Goal: Task Accomplishment & Management: Use online tool/utility

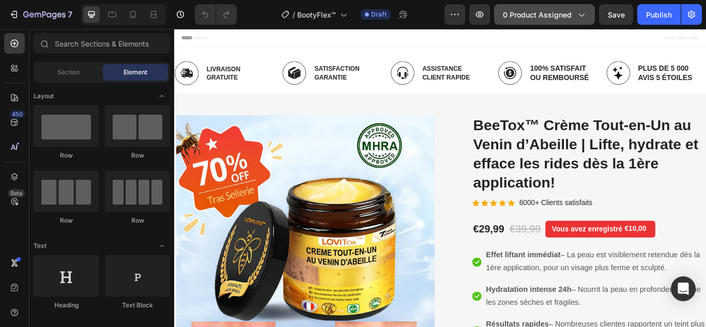
click at [557, 19] on span "0 product assigned" at bounding box center [537, 14] width 69 height 11
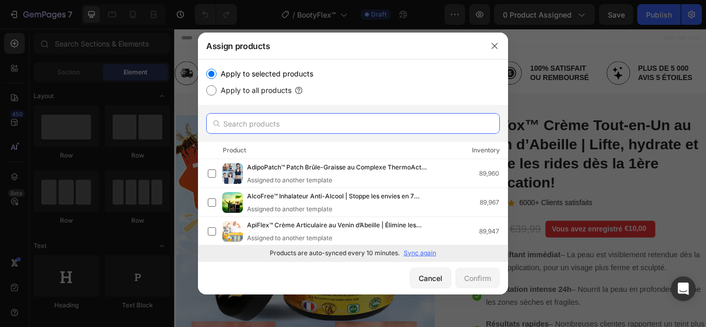
click at [252, 123] on input "text" at bounding box center [353, 123] width 294 height 21
paste input "BootyFlex™"
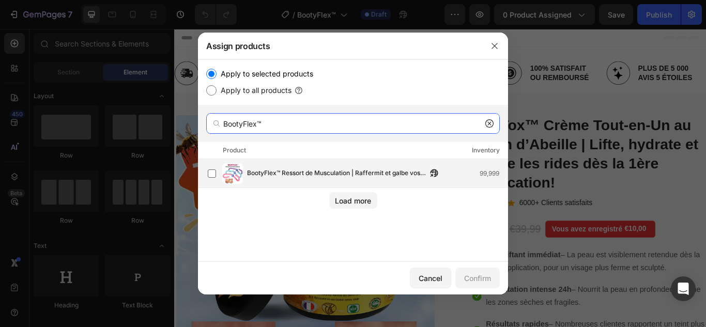
type input "BootyFlex™"
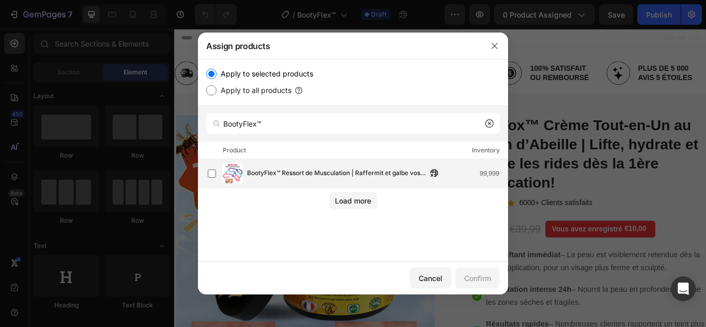
click at [286, 177] on span "BootyFlex™ Ressort de Musculation | Raffermit et galbe vos fesses en 7 minutes …" at bounding box center [337, 173] width 180 height 11
click at [473, 278] on div "Confirm" at bounding box center [477, 278] width 27 height 11
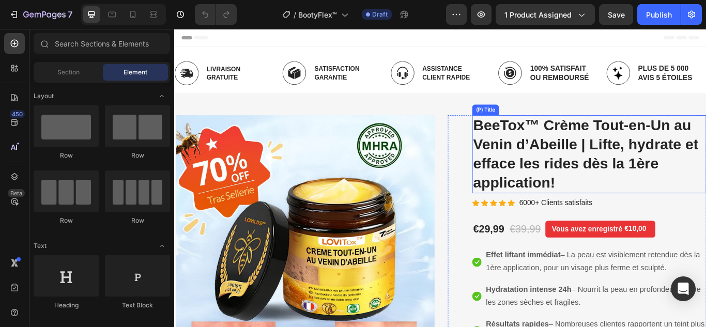
drag, startPoint x: 555, startPoint y: 171, endPoint x: 543, endPoint y: 176, distance: 13.4
click at [555, 171] on h2 "BeeTox™ Crème Tout-en-Un au Venin d’Abeille | Lifte, hydrate et efface les ride…" at bounding box center [658, 175] width 273 height 91
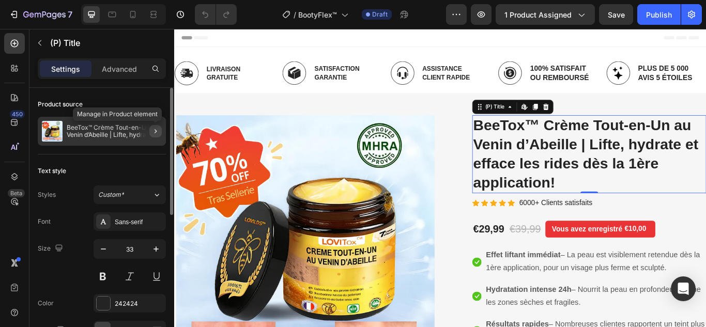
click at [149, 135] on button "button" at bounding box center [155, 131] width 12 height 12
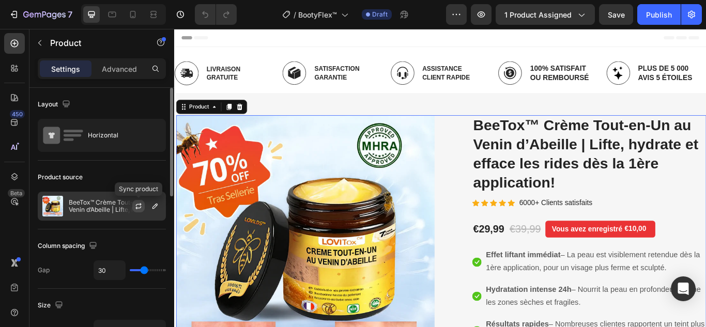
click at [133, 204] on button "button" at bounding box center [138, 206] width 12 height 12
click at [153, 203] on icon "button" at bounding box center [155, 206] width 8 height 8
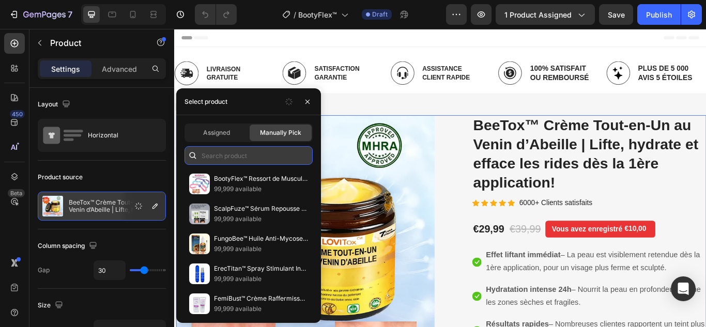
click at [229, 152] on input "text" at bounding box center [249, 155] width 128 height 19
paste input "BootyFlex™"
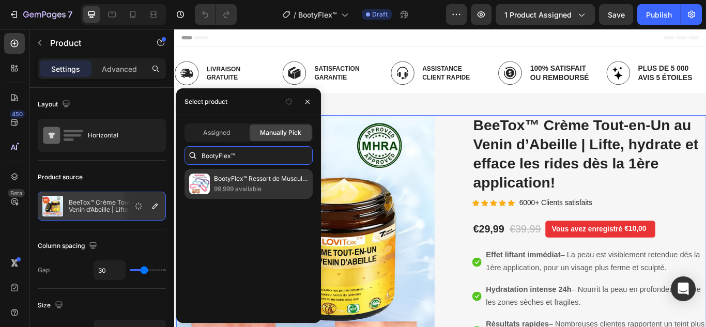
type input "BootyFlex™"
click at [245, 186] on p "99,999 available" at bounding box center [261, 189] width 94 height 10
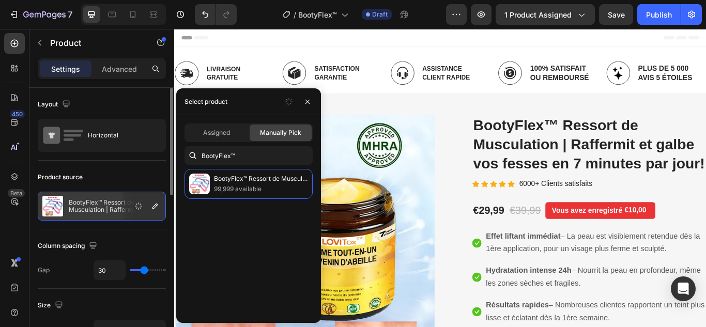
click at [129, 180] on div "Product source" at bounding box center [102, 177] width 128 height 17
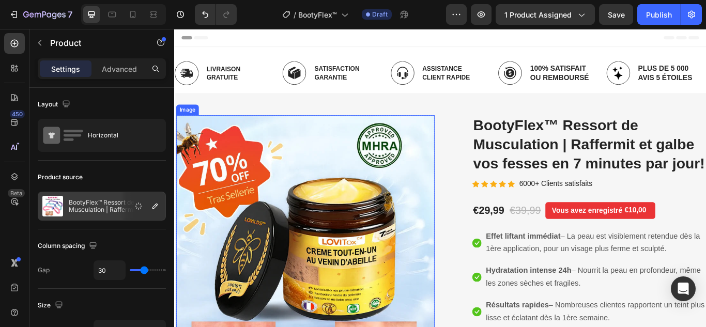
click at [356, 197] on img at bounding box center [326, 280] width 301 height 301
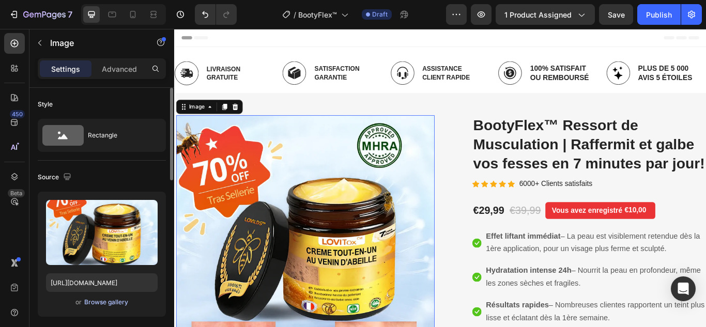
click at [113, 305] on div "Browse gallery" at bounding box center [106, 302] width 44 height 9
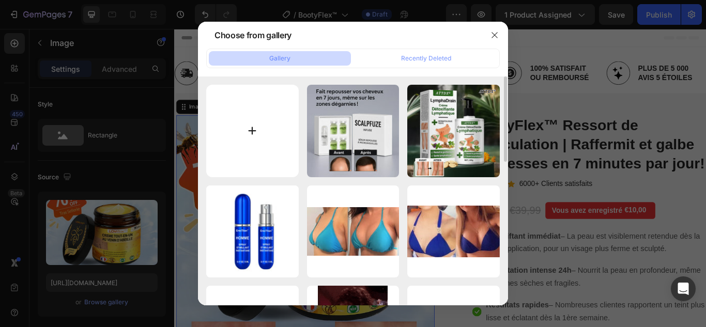
click at [259, 139] on input "file" at bounding box center [252, 131] width 93 height 93
type input "C:\fakepath\1.webp"
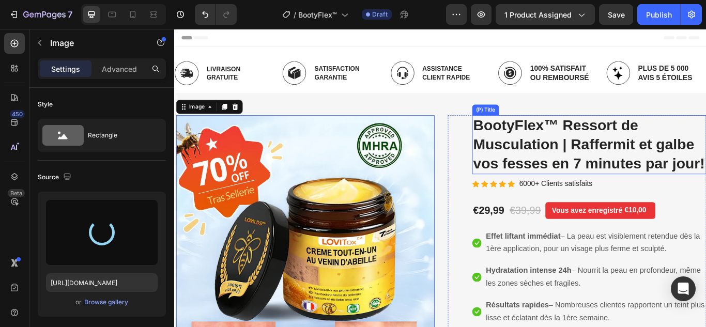
type input "https://cdn.shopify.com/s/files/1/0748/6688/4847/files/gempages_574280435123618…"
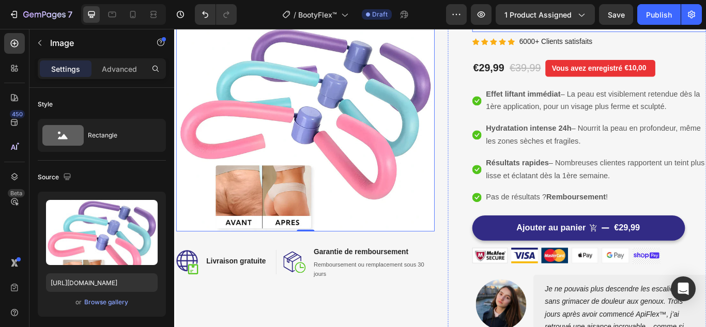
scroll to position [155, 0]
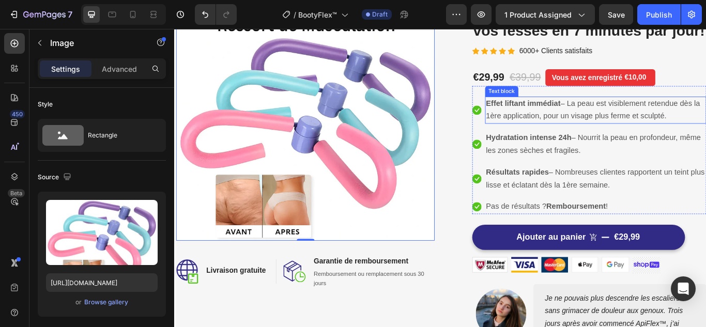
click at [583, 136] on span "Effet liftant immédiat – La peau est visiblement retendue dès la 1ère applicati…" at bounding box center [663, 123] width 250 height 25
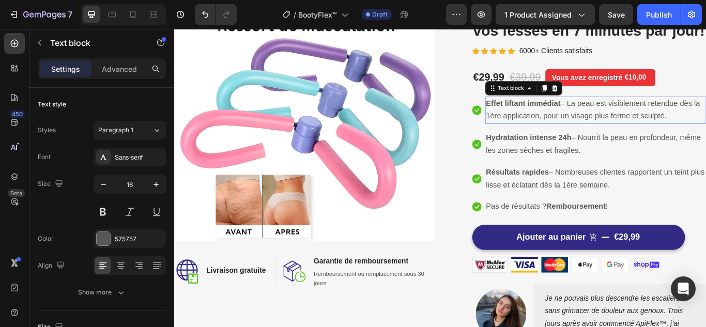
click at [583, 136] on span "Effet liftant immédiat – La peau est visiblement retendue dès la 1ère applicati…" at bounding box center [663, 123] width 250 height 25
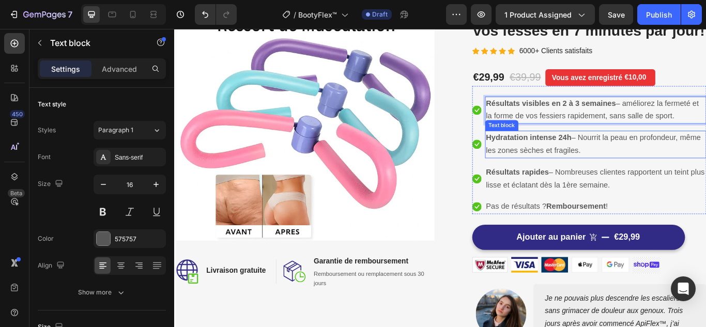
click at [597, 161] on strong "Hydratation intense 24h" at bounding box center [588, 156] width 100 height 10
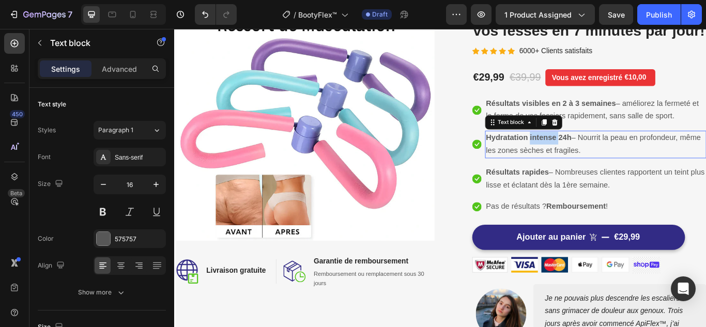
click at [597, 161] on strong "Hydratation intense 24h" at bounding box center [588, 156] width 100 height 10
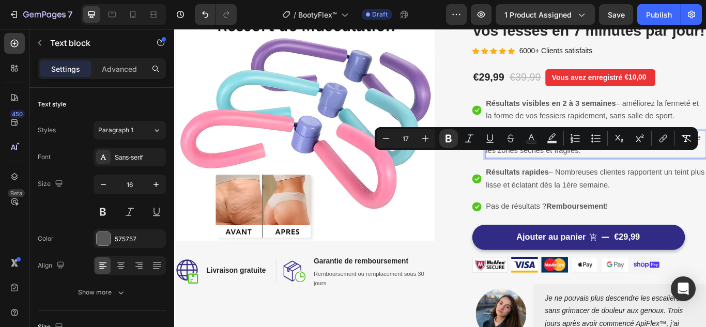
click at [564, 161] on strong "Hydratation intense 24h" at bounding box center [588, 156] width 100 height 10
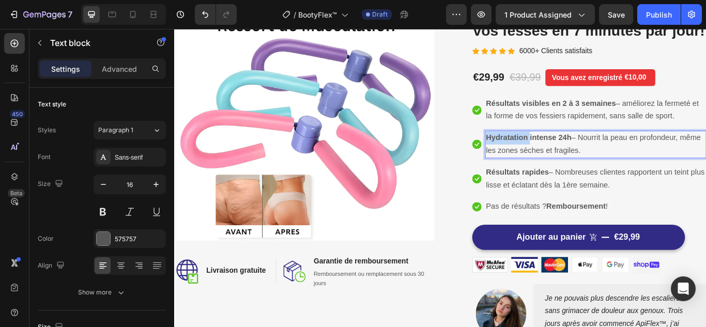
click at [564, 161] on strong "Hydratation intense 24h" at bounding box center [588, 156] width 100 height 10
click at [624, 176] on span "Hydratation intense 24h – Nourrit la peau en profondeur, même les zones sèches …" at bounding box center [663, 163] width 251 height 25
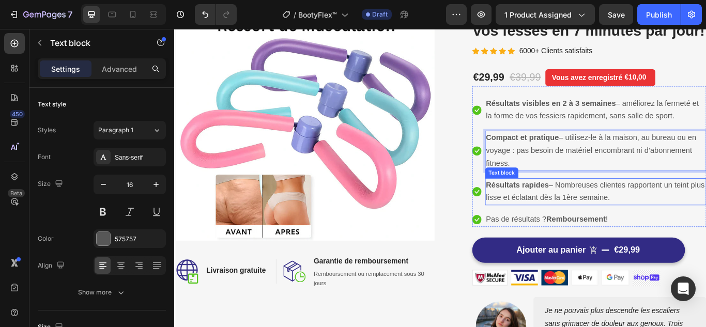
click at [586, 216] on strong "Résultats rapides" at bounding box center [574, 211] width 73 height 10
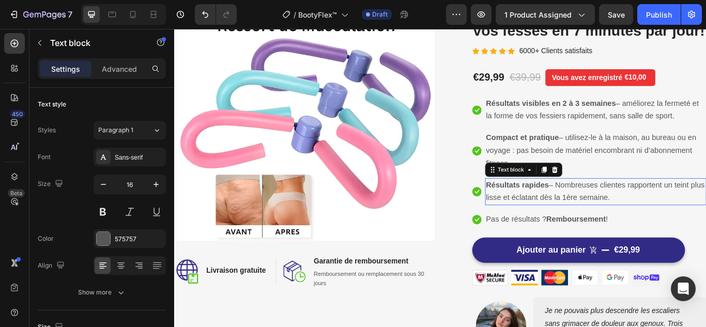
click at [586, 216] on strong "Résultats rapides" at bounding box center [574, 211] width 73 height 10
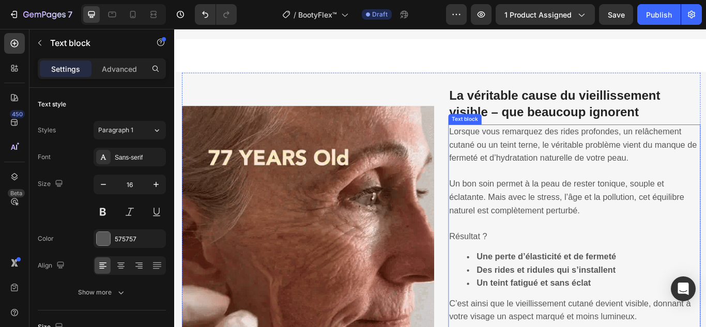
scroll to position [620, 0]
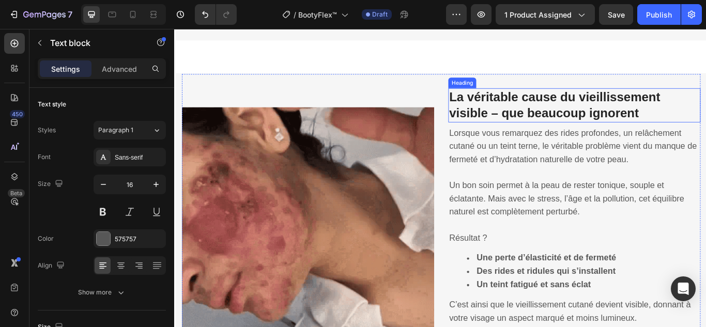
click at [547, 135] on strong "La véritable cause du vieillissement visible – que beaucoup ignorent" at bounding box center [618, 117] width 246 height 35
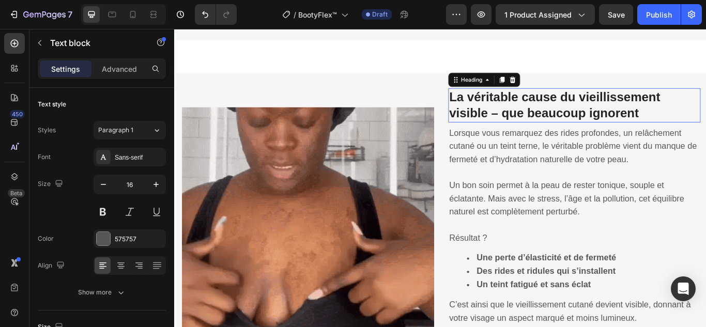
click at [547, 135] on strong "La véritable cause du vieillissement visible – que beaucoup ignorent" at bounding box center [618, 117] width 246 height 35
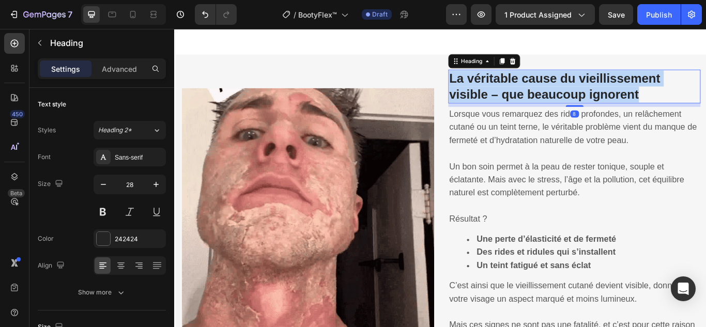
click at [547, 113] on strong "La véritable cause du vieillissement visible – que beaucoup ignorent" at bounding box center [618, 96] width 246 height 35
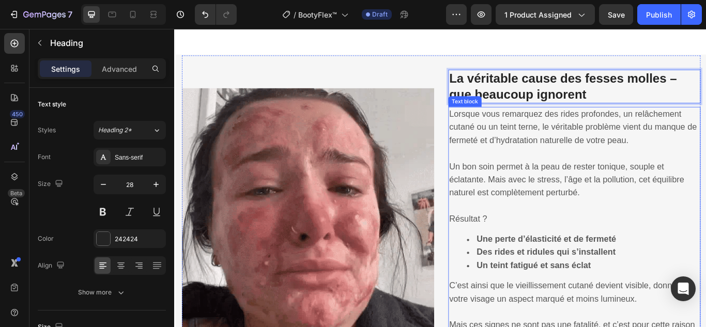
click at [612, 164] on span "Lorsque vous remarquez des rides profondes, un relâchement cutané ou un teint t…" at bounding box center [639, 144] width 289 height 42
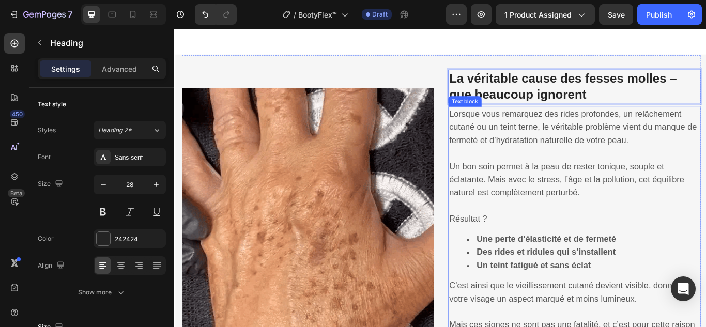
click at [612, 164] on span "Lorsque vous remarquez des rides profondes, un relâchement cutané ou un teint t…" at bounding box center [639, 144] width 289 height 42
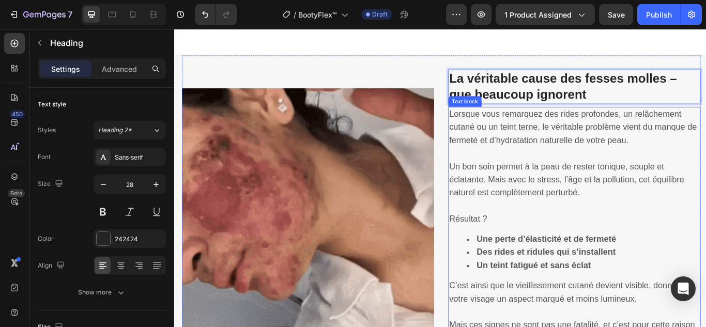
click at [612, 164] on span "Lorsque vous remarquez des rides profondes, un relâchement cutané ou un teint t…" at bounding box center [639, 144] width 289 height 42
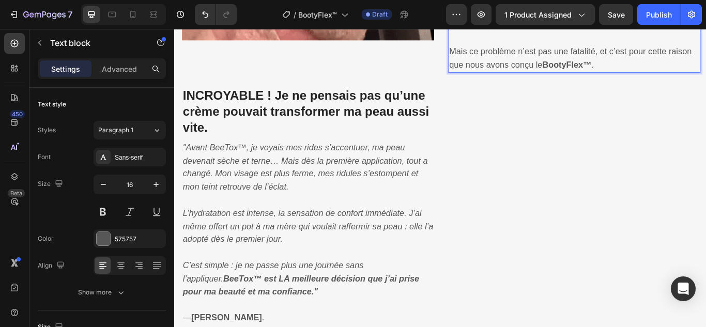
scroll to position [1037, 0]
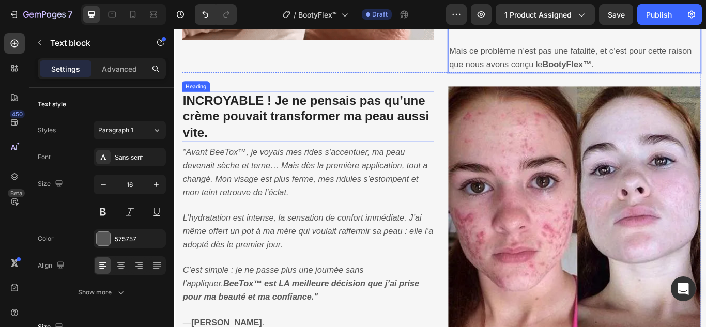
click at [331, 129] on strong "INCROYABLE ! Je ne pensais pas qu’une crème pouvait transformer ma peau aussi v…" at bounding box center [327, 131] width 287 height 54
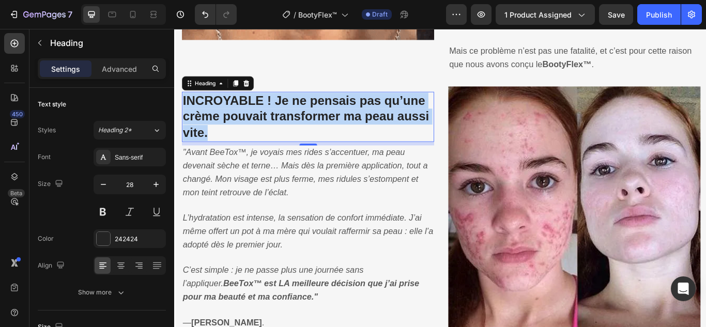
click at [331, 129] on strong "INCROYABLE ! Je ne pensais pas qu’une crème pouvait transformer ma peau aussi v…" at bounding box center [327, 131] width 287 height 54
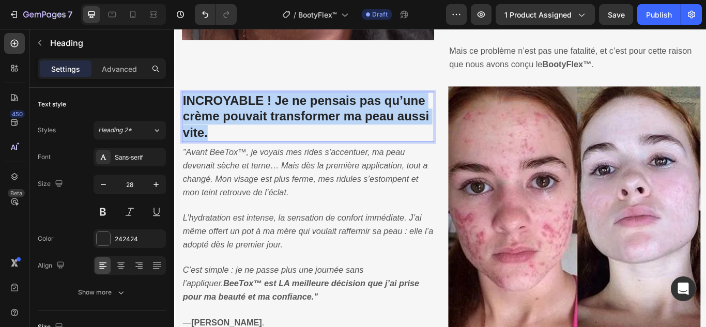
click at [331, 129] on strong "INCROYABLE ! Je ne pensais pas qu’une crème pouvait transformer ma peau aussi v…" at bounding box center [327, 131] width 287 height 54
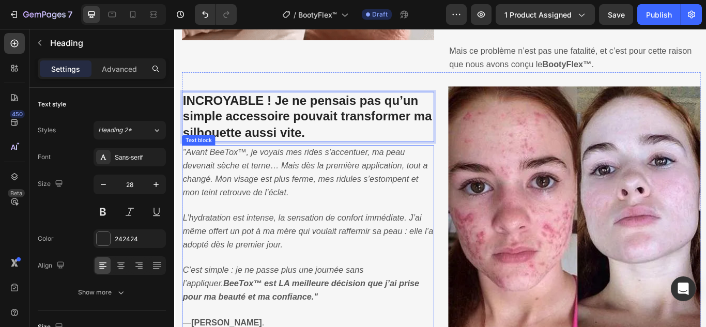
click at [273, 175] on icon ""Avant BeeTox™, je voyais mes rides s’accentuer, ma peau devenait sèche et tern…" at bounding box center [326, 196] width 285 height 57
click at [273, 176] on icon ""Avant BeeTox™, je voyais mes rides s’accentuer, ma peau devenait sèche et tern…" at bounding box center [326, 196] width 285 height 57
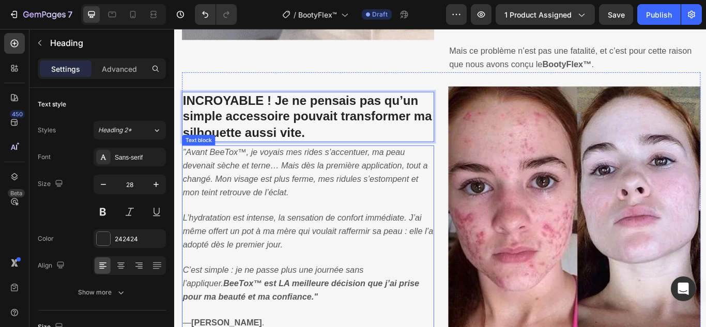
click at [273, 177] on icon ""Avant BeeTox™, je voyais mes rides s’accentuer, ma peau devenait sèche et tern…" at bounding box center [326, 196] width 285 height 57
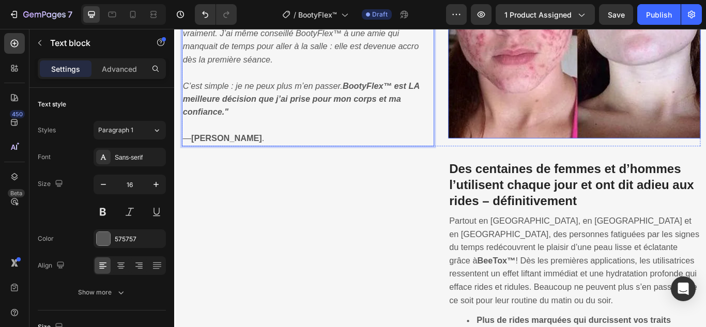
scroll to position [1279, 0]
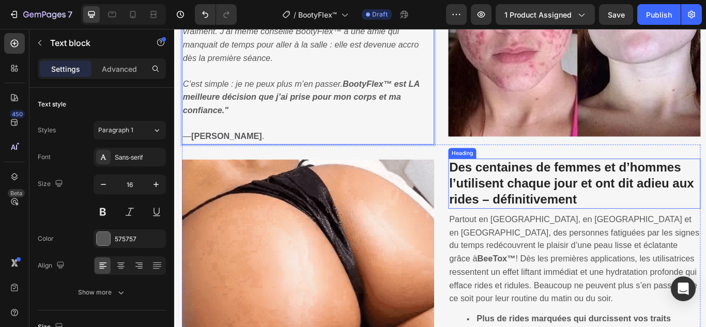
click at [560, 204] on strong "Des centaines de femmes et d’hommes l’utilisent chaque jour et ont dit adieu au…" at bounding box center [637, 210] width 285 height 54
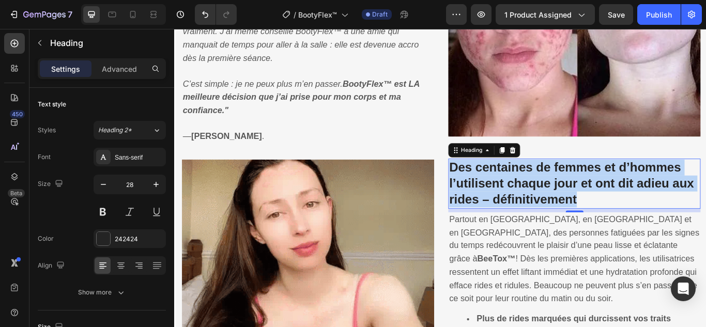
click at [560, 204] on strong "Des centaines de femmes et d’hommes l’utilisent chaque jour et ont dit adieu au…" at bounding box center [637, 210] width 285 height 54
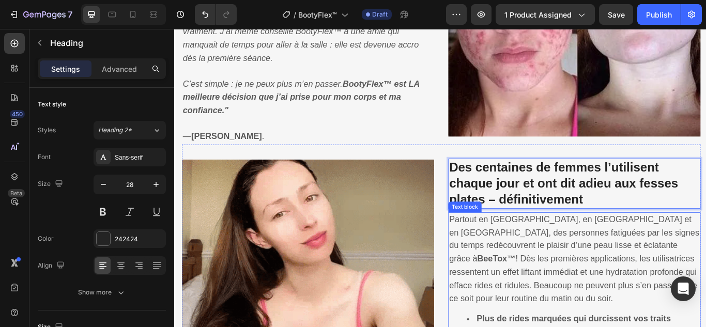
scroll to position [1434, 0]
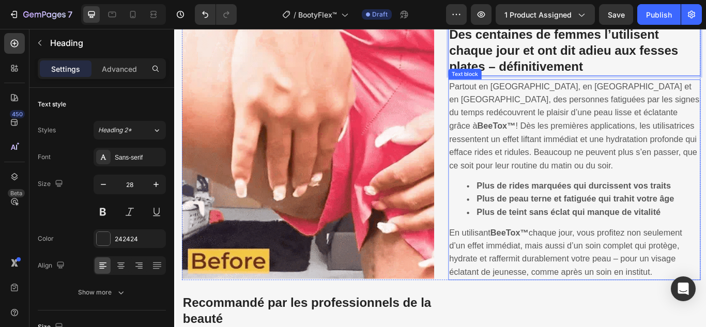
click at [592, 123] on span "Partout en [GEOGRAPHIC_DATA], en [GEOGRAPHIC_DATA] et en [GEOGRAPHIC_DATA], des…" at bounding box center [641, 141] width 292 height 103
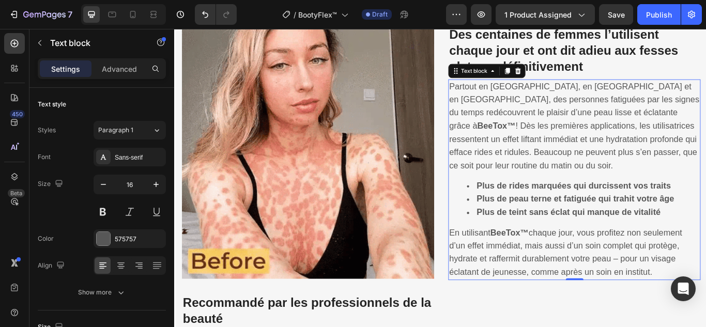
click at [592, 123] on span "Partout en [GEOGRAPHIC_DATA], en [GEOGRAPHIC_DATA] et en [GEOGRAPHIC_DATA], des…" at bounding box center [641, 141] width 292 height 103
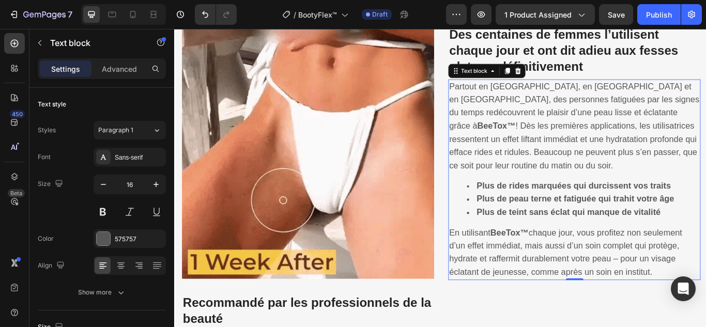
click at [592, 123] on span "Partout en [GEOGRAPHIC_DATA], en [GEOGRAPHIC_DATA] et en [GEOGRAPHIC_DATA], des…" at bounding box center [641, 141] width 292 height 103
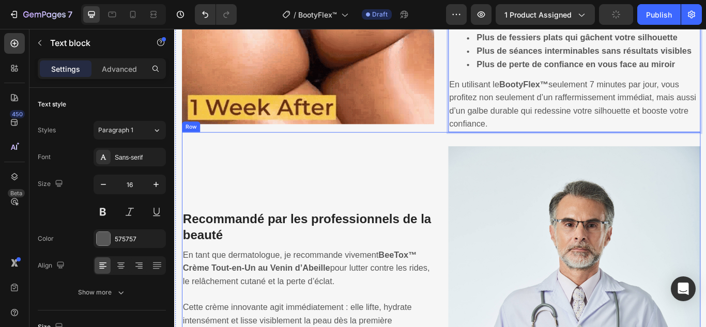
scroll to position [1641, 0]
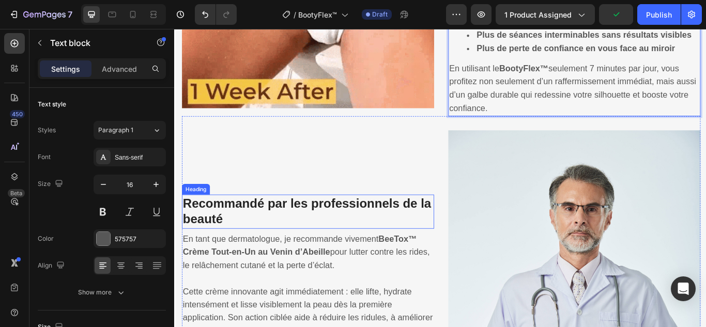
click at [329, 224] on strong "Recommandé par les professionnels de la beauté" at bounding box center [329, 241] width 290 height 35
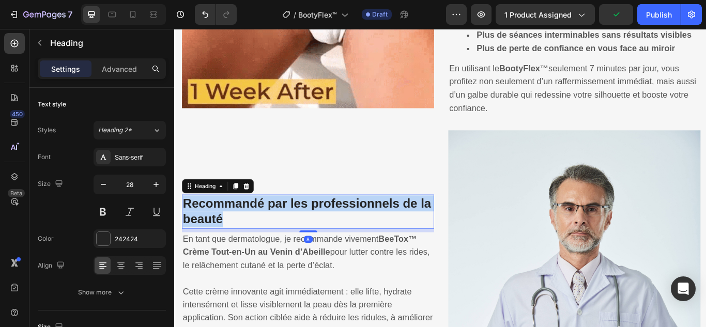
click at [329, 224] on strong "Recommandé par les professionnels de la beauté" at bounding box center [329, 241] width 290 height 35
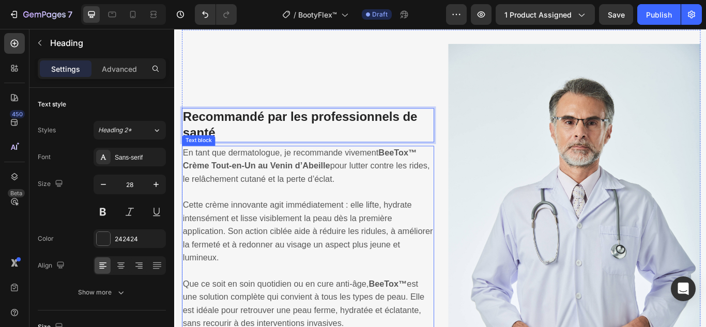
scroll to position [1796, 0]
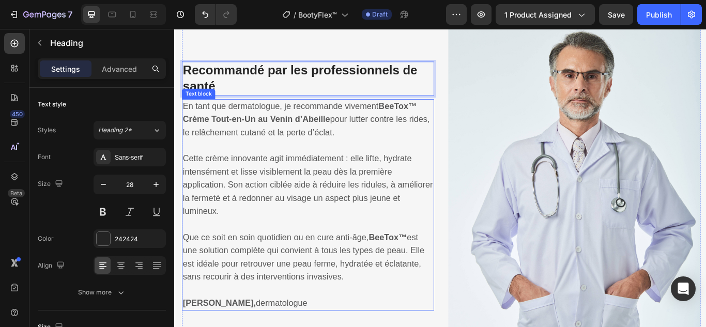
click at [289, 124] on strong "BeeTox™ Crème Tout-en-Un au Venin d’Abeille" at bounding box center [320, 127] width 273 height 26
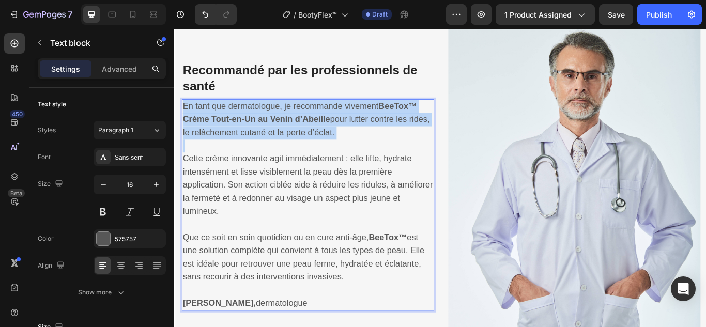
click at [289, 124] on strong "BeeTox™ Crème Tout-en-Un au Venin d’Abeille" at bounding box center [320, 127] width 273 height 26
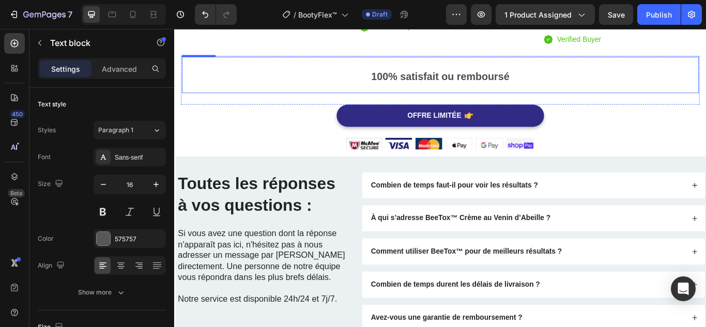
scroll to position [2739, 0]
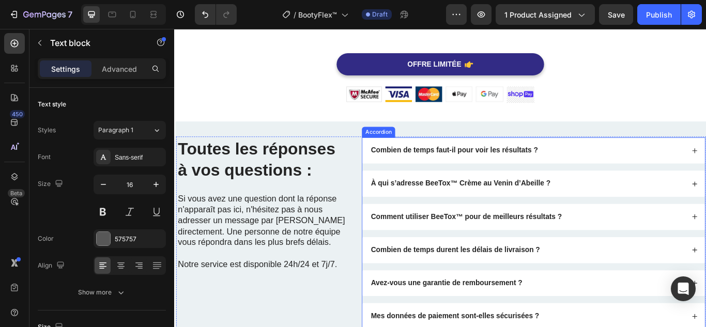
click at [525, 172] on strong "Combien de temps faut-il pour voir les résultats ?" at bounding box center [500, 170] width 195 height 9
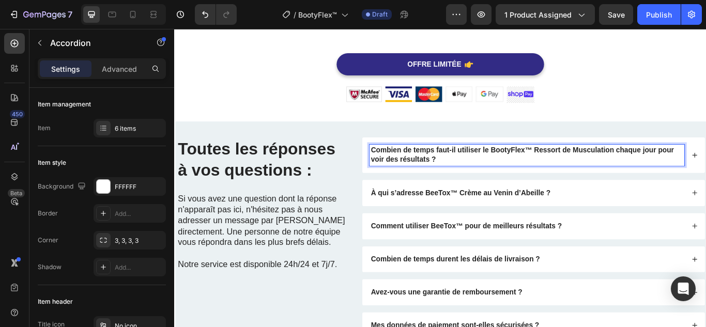
click at [706, 162] on div "Combien de temps faut-il utiliser le BootyFlex™ Ressort de Musculation chaque j…" at bounding box center [593, 176] width 400 height 41
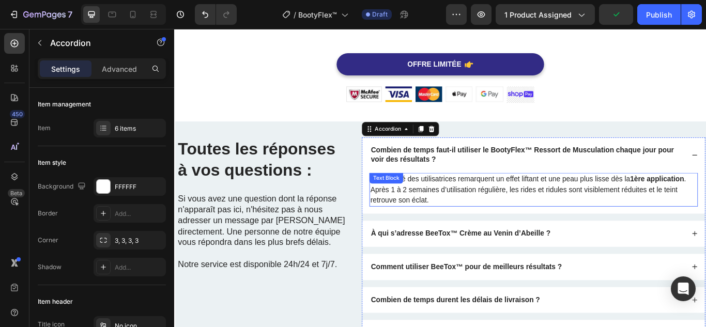
click at [494, 223] on p "La majorité des utilisatrices remarquent un effet liftant et une peau plus liss…" at bounding box center [593, 216] width 381 height 37
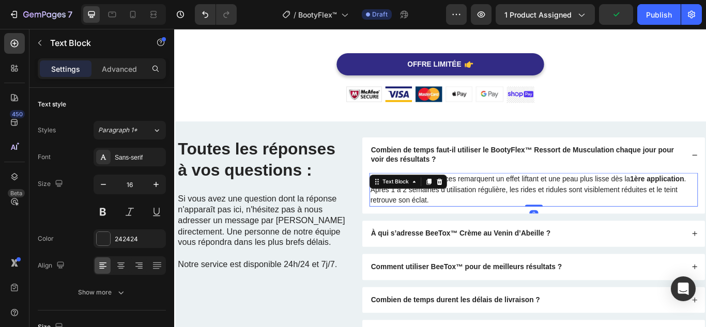
click at [494, 223] on p "La majorité des utilisatrices remarquent un effet liftant et une peau plus liss…" at bounding box center [593, 216] width 381 height 37
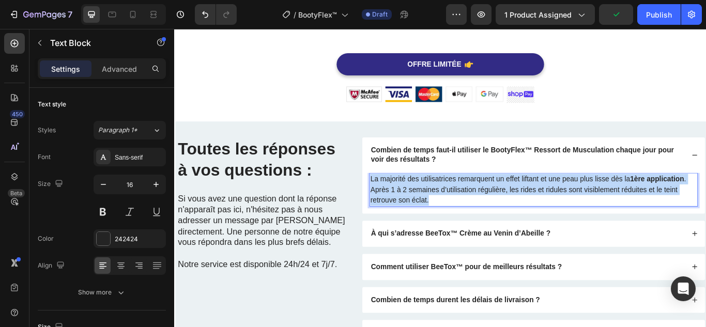
click at [494, 223] on p "La majorité des utilisatrices remarquent un effet liftant et une peau plus liss…" at bounding box center [593, 216] width 381 height 37
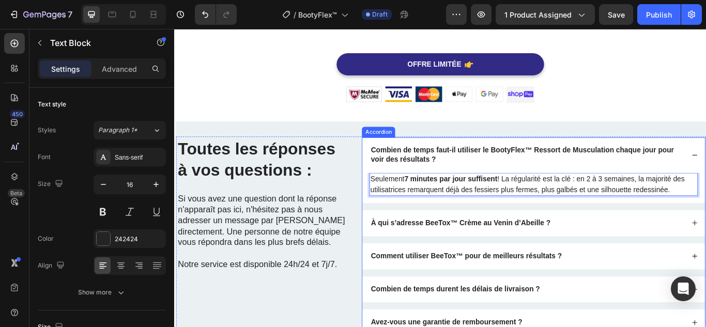
click at [489, 255] on strong "À qui s’adresse BeeTox™ Crème au Venin d’Abeille ?" at bounding box center [507, 255] width 209 height 9
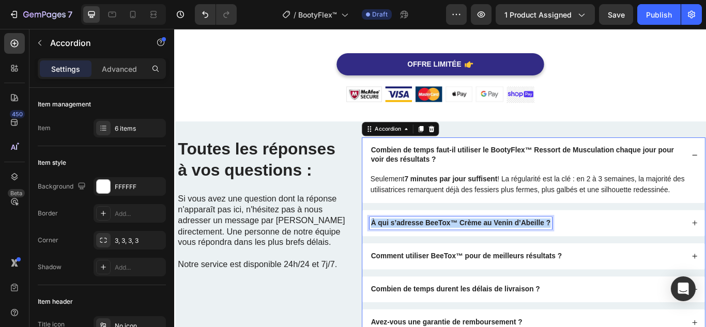
click at [489, 255] on strong "À qui s’adresse BeeTox™ Crème au Venin d’Abeille ?" at bounding box center [507, 255] width 209 height 9
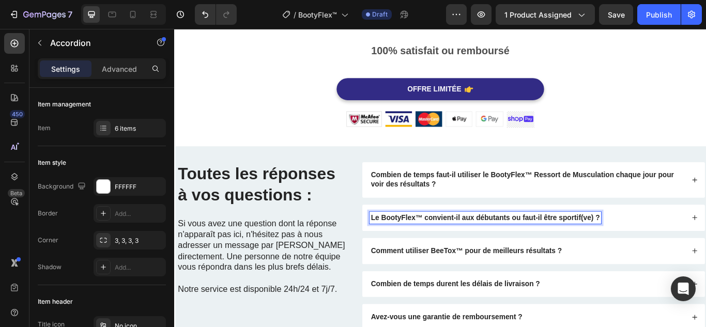
scroll to position [2704, 0]
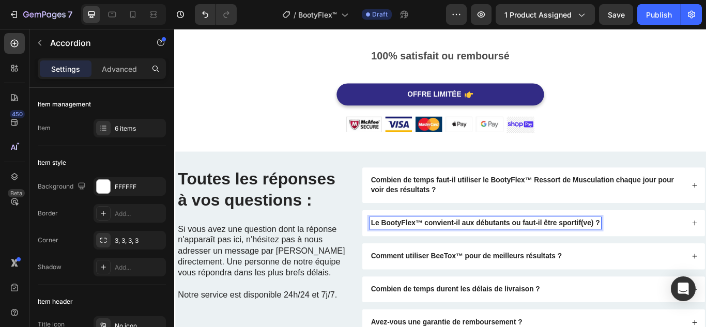
click at [695, 249] on div "Le BootyFlex™ convient-il aux débutants ou faut-il être sportif(ve) ?" at bounding box center [586, 256] width 368 height 14
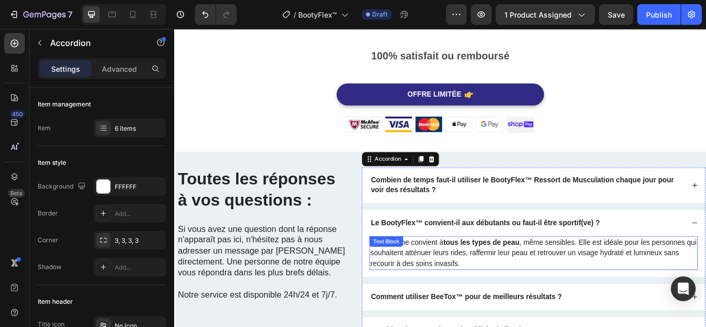
click at [521, 276] on strong "tous les types de peau" at bounding box center [532, 278] width 89 height 9
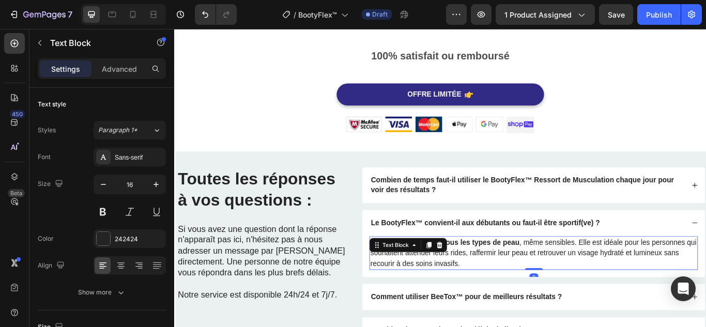
click at [521, 276] on strong "tous les types de peau" at bounding box center [532, 278] width 89 height 9
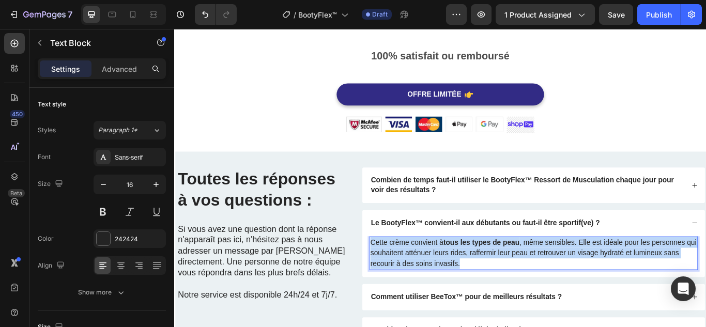
click at [521, 276] on strong "tous les types de peau" at bounding box center [532, 278] width 89 height 9
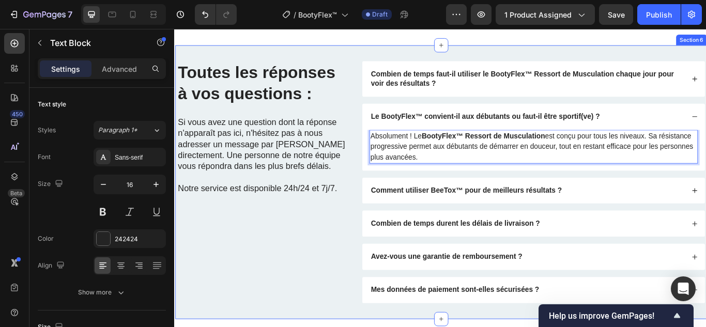
scroll to position [2911, 0]
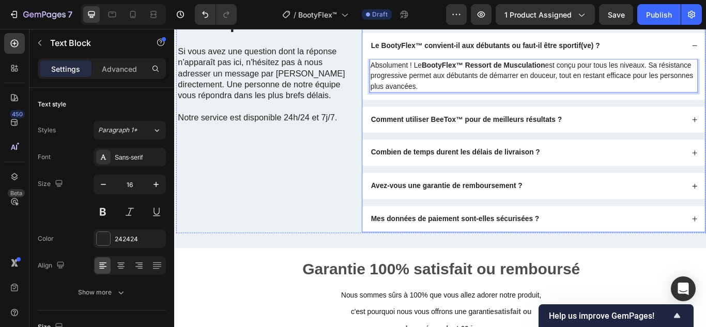
click at [496, 138] on strong "Comment utiliser BeeTox™ pour de meilleurs résultats ?" at bounding box center [514, 134] width 223 height 9
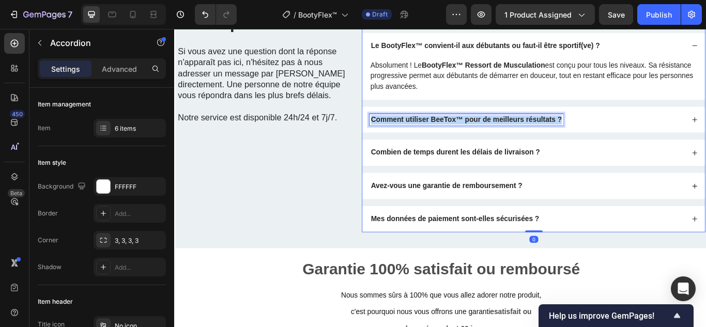
click at [496, 138] on strong "Comment utiliser BeeTox™ pour de meilleurs résultats ?" at bounding box center [514, 134] width 223 height 9
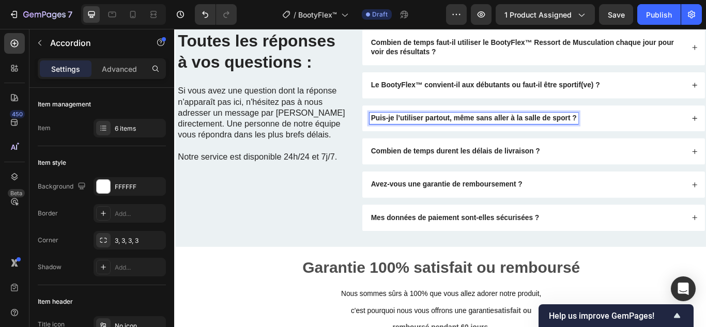
scroll to position [2863, 0]
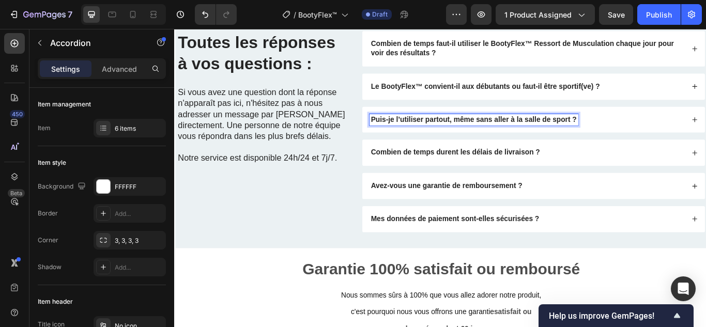
click at [674, 133] on div "Puis-je l’utiliser partout, même sans aller à la salle de sport ?" at bounding box center [586, 135] width 368 height 14
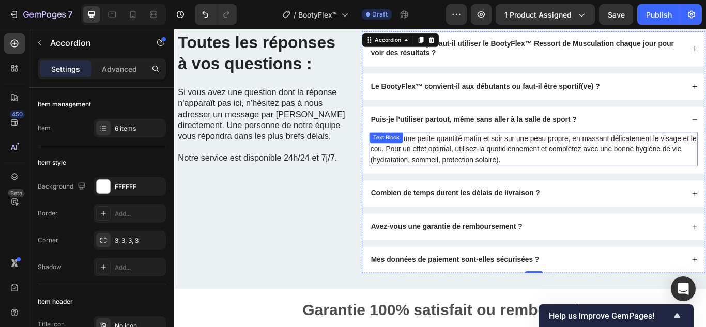
click at [567, 162] on p "Appliquez une petite quantité matin et soir sur une peau propre, en massant dél…" at bounding box center [593, 169] width 381 height 37
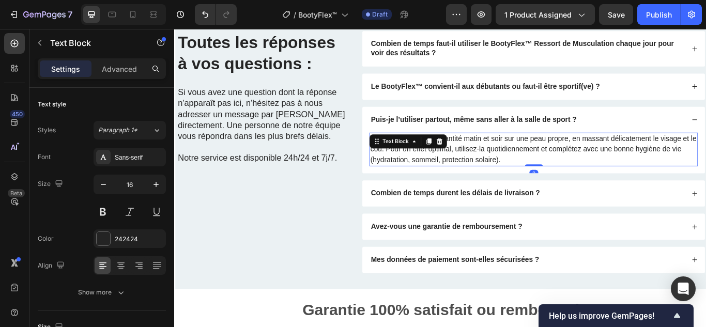
click at [567, 162] on p "Appliquez une petite quantité matin et soir sur une peau propre, en massant dél…" at bounding box center [593, 169] width 381 height 37
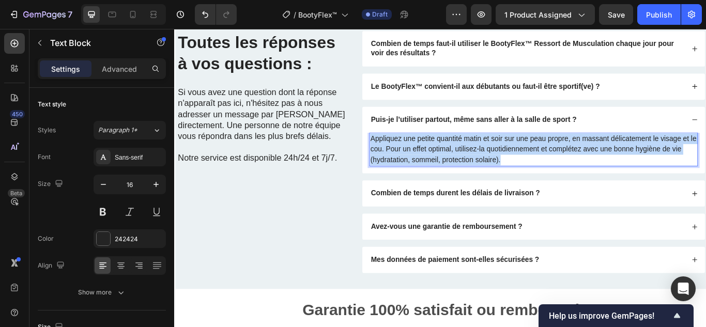
click at [567, 162] on p "Appliquez une petite quantité matin et soir sur une peau propre, en massant dél…" at bounding box center [593, 169] width 381 height 37
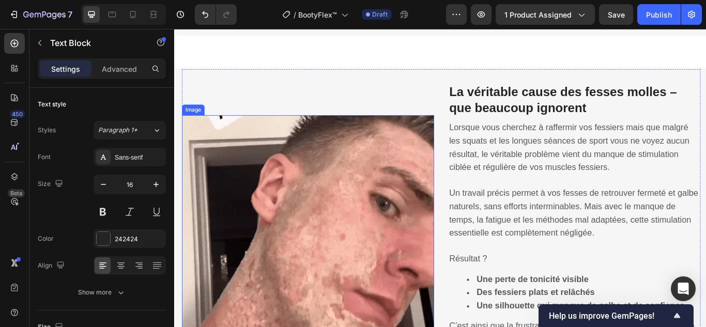
scroll to position [640, 0]
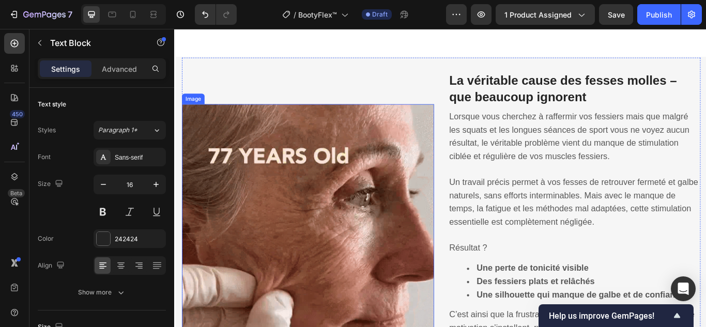
click at [358, 226] on img at bounding box center [330, 264] width 294 height 294
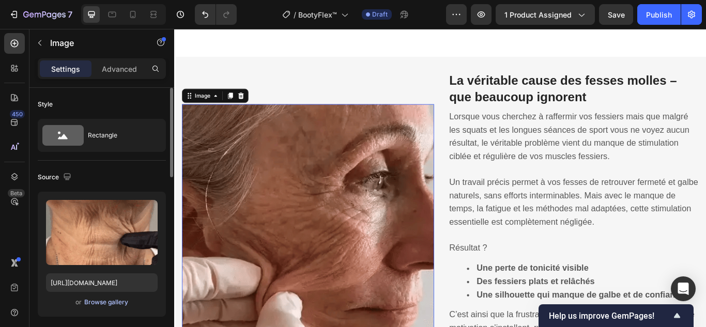
click at [117, 299] on div "Browse gallery" at bounding box center [106, 302] width 44 height 9
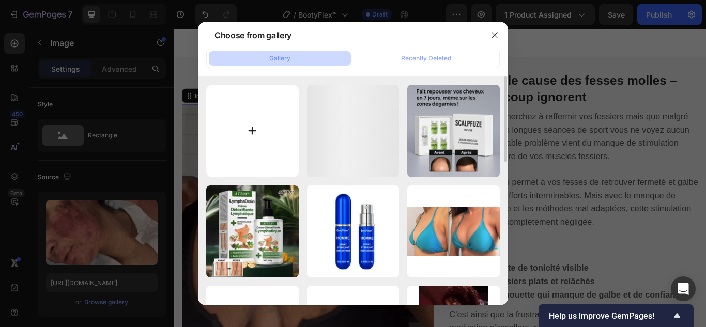
click at [253, 132] on input "file" at bounding box center [252, 131] width 93 height 93
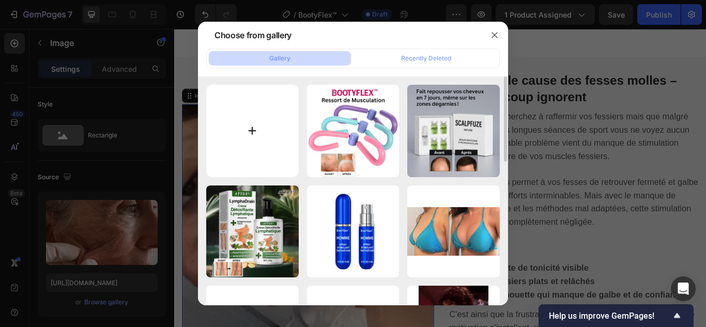
type input "C:\fakepath\1.webp"
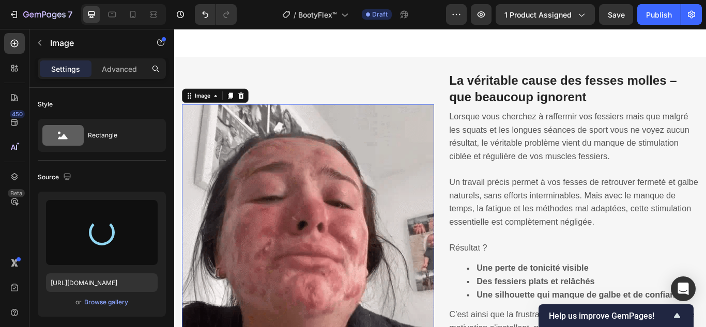
type input "https://cdn.shopify.com/s/files/1/0748/6688/4847/files/gempages_574280435123618…"
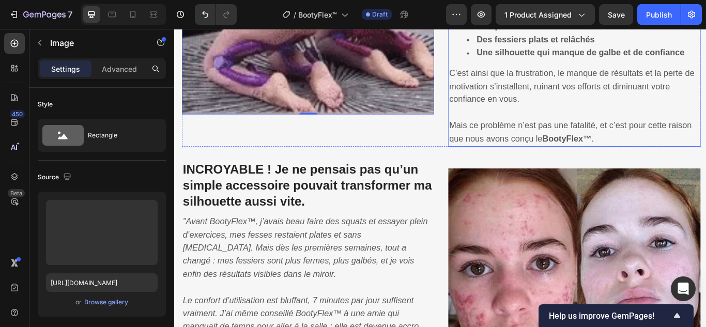
scroll to position [1105, 0]
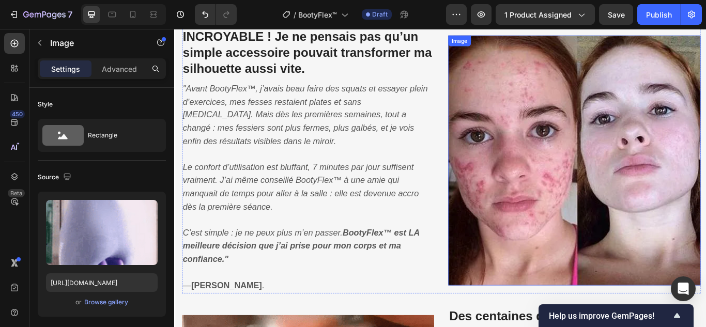
drag, startPoint x: 547, startPoint y: 230, endPoint x: 395, endPoint y: 251, distance: 154.0
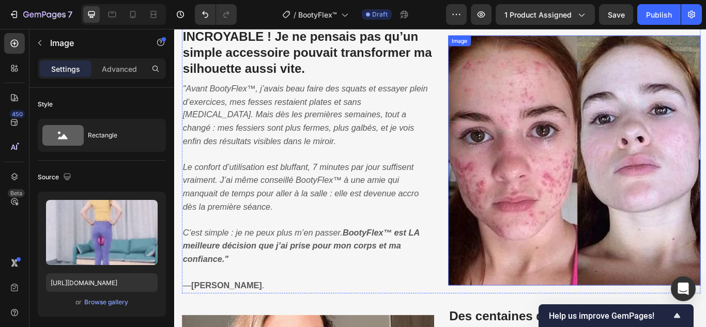
click at [547, 230] on img at bounding box center [641, 183] width 294 height 292
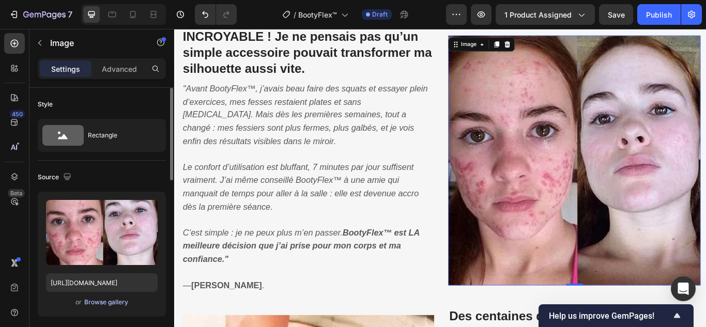
click at [112, 301] on div "Browse gallery" at bounding box center [106, 302] width 44 height 9
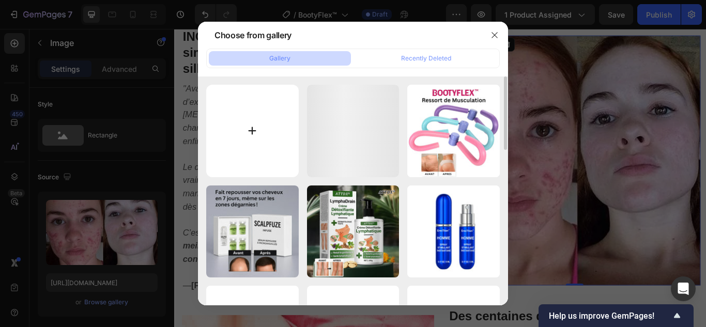
click at [256, 131] on input "file" at bounding box center [252, 131] width 93 height 93
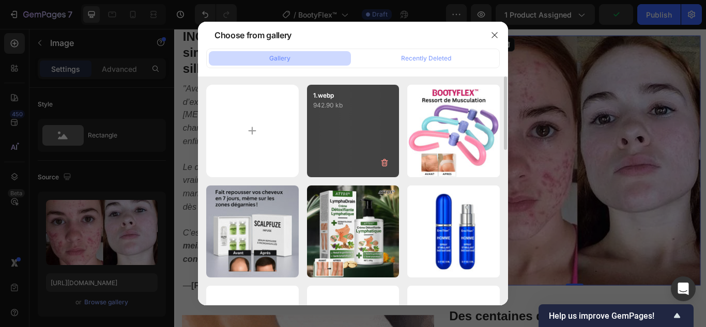
type input "C:\fakepath\2.webp"
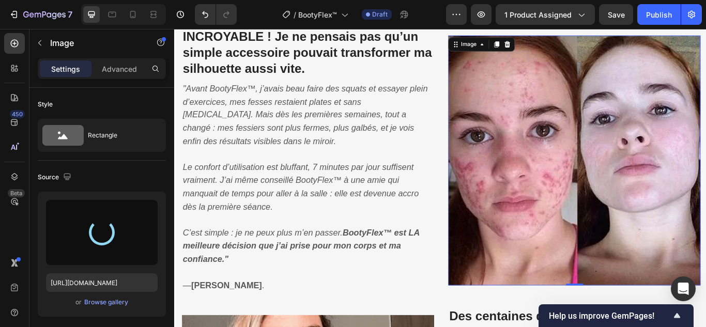
type input "https://cdn.shopify.com/s/files/1/0748/6688/4847/files/gempages_574280435123618…"
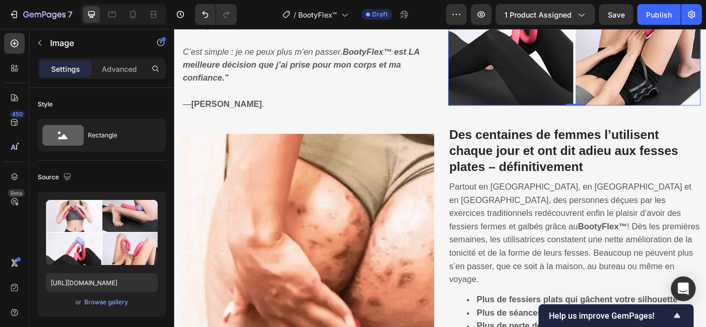
scroll to position [1415, 0]
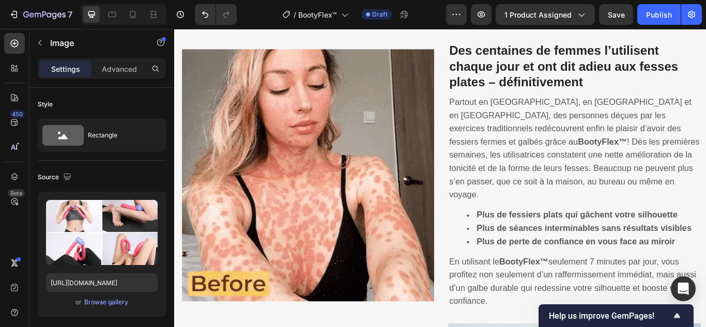
click at [300, 241] on img at bounding box center [330, 200] width 294 height 294
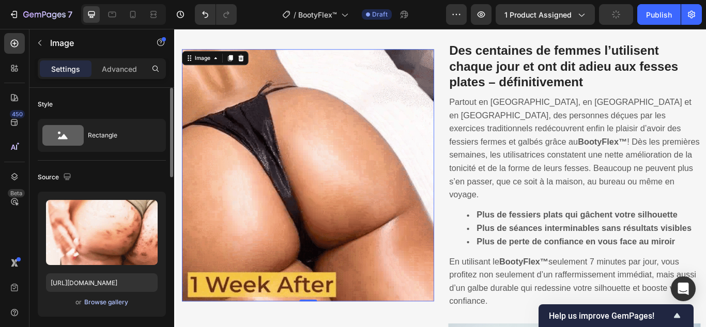
click at [119, 302] on div "Browse gallery" at bounding box center [106, 302] width 44 height 9
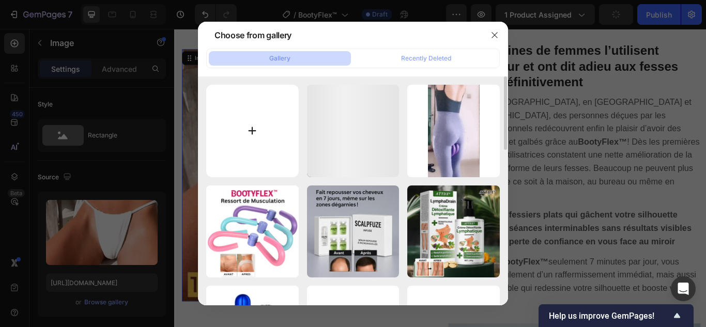
click at [255, 124] on input "file" at bounding box center [252, 131] width 93 height 93
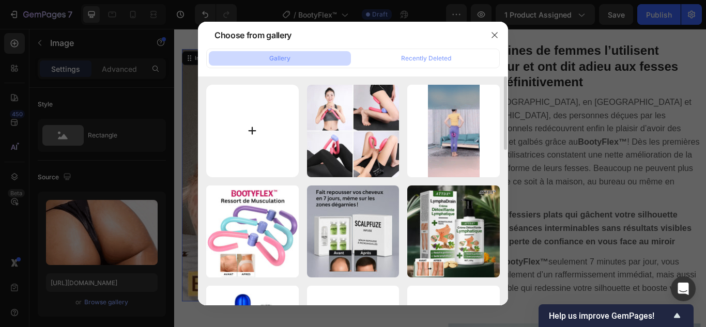
type input "C:\fakepath\3.jpg"
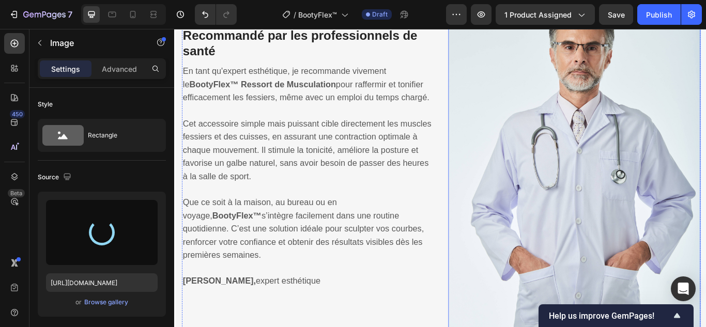
scroll to position [1832, 0]
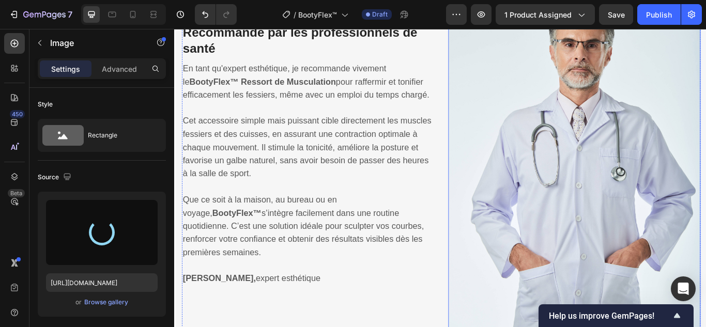
type input "https://cdn.shopify.com/s/files/1/0748/6688/4847/files/gempages_574280435123618…"
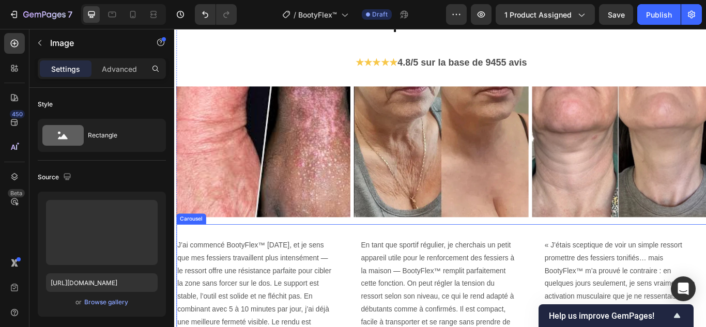
scroll to position [2398, 0]
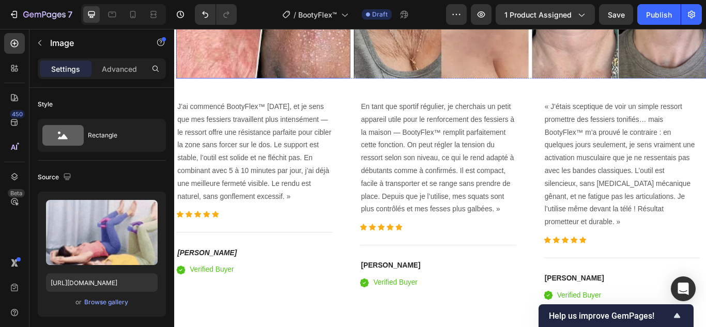
click at [270, 70] on img at bounding box center [277, 10] width 203 height 153
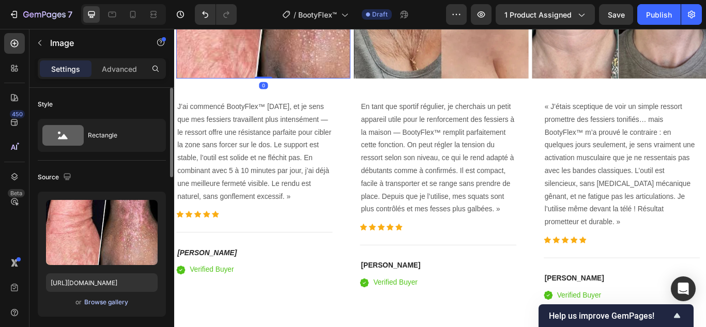
click at [99, 298] on div "Browse gallery" at bounding box center [106, 302] width 44 height 9
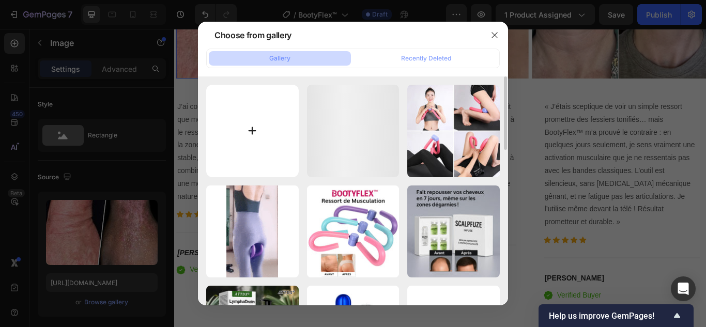
click at [249, 132] on input "file" at bounding box center [252, 131] width 93 height 93
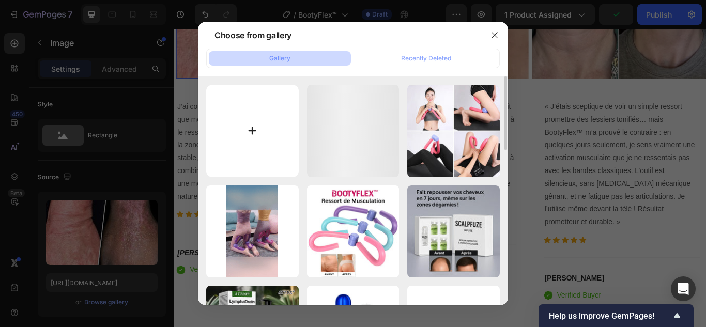
type input "C:\fakepath\4.webp"
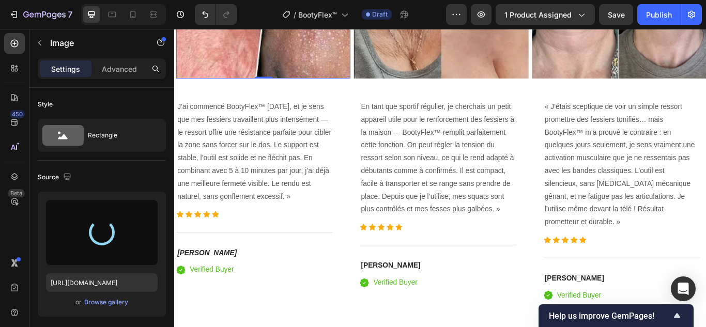
type input "https://cdn.shopify.com/s/files/1/0748/6688/4847/files/gempages_574280435123618…"
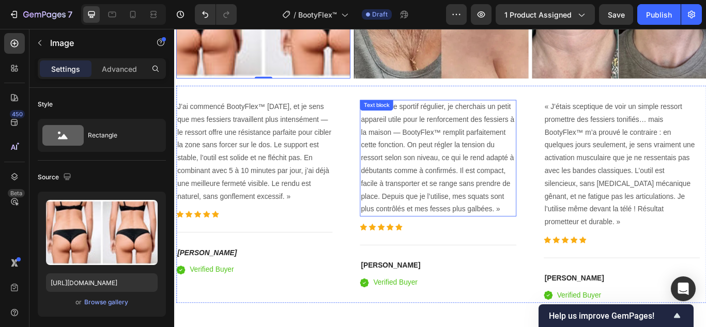
scroll to position [2294, 0]
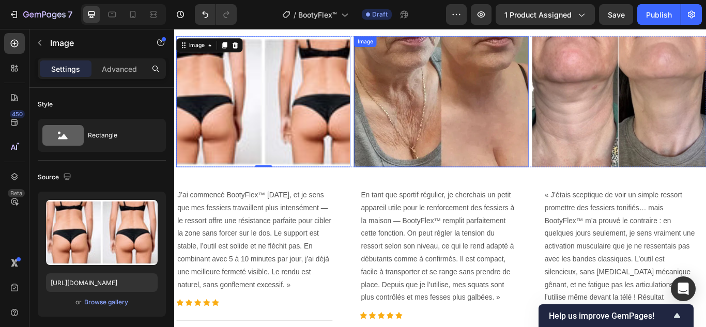
click at [467, 79] on img at bounding box center [485, 114] width 203 height 153
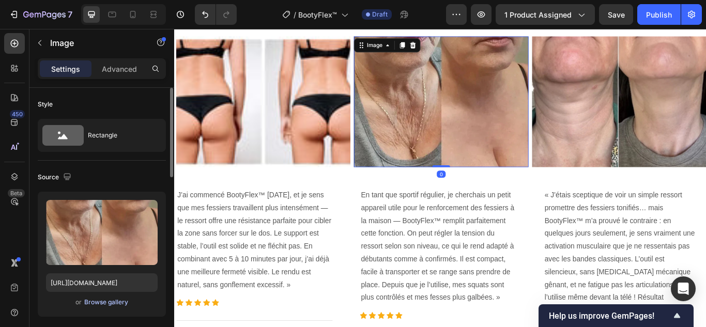
click at [110, 301] on div "Browse gallery" at bounding box center [106, 302] width 44 height 9
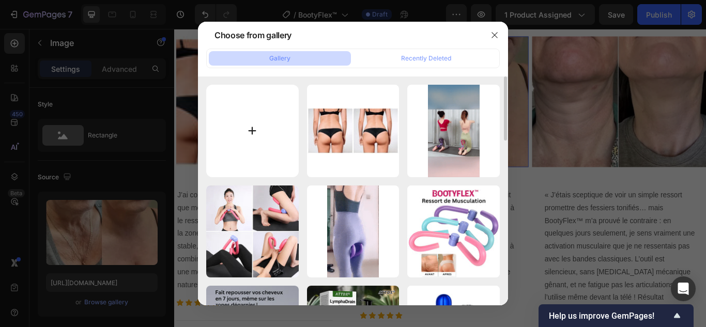
click at [258, 124] on input "file" at bounding box center [252, 131] width 93 height 93
type input "C:\fakepath\5.webp"
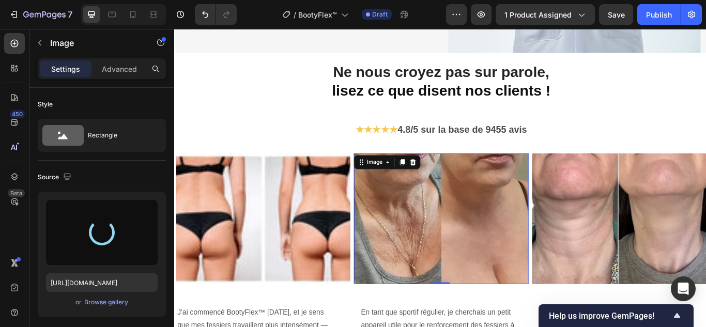
scroll to position [2139, 0]
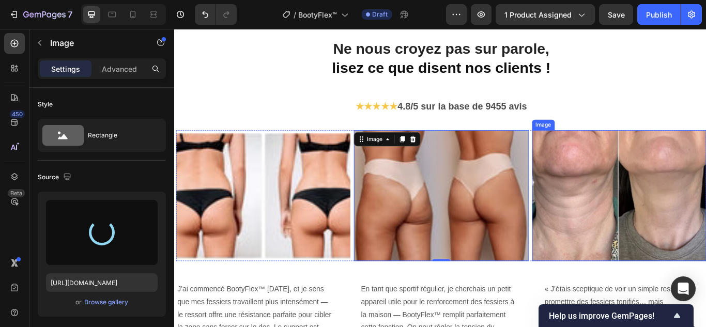
type input "https://cdn.shopify.com/s/files/1/0748/6688/4847/files/gempages_574280435123618…"
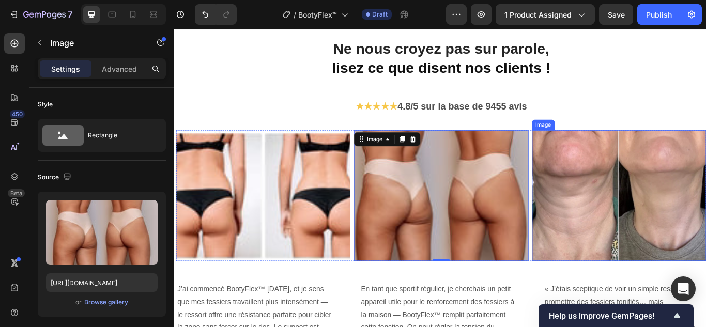
scroll to position [2294, 0]
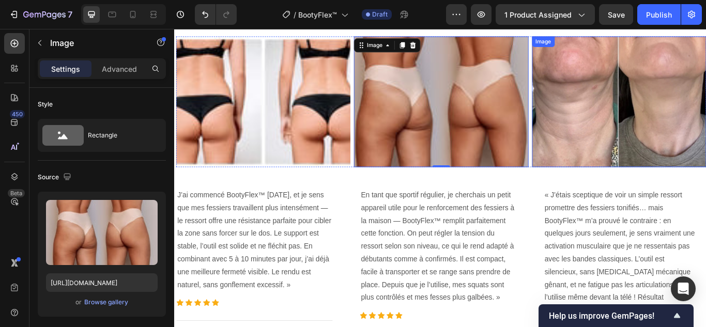
click at [641, 144] on img at bounding box center [693, 114] width 203 height 153
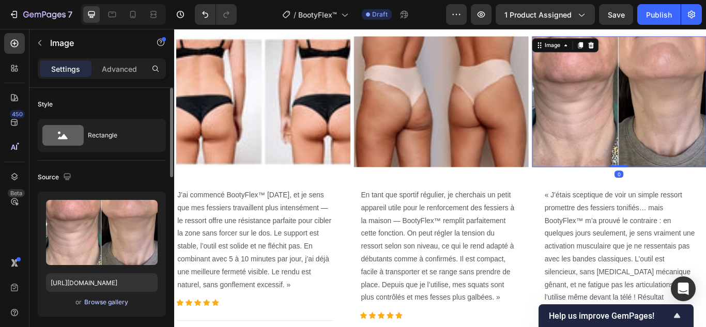
click at [123, 301] on div "Browse gallery" at bounding box center [106, 302] width 44 height 9
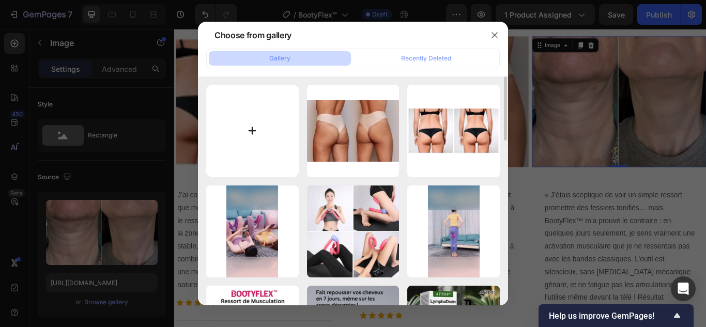
click at [251, 125] on input "file" at bounding box center [252, 131] width 93 height 93
type input "C:\fakepath\6.webp"
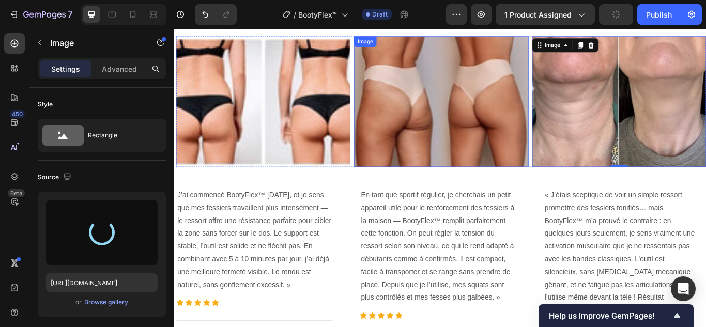
type input "[URL][DOMAIN_NAME]"
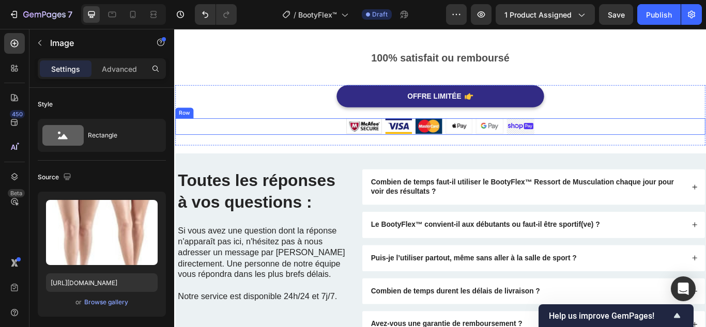
scroll to position [2708, 0]
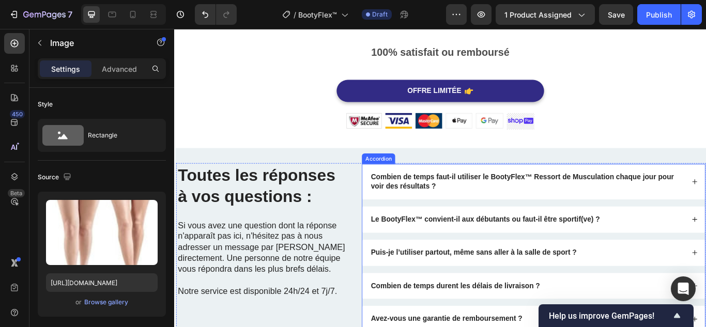
click at [434, 204] on strong "Combien de temps faut-il utiliser le BootyFlex™ Ressort de Musculation chaque j…" at bounding box center [580, 207] width 354 height 20
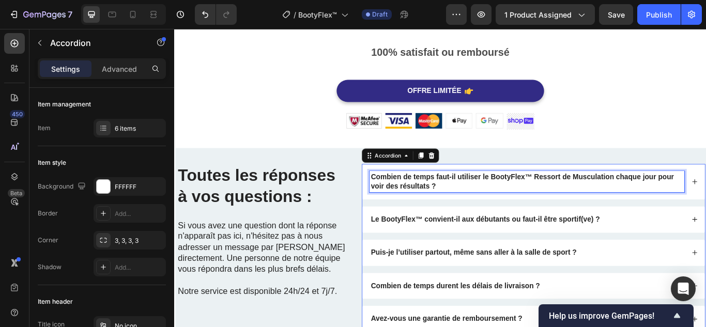
click at [434, 204] on strong "Combien de temps faut-il utiliser le BootyFlex™ Ressort de Musculation chaque j…" at bounding box center [580, 207] width 354 height 20
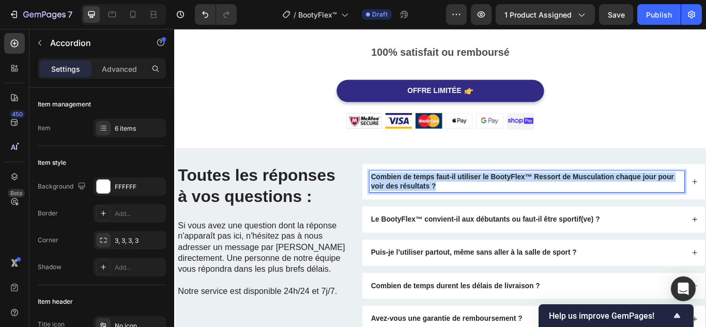
click at [434, 204] on strong "Combien de temps faut-il utiliser le BootyFlex™ Ressort de Musculation chaque j…" at bounding box center [580, 207] width 354 height 20
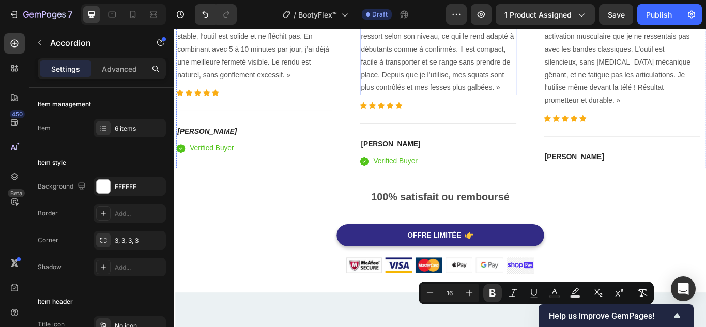
scroll to position [2398, 0]
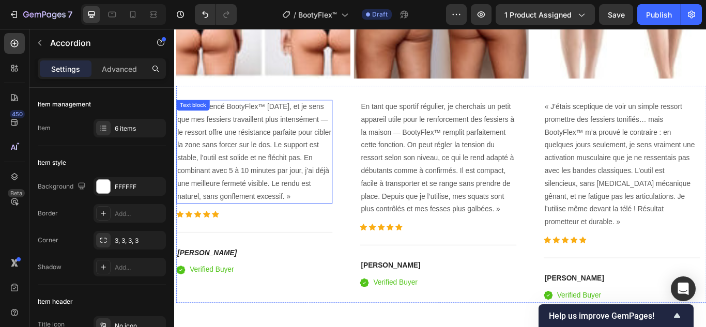
click at [304, 173] on p "J’ai commencé BootyFlex™ il y a deux semaines, et je sens que mes fessiers trav…" at bounding box center [267, 172] width 180 height 119
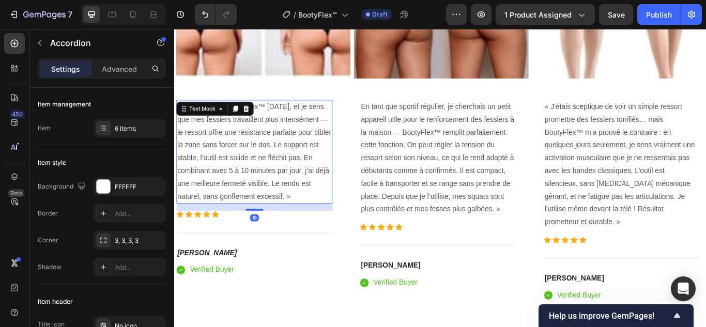
click at [304, 173] on p "J’ai commencé BootyFlex™ il y a deux semaines, et je sens que mes fessiers trav…" at bounding box center [267, 172] width 180 height 119
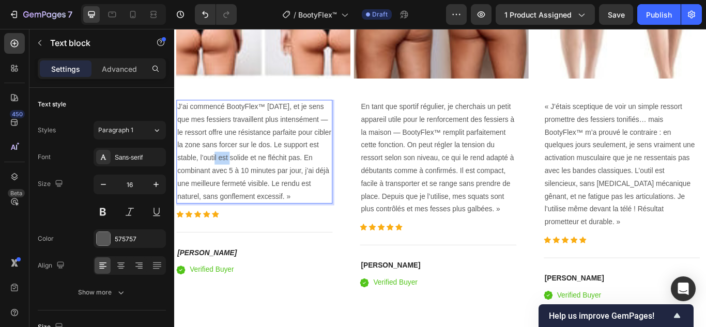
click at [304, 173] on p "J’ai commencé BootyFlex™ il y a deux semaines, et je sens que mes fessiers trav…" at bounding box center [267, 172] width 180 height 119
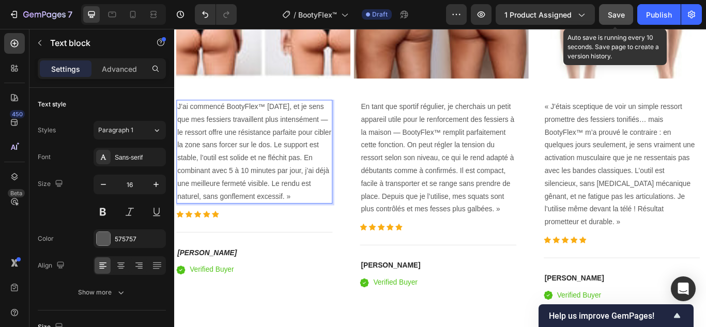
click at [622, 13] on span "Save" at bounding box center [616, 14] width 17 height 9
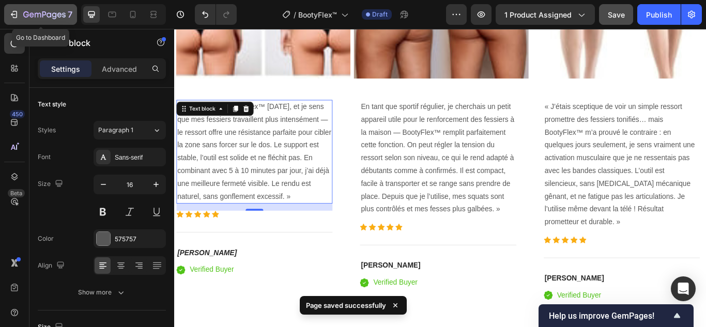
click at [18, 16] on icon "button" at bounding box center [14, 14] width 10 height 10
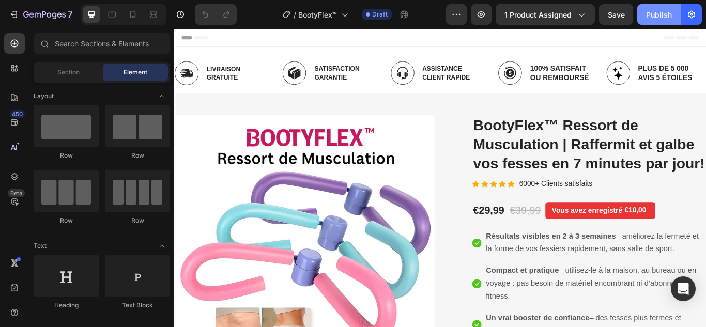
click at [655, 13] on div "Publish" at bounding box center [659, 14] width 26 height 11
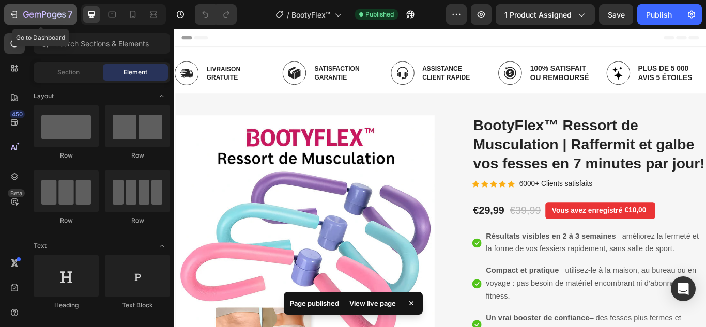
click at [18, 14] on icon "button" at bounding box center [14, 14] width 10 height 10
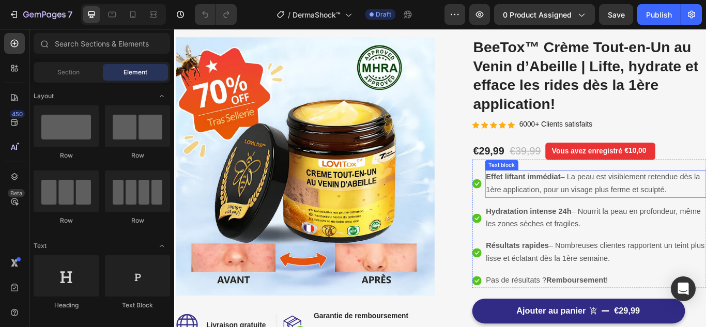
scroll to position [103, 0]
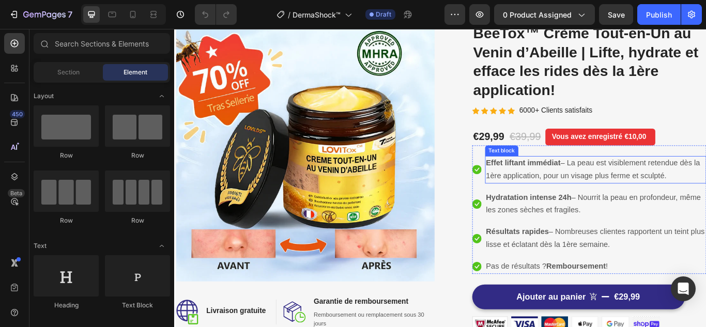
click at [576, 195] on p "Effet liftant immédiat – La peau est visiblement retendue dès la 1ère applicati…" at bounding box center [666, 193] width 256 height 30
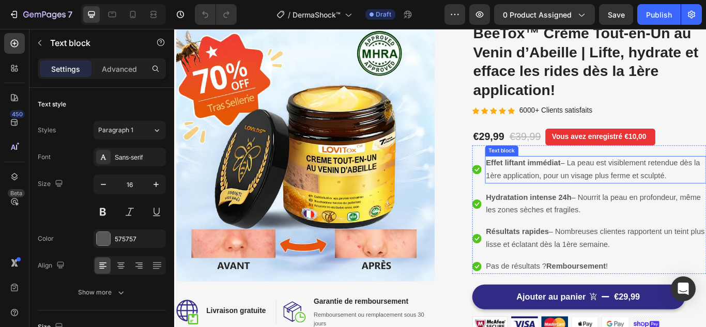
click at [576, 195] on p "Effet liftant immédiat – La peau est visiblement retendue dès la 1ère applicati…" at bounding box center [666, 193] width 256 height 30
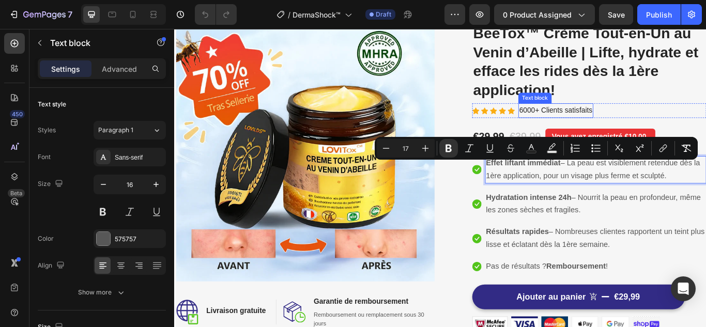
click at [589, 111] on div "Text block" at bounding box center [595, 109] width 35 height 9
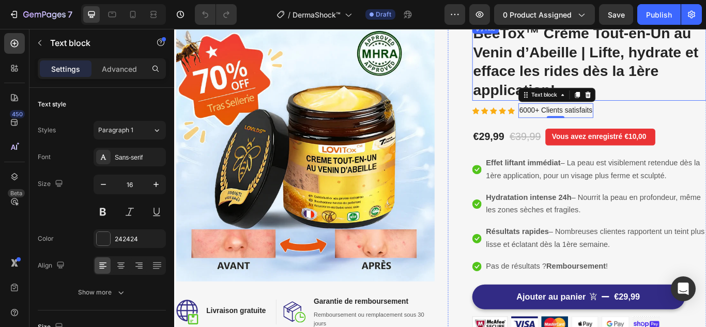
click at [593, 86] on h2 "BeeTox™ Crème Tout-en-Un au Venin d’Abeille | Lifte, hydrate et efface les ride…" at bounding box center [658, 67] width 273 height 91
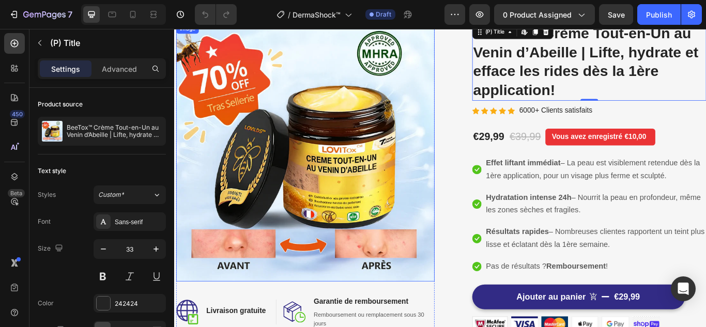
click at [397, 193] on img at bounding box center [326, 172] width 301 height 301
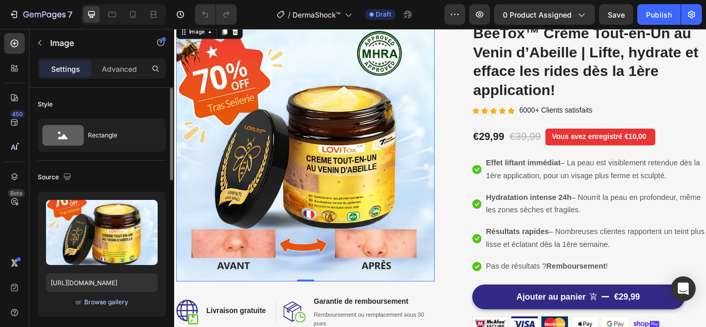
click at [110, 302] on div "Browse gallery" at bounding box center [106, 302] width 44 height 9
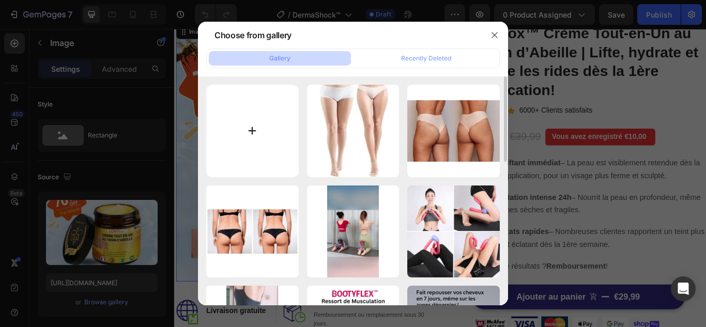
click at [256, 129] on input "file" at bounding box center [252, 131] width 93 height 93
type input "C:\fakepath\1.webp"
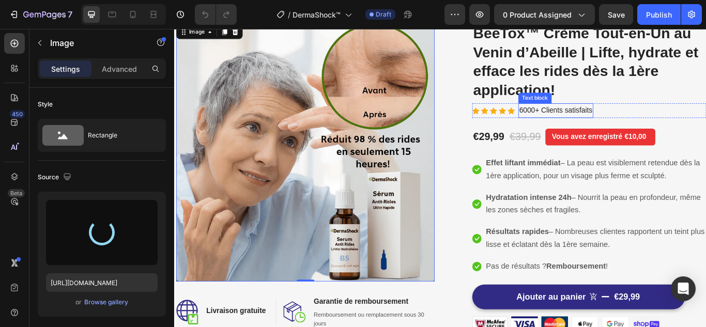
type input "[URL][DOMAIN_NAME]"
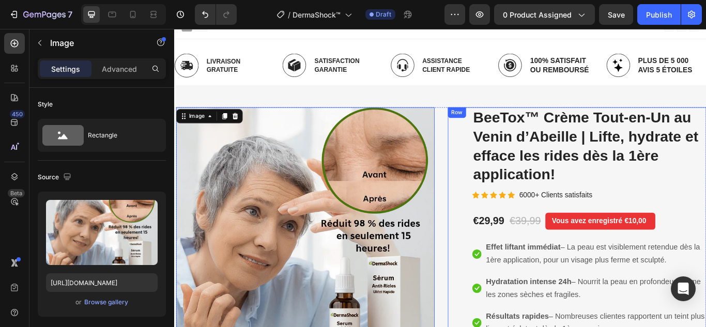
scroll to position [0, 0]
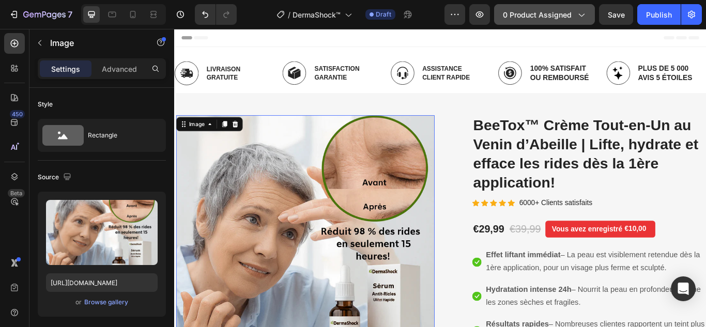
click at [577, 16] on icon "button" at bounding box center [581, 14] width 10 height 10
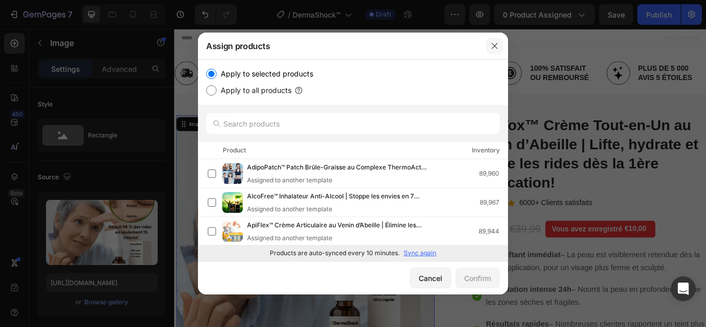
click at [497, 41] on button "button" at bounding box center [495, 46] width 17 height 17
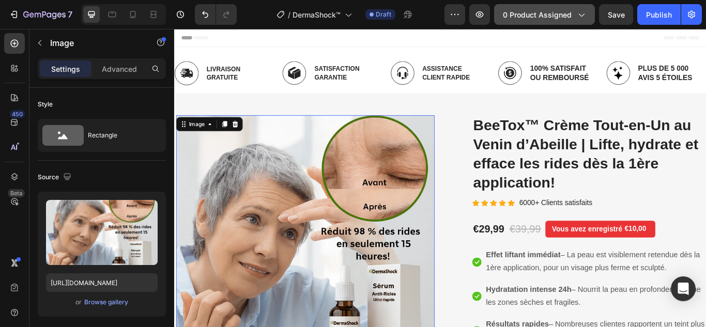
click at [570, 14] on span "0 product assigned" at bounding box center [537, 14] width 69 height 11
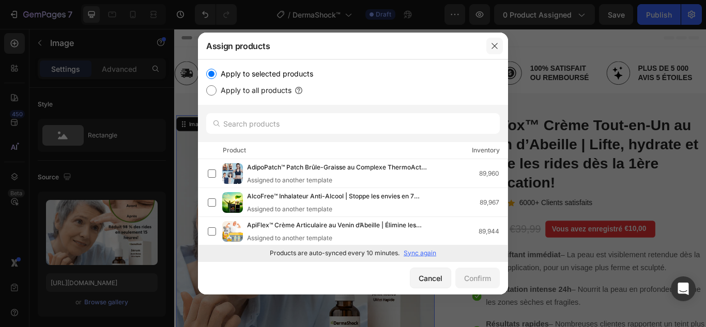
drag, startPoint x: 495, startPoint y: 42, endPoint x: 404, endPoint y: 1, distance: 100.2
click at [495, 42] on icon "button" at bounding box center [495, 46] width 8 height 8
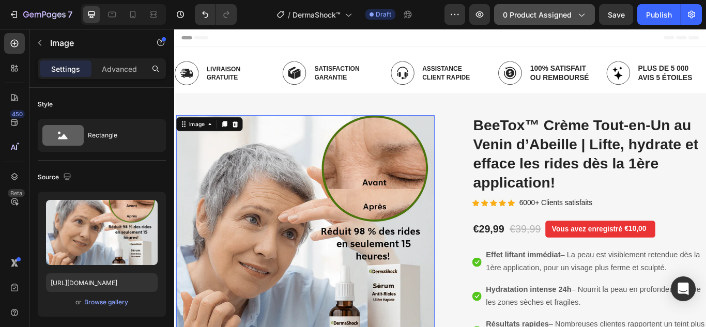
click at [583, 13] on icon "button" at bounding box center [581, 14] width 10 height 10
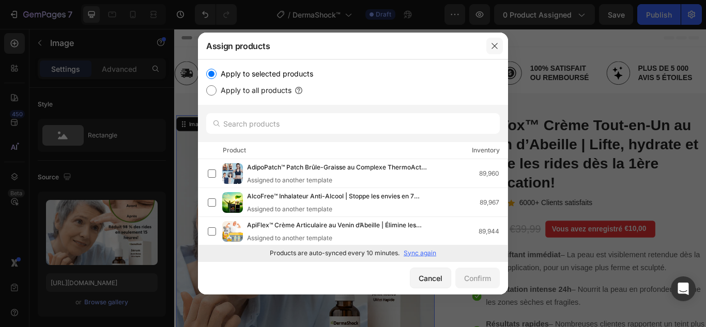
click at [496, 42] on icon "button" at bounding box center [495, 46] width 8 height 8
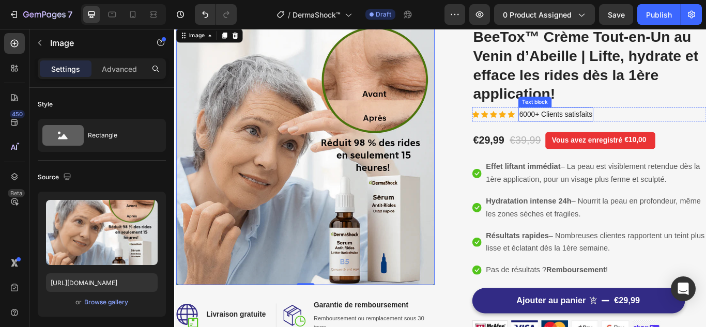
scroll to position [155, 0]
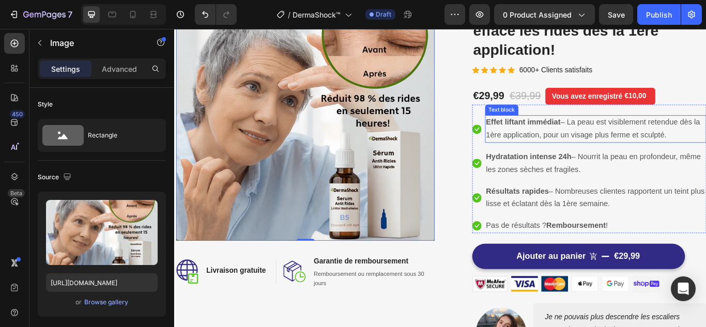
click at [571, 143] on strong "Effet liftant immédiat" at bounding box center [581, 138] width 87 height 10
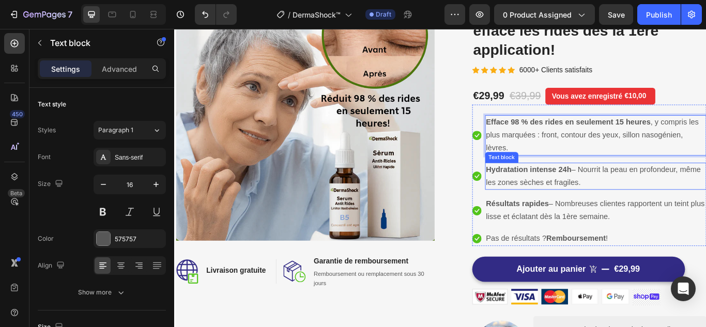
click at [589, 203] on span "Hydratation intense 24h – Nourrit la peau en profondeur, même les zones sèches …" at bounding box center [663, 200] width 251 height 25
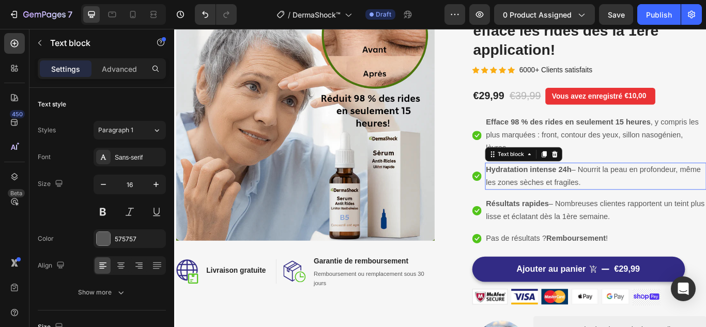
click at [589, 203] on span "Hydratation intense 24h – Nourrit la peau en profondeur, même les zones sèches …" at bounding box center [663, 200] width 251 height 25
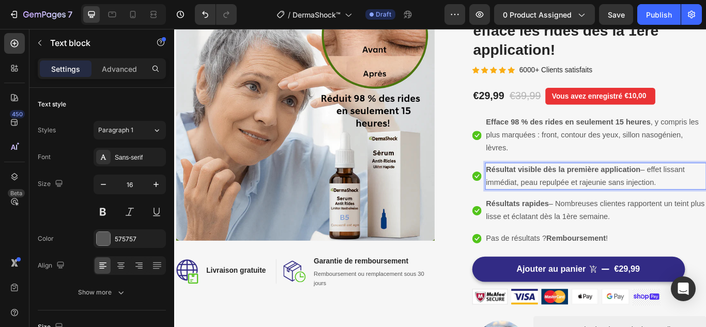
click at [581, 248] on span "Résultats rapides – Nombreuses clientes rapportent un teint plus lisse et éclat…" at bounding box center [665, 240] width 255 height 25
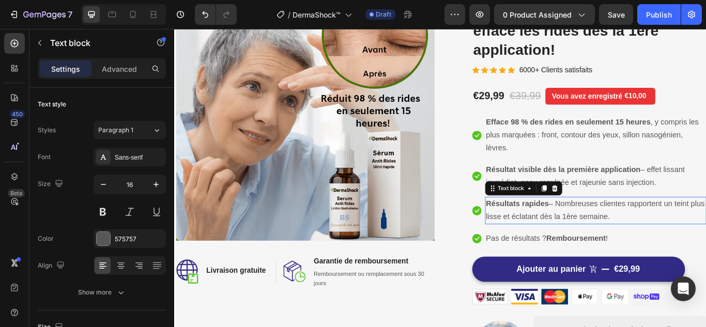
click at [581, 248] on span "Résultats rapides – Nombreuses clientes rapportent un teint plus lisse et éclat…" at bounding box center [665, 240] width 255 height 25
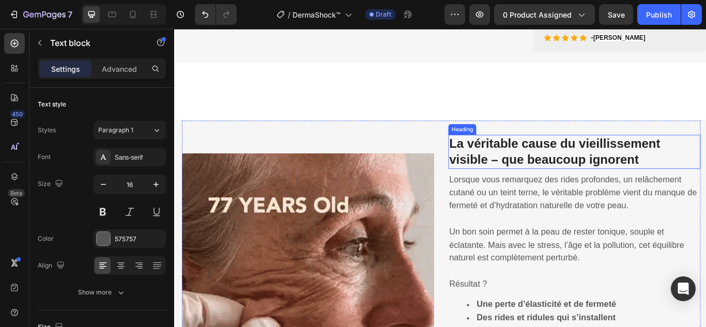
scroll to position [620, 0]
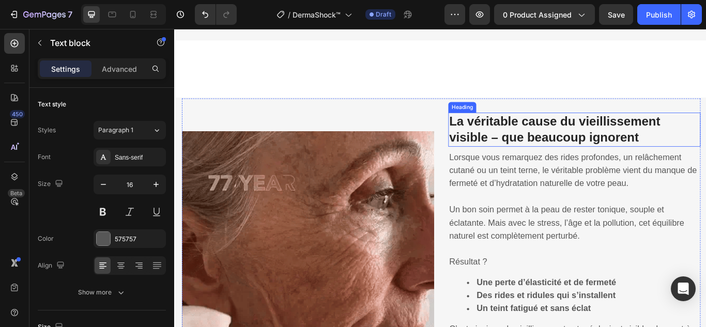
click at [565, 152] on strong "La véritable cause du vieillissement visible – que beaucoup ignorent" at bounding box center [618, 146] width 246 height 35
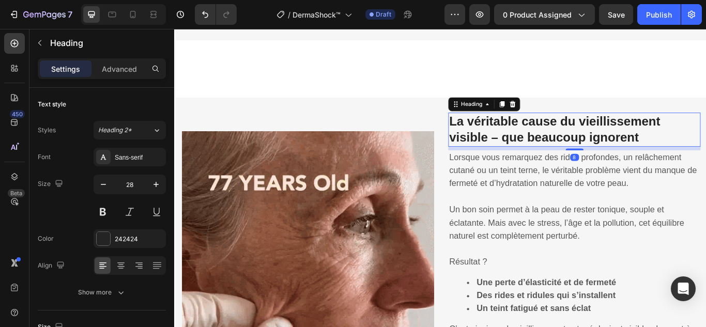
click at [565, 152] on strong "La véritable cause du vieillissement visible – que beaucoup ignorent" at bounding box center [618, 146] width 246 height 35
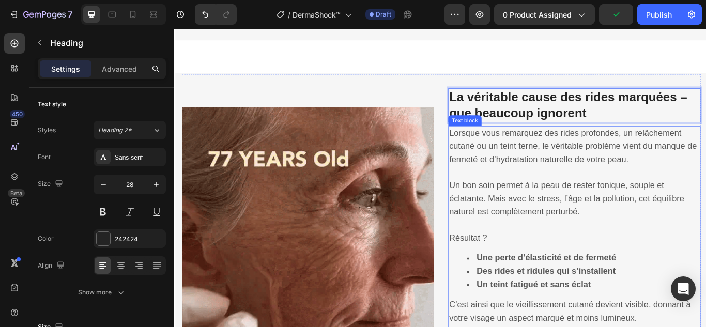
click at [553, 187] on span "Lorsque vous remarquez des rides profondes, un relâchement cutané ou un teint t…" at bounding box center [639, 166] width 289 height 42
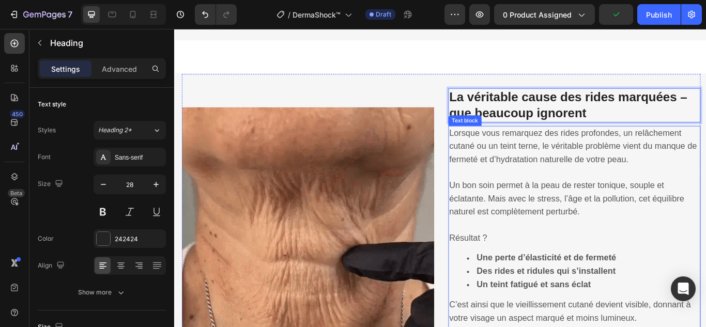
click at [553, 187] on span "Lorsque vous remarquez des rides profondes, un relâchement cutané ou un teint t…" at bounding box center [639, 166] width 289 height 42
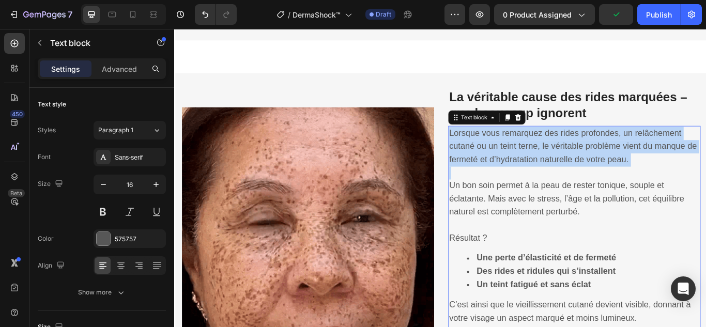
click at [553, 187] on span "Lorsque vous remarquez des rides profondes, un relâchement cutané ou un teint t…" at bounding box center [639, 166] width 289 height 42
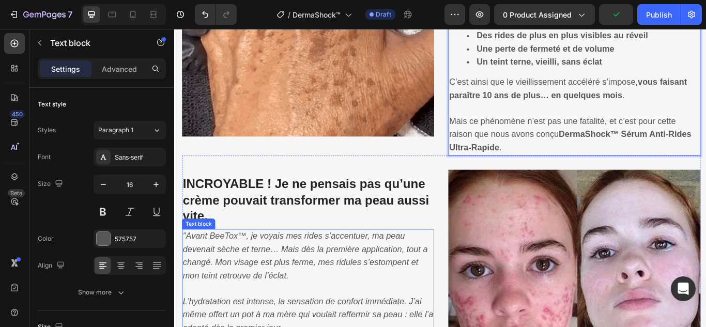
scroll to position [921, 0]
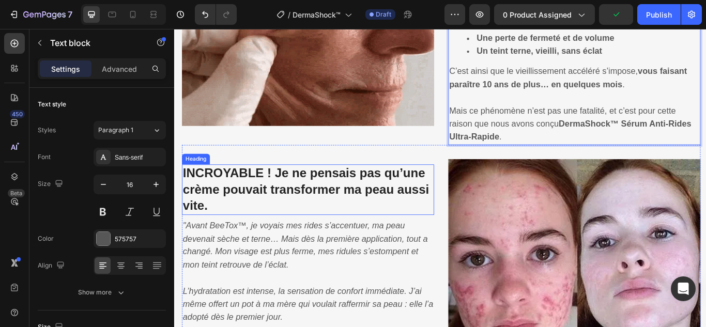
click at [402, 200] on strong "INCROYABLE ! Je ne pensais pas qu’une crème pouvait transformer ma peau aussi v…" at bounding box center [327, 216] width 287 height 54
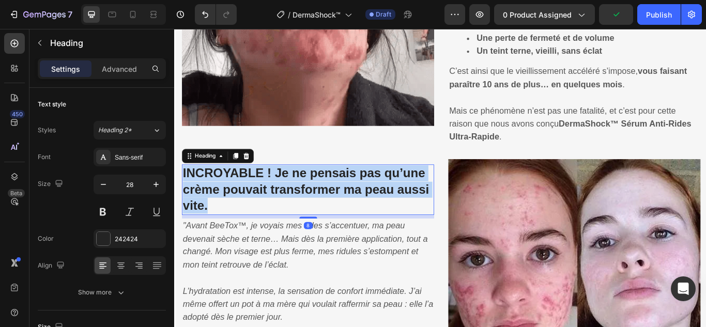
click at [402, 200] on strong "INCROYABLE ! Je ne pensais pas qu’une crème pouvait transformer ma peau aussi v…" at bounding box center [327, 216] width 287 height 54
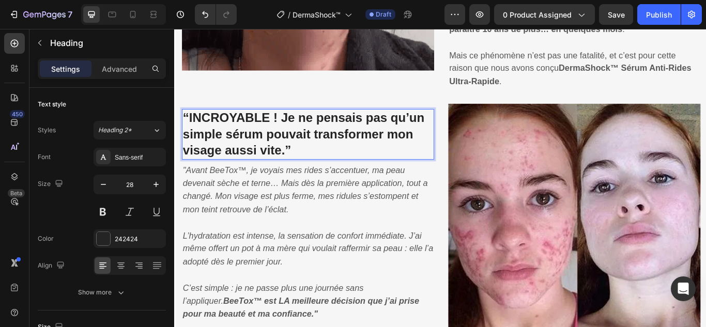
scroll to position [1024, 0]
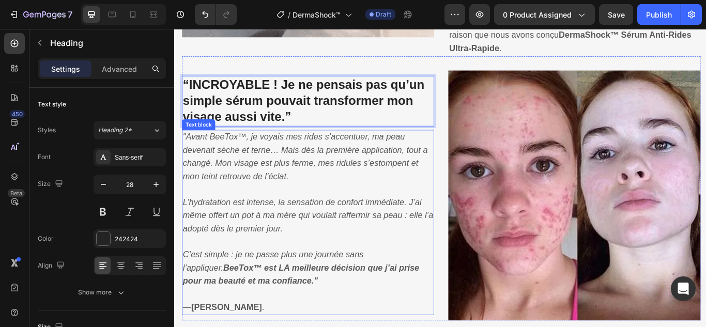
click at [244, 194] on p ""Avant BeeTox™, je voyais mes rides s’accentuer, ma peau devenait sèche et tern…" at bounding box center [330, 179] width 292 height 62
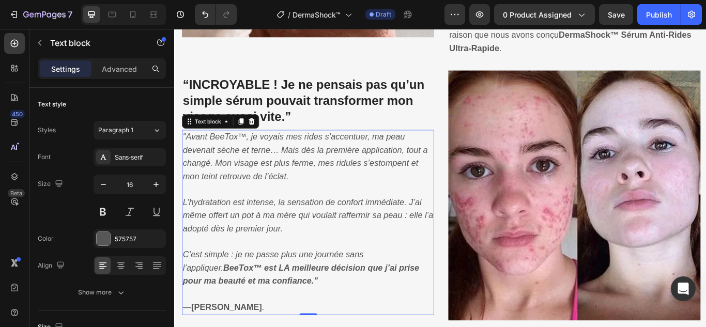
click at [244, 194] on p ""Avant BeeTox™, je voyais mes rides s’accentuer, ma peau devenait sèche et tern…" at bounding box center [330, 179] width 292 height 62
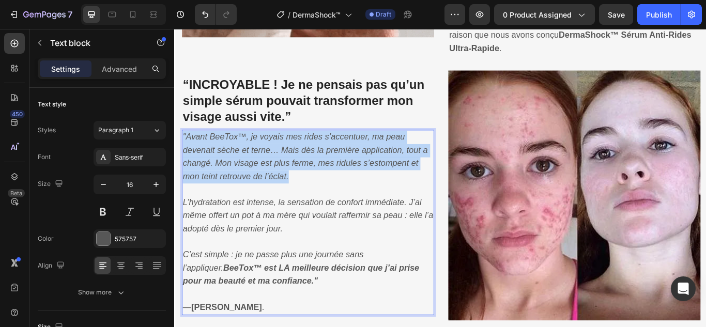
click at [244, 194] on p ""Avant BeeTox™, je voyais mes rides s’accentuer, ma peau devenait sèche et tern…" at bounding box center [330, 179] width 292 height 62
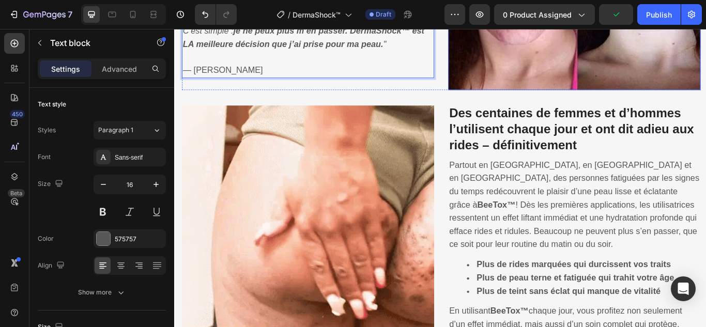
scroll to position [1335, 0]
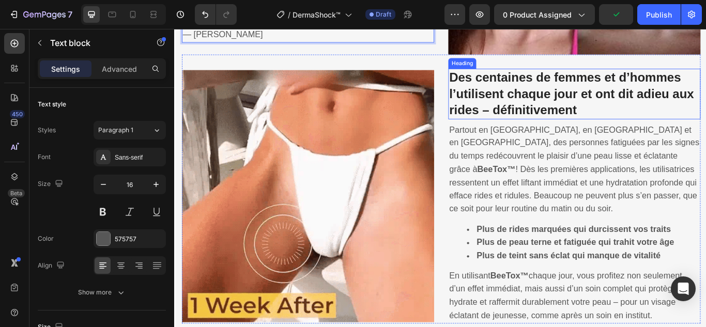
click at [567, 106] on strong "Des centaines de femmes et d’hommes l’utilisent chaque jour et ont dit adieu au…" at bounding box center [637, 105] width 285 height 54
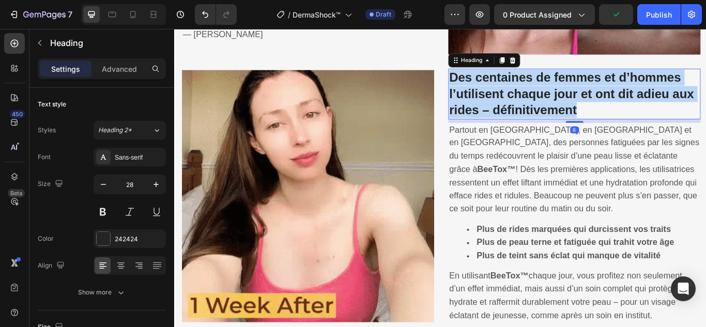
click at [567, 106] on strong "Des centaines de femmes et d’hommes l’utilisent chaque jour et ont dit adieu au…" at bounding box center [637, 105] width 285 height 54
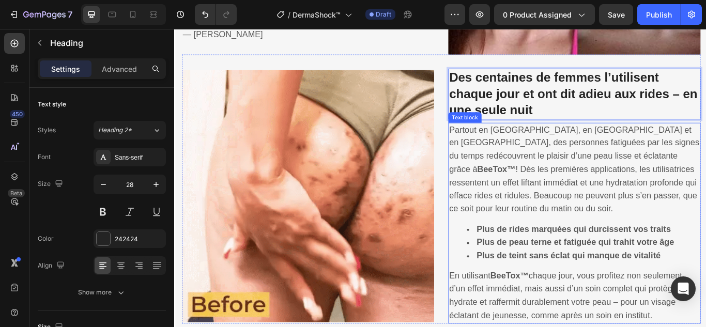
click at [591, 159] on span "Partout en [GEOGRAPHIC_DATA], en [GEOGRAPHIC_DATA] et en [GEOGRAPHIC_DATA], des…" at bounding box center [641, 192] width 292 height 103
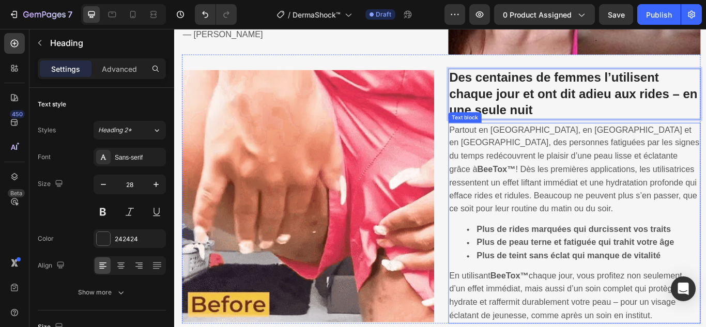
click at [591, 159] on span "Partout en [GEOGRAPHIC_DATA], en [GEOGRAPHIC_DATA] et en [GEOGRAPHIC_DATA], des…" at bounding box center [641, 192] width 292 height 103
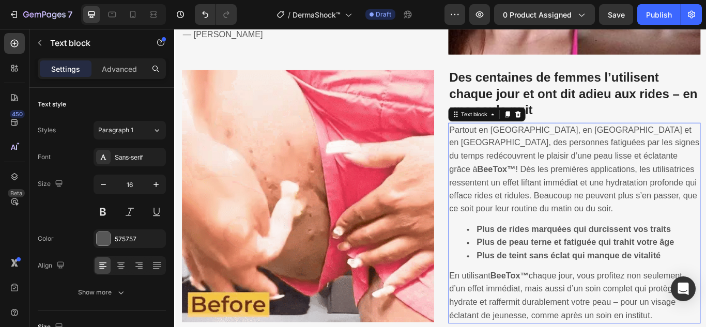
click at [591, 159] on span "Partout en [GEOGRAPHIC_DATA], en [GEOGRAPHIC_DATA] et en [GEOGRAPHIC_DATA], des…" at bounding box center [641, 192] width 292 height 103
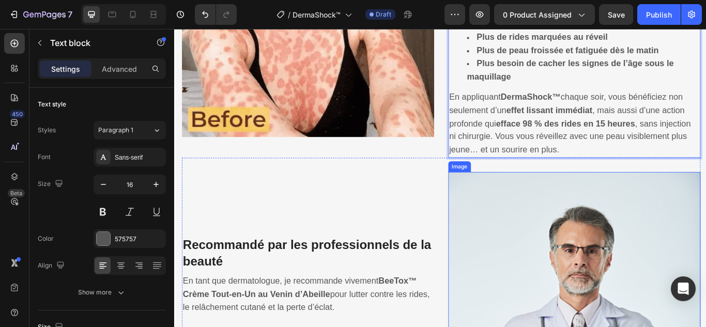
scroll to position [1677, 0]
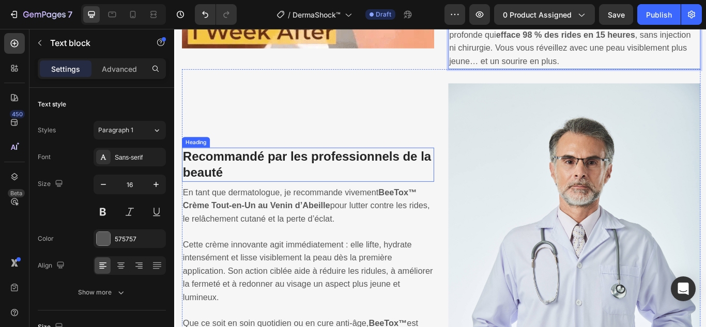
click at [315, 175] on h3 "Recommandé par les professionnels de la beauté" at bounding box center [330, 188] width 294 height 40
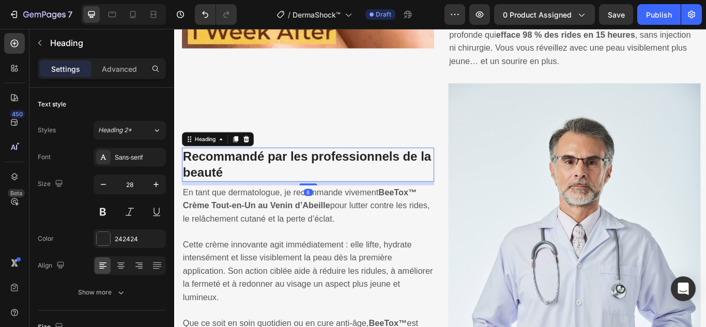
click at [316, 175] on h3 "Recommandé par les professionnels de la beauté" at bounding box center [330, 188] width 294 height 40
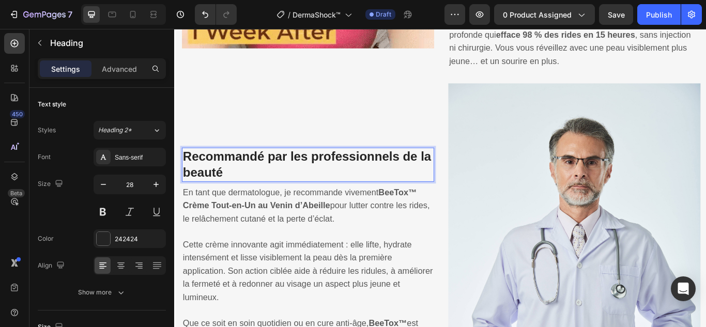
click at [316, 175] on p "Recommandé par les professionnels de la beauté" at bounding box center [330, 188] width 292 height 38
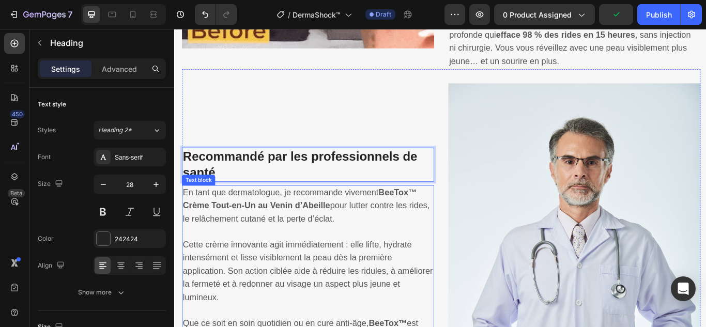
scroll to position [1781, 0]
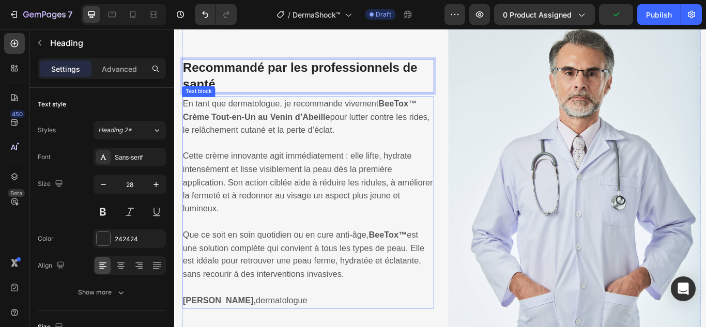
click at [298, 126] on span "En tant que dermatologue, je recommande vivement BeeTox™ Crème Tout-en-Un au Ve…" at bounding box center [328, 132] width 288 height 42
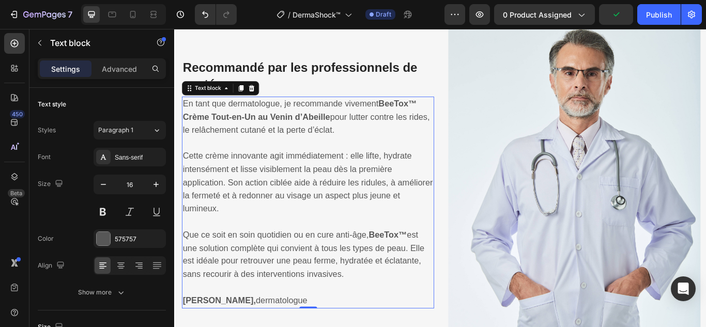
click at [298, 126] on span "En tant que dermatologue, je recommande vivement BeeTox™ Crème Tout-en-Un au Ve…" at bounding box center [328, 132] width 288 height 42
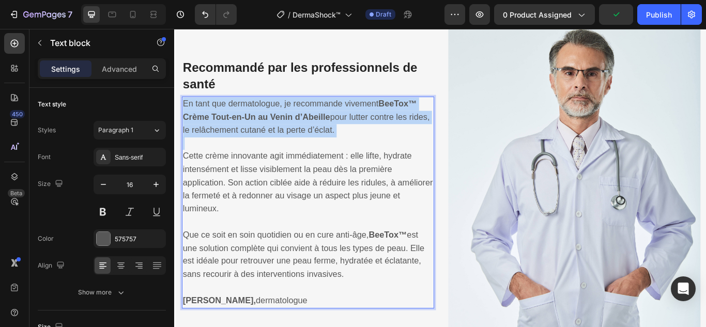
click at [298, 126] on span "En tant que dermatologue, je recommande vivement BeeTox™ Crème Tout-en-Un au Ve…" at bounding box center [328, 132] width 288 height 42
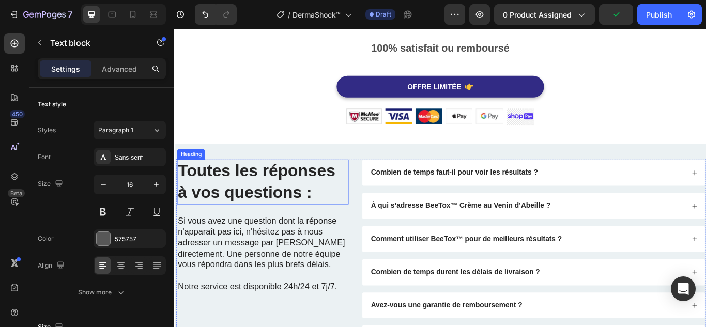
scroll to position [2721, 0]
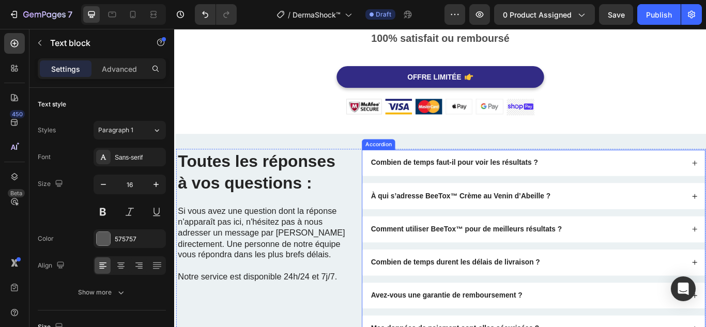
click at [424, 184] on strong "Combien de temps faut-il pour voir les résultats ?" at bounding box center [500, 184] width 195 height 9
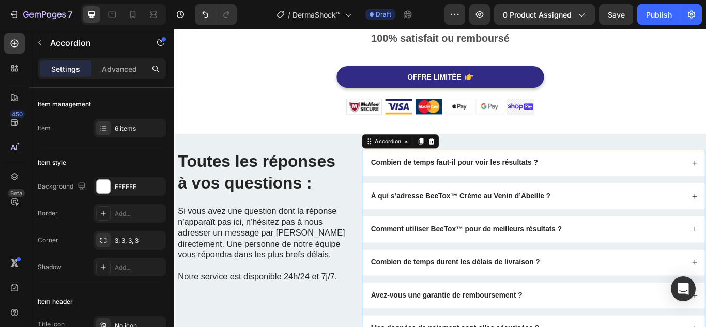
click at [424, 184] on strong "Combien de temps faut-il pour voir les résultats ?" at bounding box center [500, 184] width 195 height 9
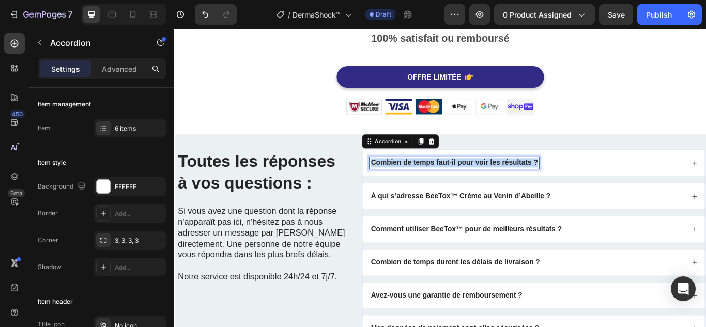
click at [424, 184] on strong "Combien de temps faut-il pour voir les résultats ?" at bounding box center [500, 184] width 195 height 9
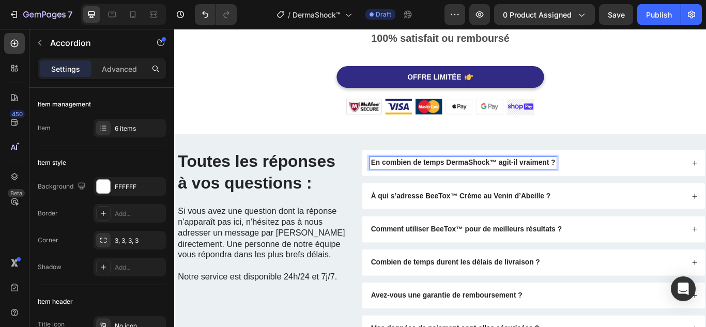
click at [671, 183] on div "En combien de temps DermaShock™ agit-il vraiment ?" at bounding box center [586, 185] width 368 height 14
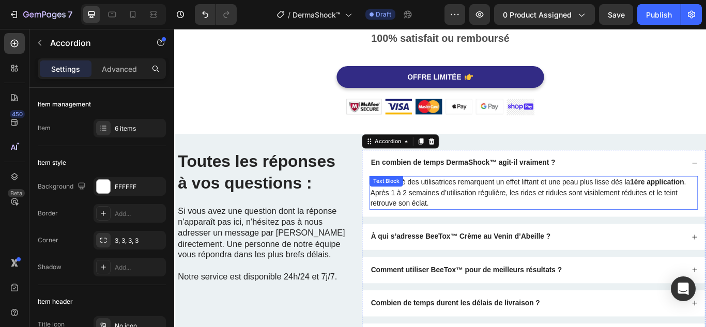
click at [561, 214] on p "La majorité des utilisatrices remarquent un effet liftant et une peau plus liss…" at bounding box center [593, 220] width 381 height 37
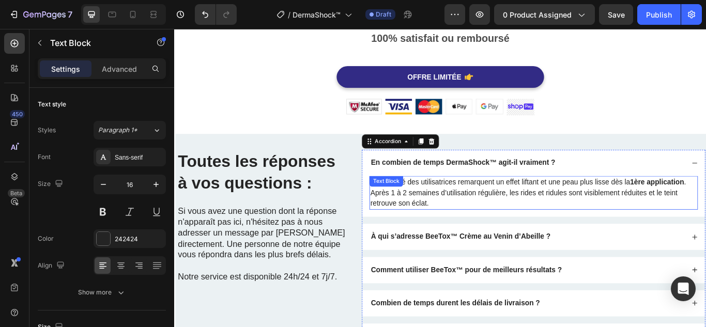
click at [561, 214] on p "La majorité des utilisatrices remarquent un effet liftant et une peau plus liss…" at bounding box center [593, 220] width 381 height 37
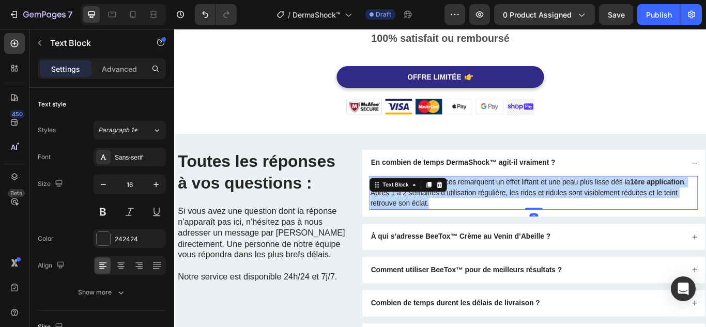
click at [561, 214] on p "La majorité des utilisatrices remarquent un effet liftant et une peau plus liss…" at bounding box center [593, 220] width 381 height 37
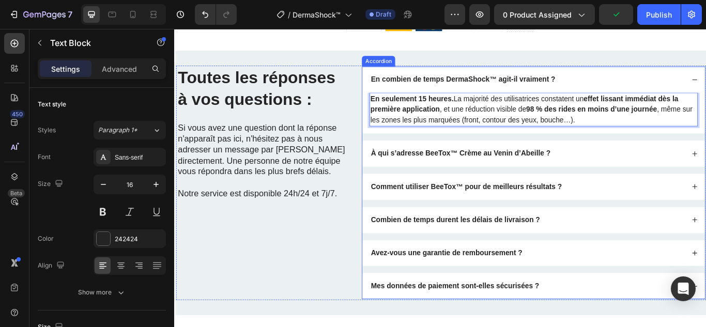
scroll to position [2825, 0]
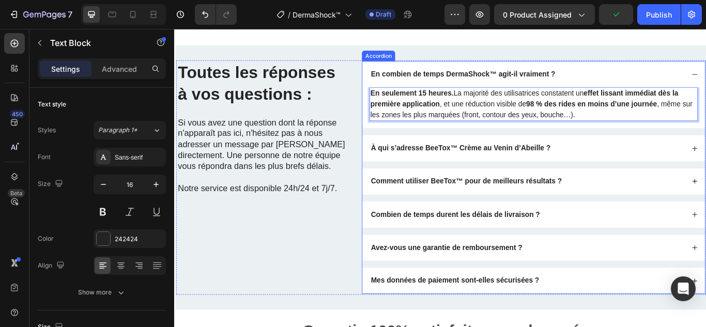
click at [502, 165] on strong "À qui s’adresse BeeTox™ Crème au Venin d’Abeille ?" at bounding box center [507, 167] width 209 height 9
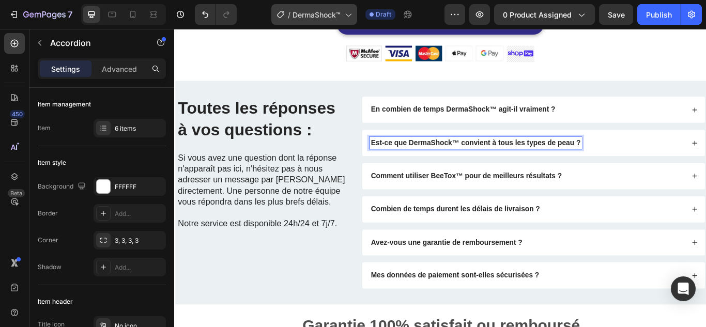
scroll to position [2777, 0]
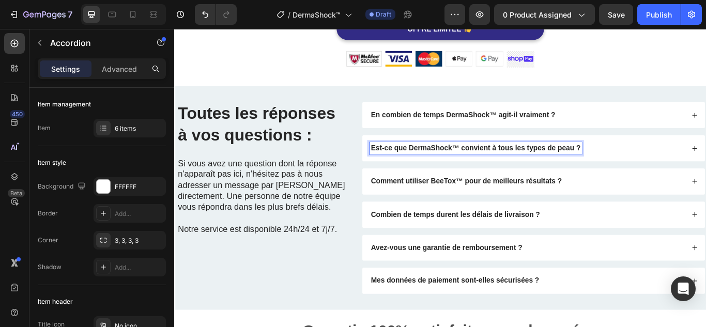
click at [659, 166] on div "Est-ce que DermaShock™ convient à tous les types de peau ?" at bounding box center [586, 168] width 368 height 14
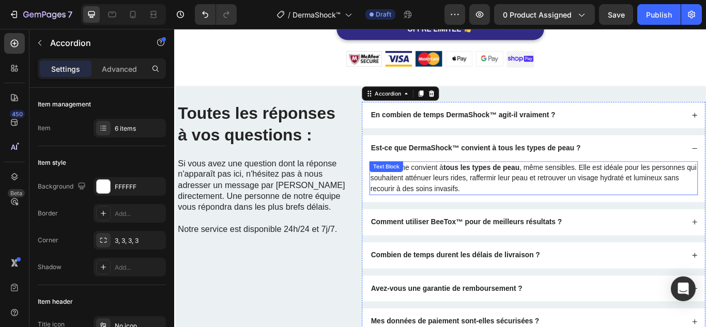
click at [568, 194] on strong "tous les types de peau" at bounding box center [532, 190] width 89 height 9
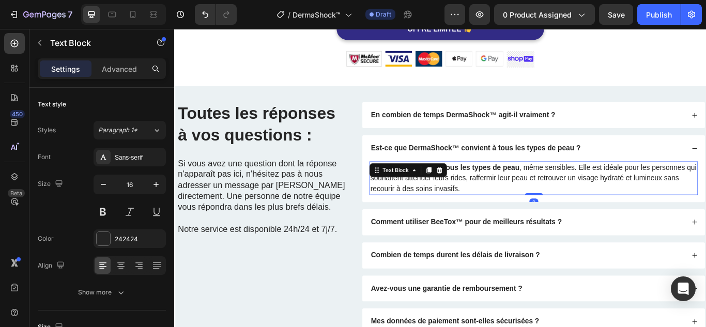
click at [568, 194] on strong "tous les types de peau" at bounding box center [532, 190] width 89 height 9
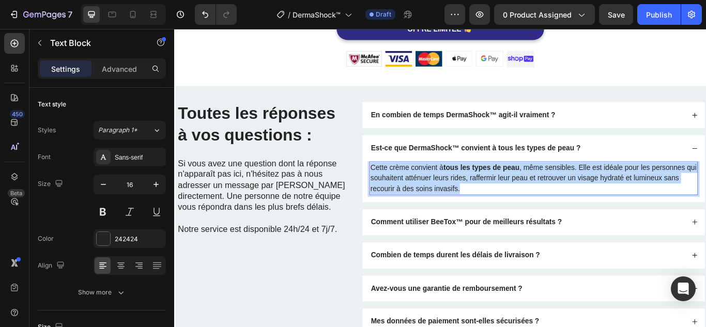
click at [568, 194] on strong "tous les types de peau" at bounding box center [532, 190] width 89 height 9
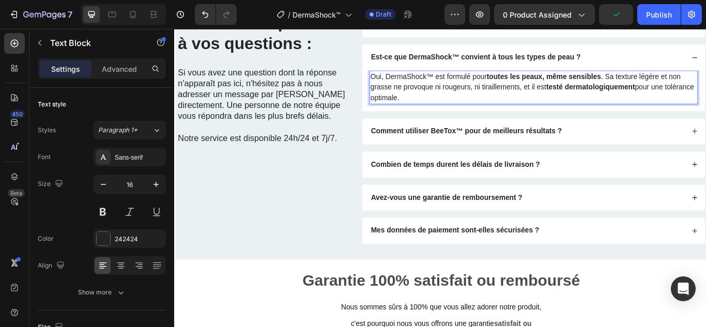
scroll to position [2881, 0]
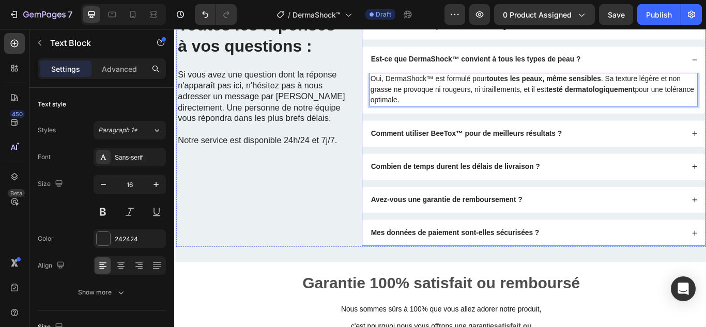
click at [481, 153] on strong "Comment utiliser BeeTox™ pour de meilleurs résultats ?" at bounding box center [514, 150] width 223 height 9
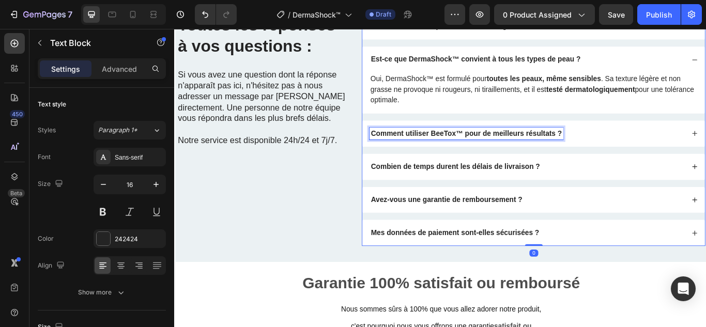
click at [481, 153] on strong "Comment utiliser BeeTox™ pour de meilleurs résultats ?" at bounding box center [514, 150] width 223 height 9
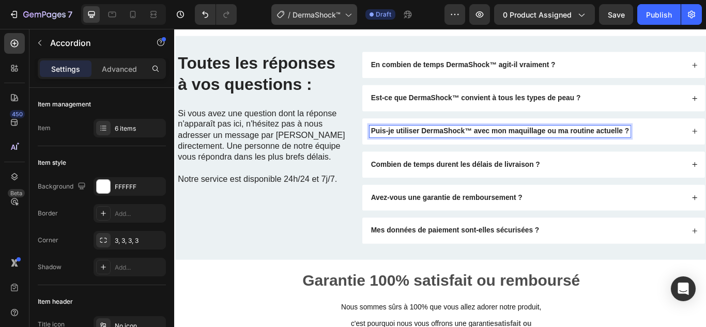
scroll to position [2833, 0]
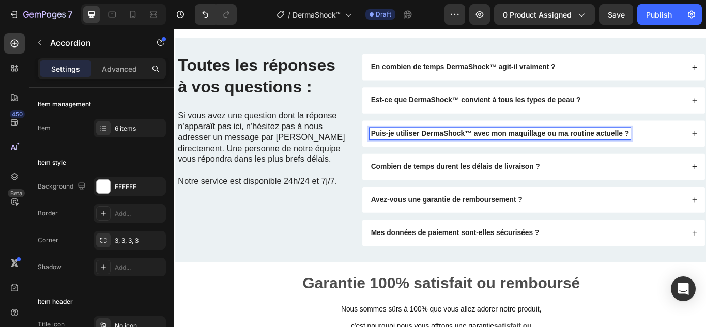
click at [706, 146] on div "Puis-je utiliser DermaShock™ avec mon maquillage ou ma routine actuelle ?" at bounding box center [586, 151] width 368 height 14
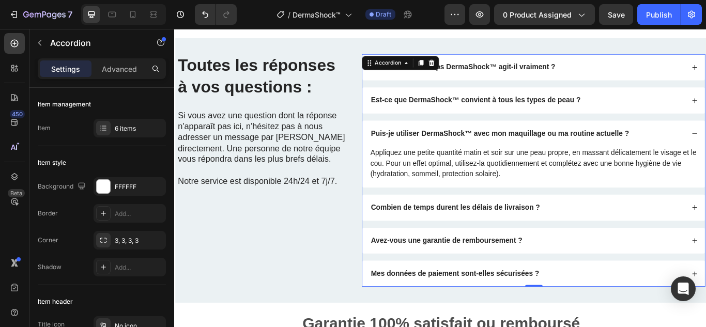
scroll to position [2885, 0]
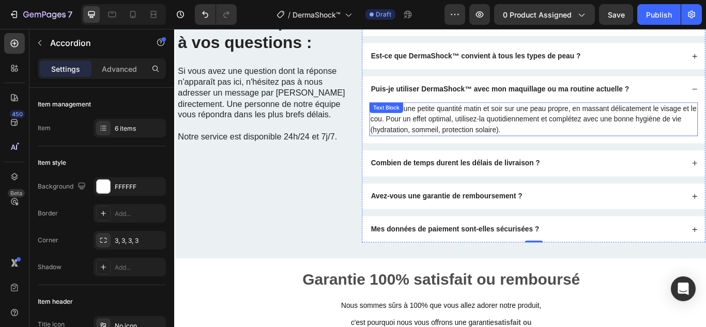
click at [533, 134] on p "Appliquez une petite quantité matin et soir sur une peau propre, en massant dél…" at bounding box center [593, 134] width 381 height 37
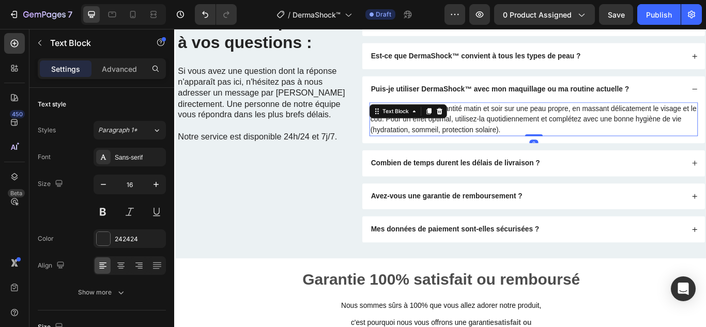
click at [533, 134] on p "Appliquez une petite quantité matin et soir sur une peau propre, en massant dél…" at bounding box center [593, 134] width 381 height 37
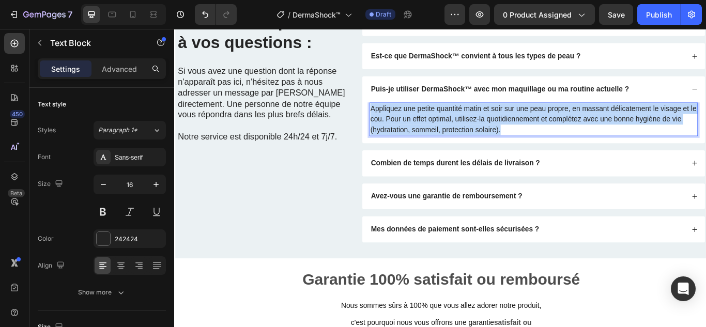
click at [533, 134] on p "Appliquez une petite quantité matin et soir sur une peau propre, en massant dél…" at bounding box center [593, 134] width 381 height 37
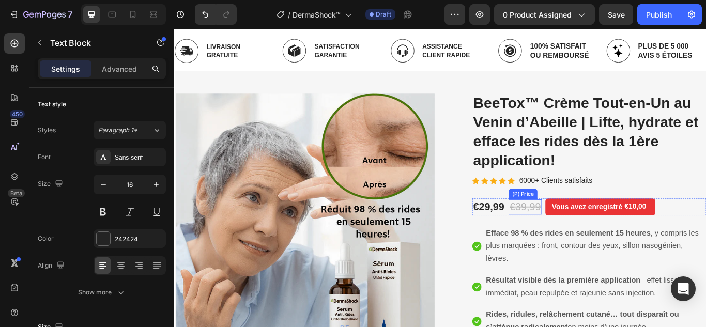
scroll to position [0, 0]
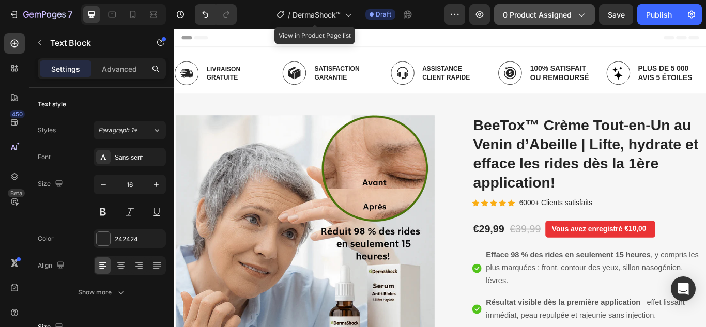
click at [535, 22] on button "0 product assigned" at bounding box center [544, 14] width 101 height 21
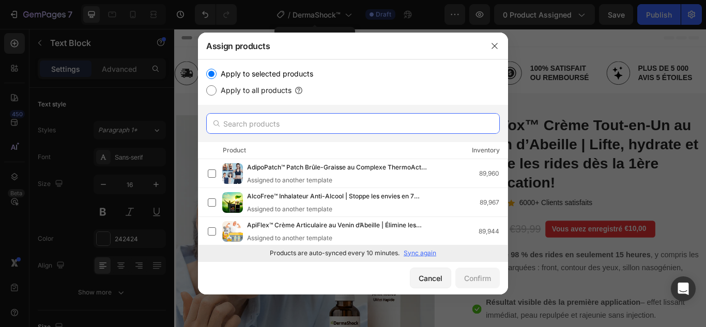
click at [281, 121] on input "text" at bounding box center [353, 123] width 294 height 21
paste input "DermaShock™"
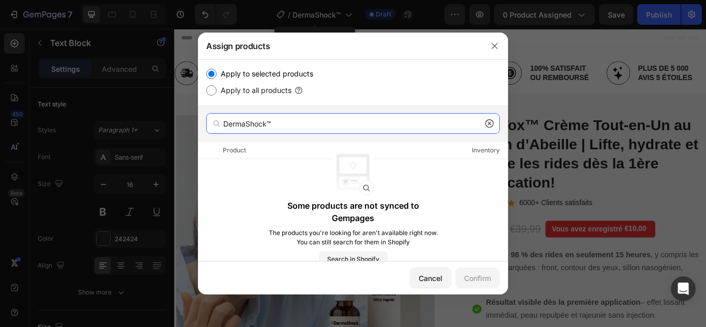
type input "DermaShock™"
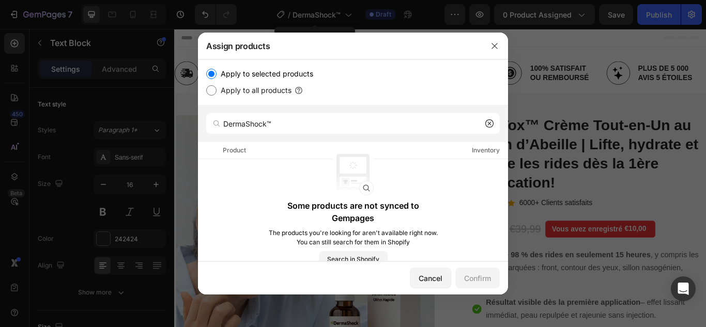
click at [489, 120] on icon at bounding box center [490, 123] width 8 height 8
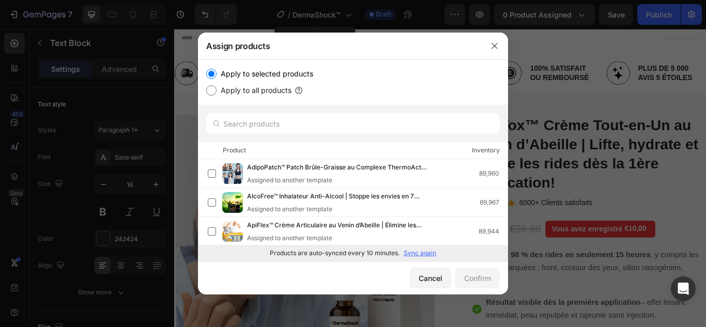
click at [413, 255] on p "Sync again" at bounding box center [420, 253] width 33 height 9
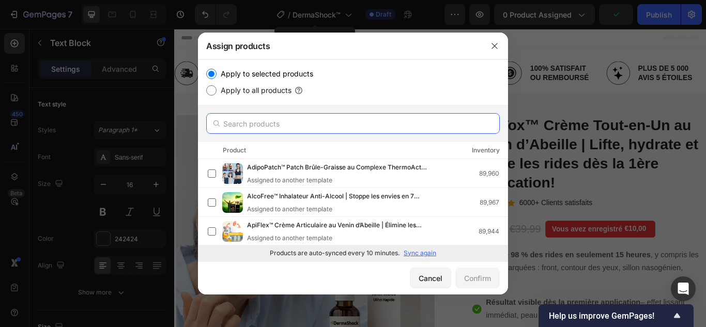
click at [383, 128] on input "text" at bounding box center [353, 123] width 294 height 21
paste input "DermaShock™"
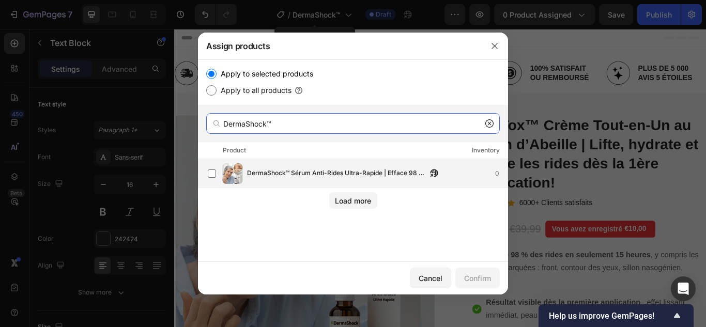
type input "DermaShock™"
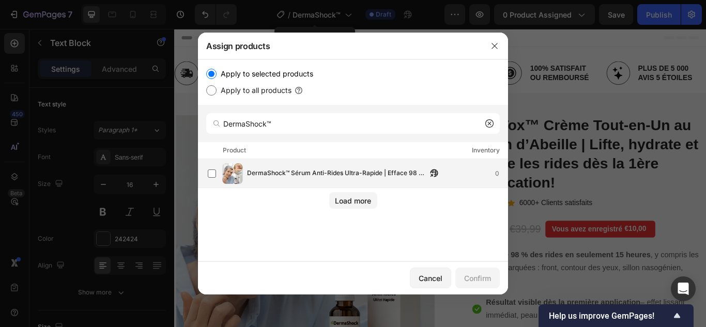
click at [281, 175] on span "DermaShock™ Sérum Anti-Rides Ultra-Rapide | Efface 98 % des rides en 15 heures …" at bounding box center [337, 173] width 180 height 11
click at [477, 277] on div "Confirm" at bounding box center [477, 278] width 27 height 11
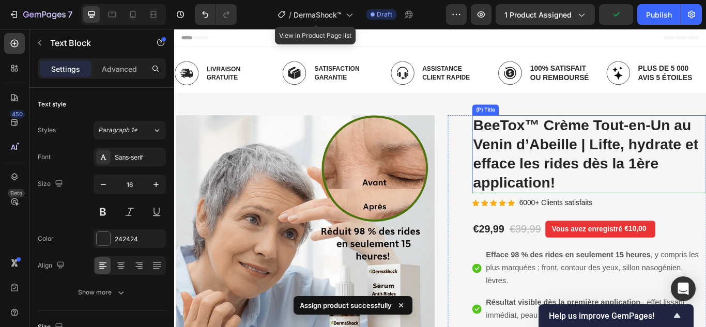
click at [540, 173] on h2 "BeeTox™ Crème Tout-en-Un au Venin d’Abeille | Lifte, hydrate et efface les ride…" at bounding box center [658, 175] width 273 height 91
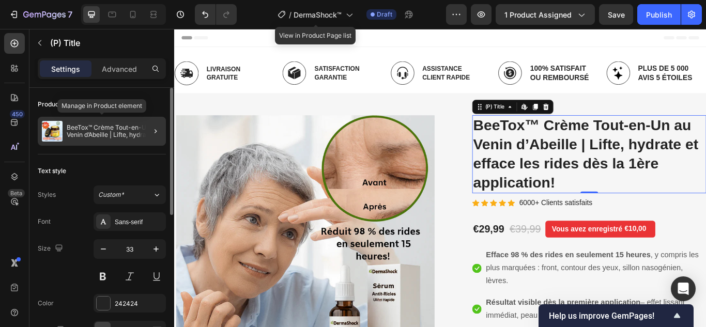
click at [131, 128] on p "BeeTox™ Crème Tout-en-Un au Venin d’Abeille | Lifte, hydrate et efface les ride…" at bounding box center [114, 131] width 95 height 14
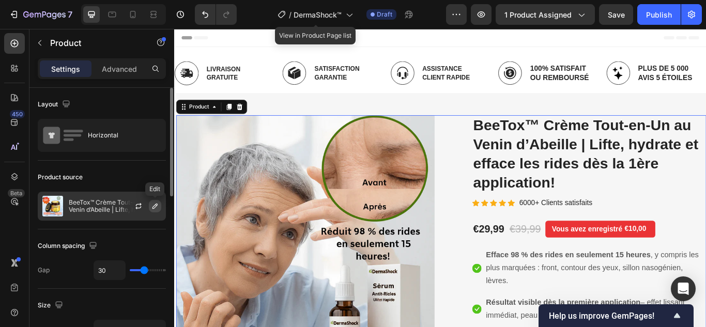
click at [155, 203] on icon "button" at bounding box center [155, 206] width 8 height 8
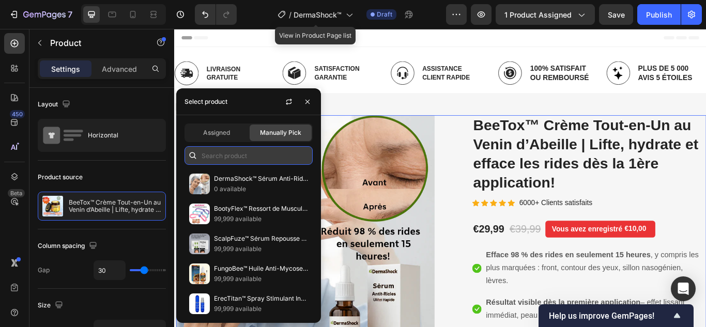
click at [217, 154] on input "text" at bounding box center [249, 155] width 128 height 19
paste input "DermaShock™"
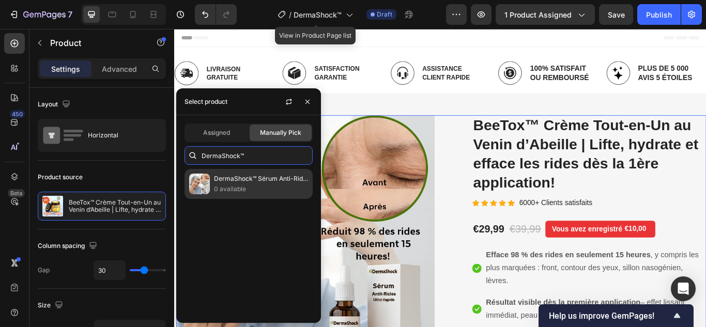
type input "DermaShock™"
click at [263, 178] on p "DermaShock™ Sérum Anti-Rides Ultra-Rapide | Efface 98 % des rides en 15 heures …" at bounding box center [261, 179] width 94 height 10
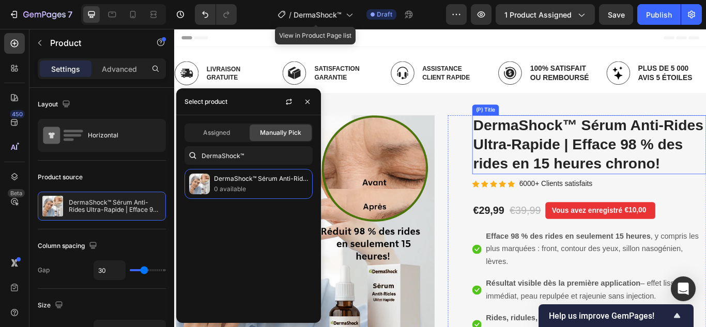
click at [557, 173] on h2 "DermaShock™ Sérum Anti-Rides Ultra-Rapide | Efface 98 % des rides en 15 heures …" at bounding box center [658, 164] width 273 height 69
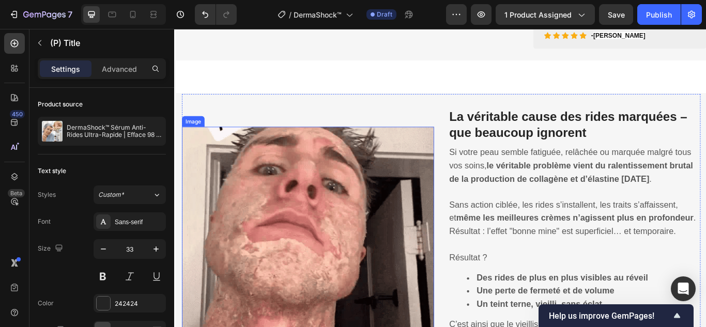
scroll to position [620, 0]
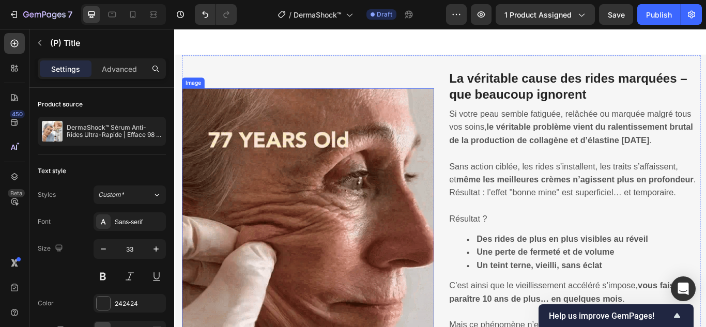
click at [307, 281] on img at bounding box center [330, 245] width 294 height 294
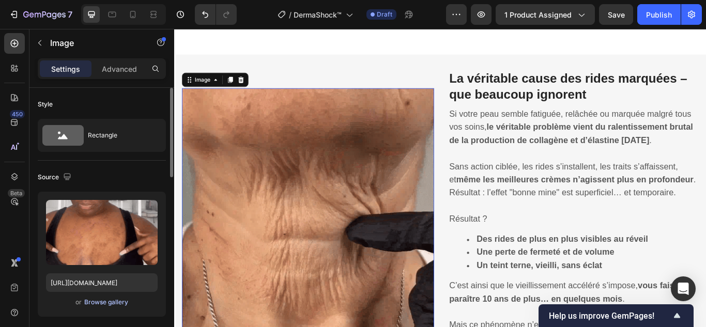
click at [118, 302] on div "Browse gallery" at bounding box center [106, 302] width 44 height 9
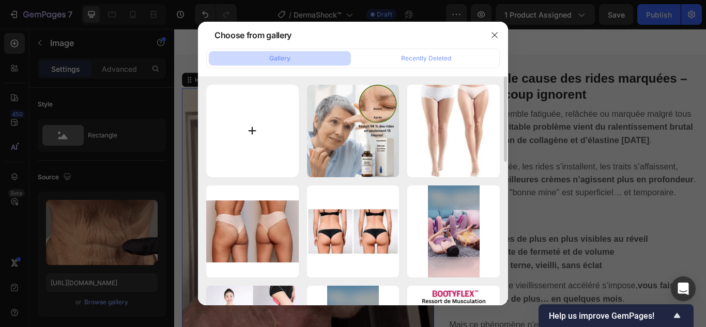
click at [249, 132] on input "file" at bounding box center [252, 131] width 93 height 93
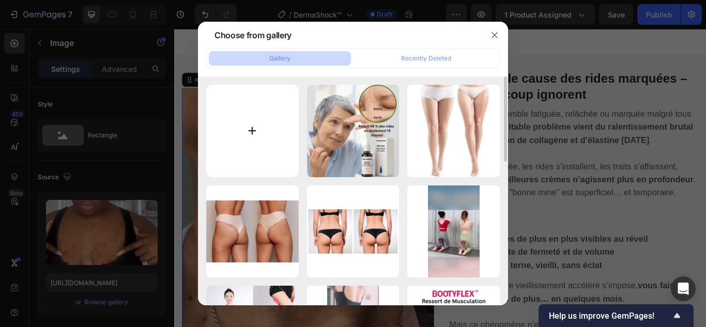
type input "C:\fakepath\1.webp"
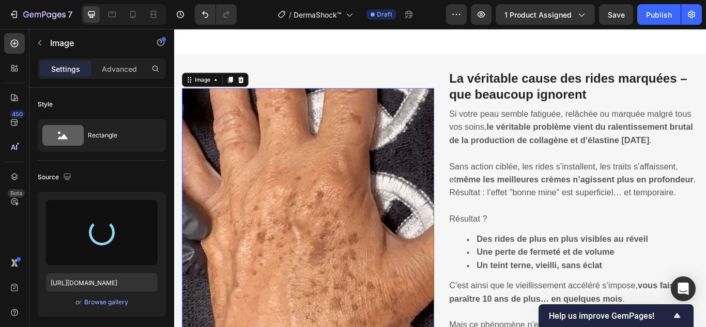
type input "[URL][DOMAIN_NAME]"
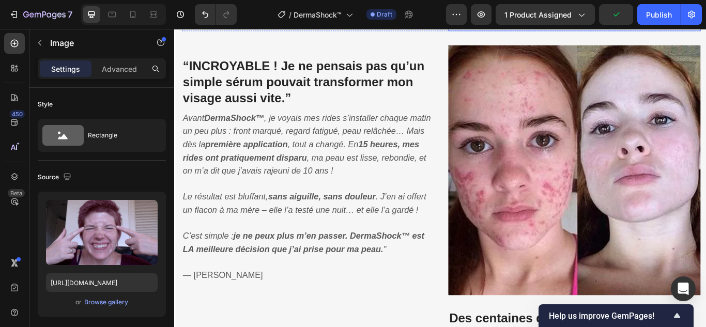
scroll to position [1086, 0]
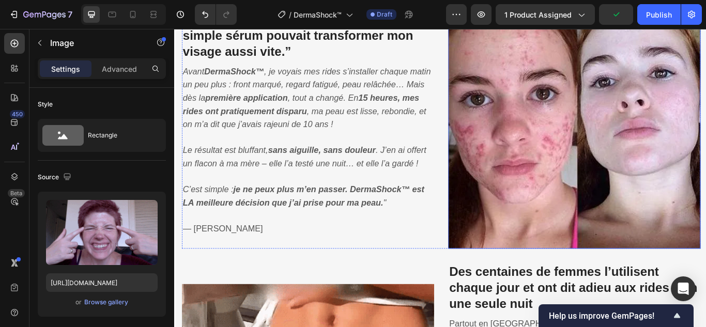
click at [569, 133] on img at bounding box center [641, 140] width 294 height 292
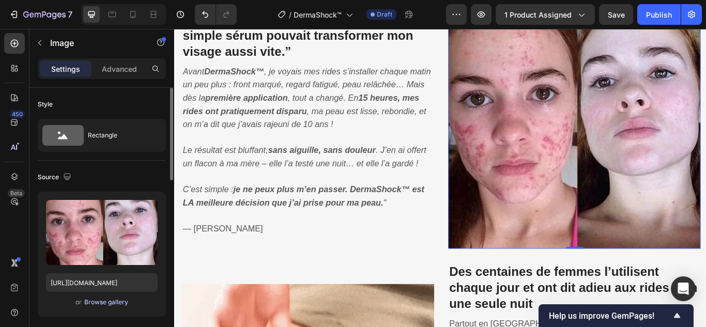
click at [114, 298] on div "Browse gallery" at bounding box center [106, 302] width 44 height 9
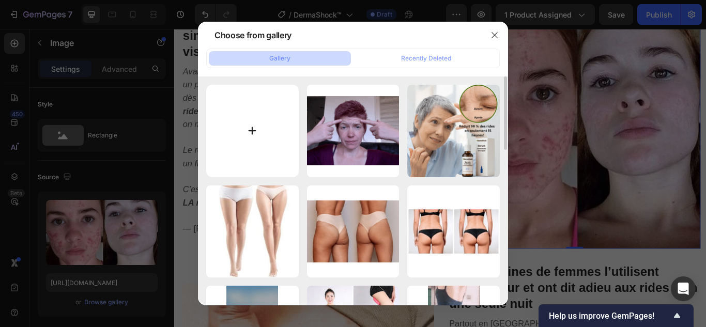
click at [250, 120] on input "file" at bounding box center [252, 131] width 93 height 93
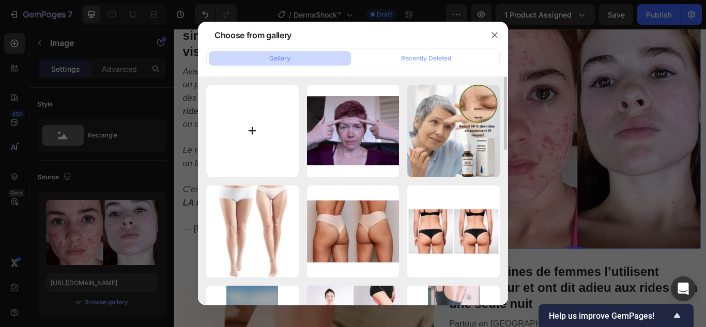
type input "C:\fakepath\2.webp"
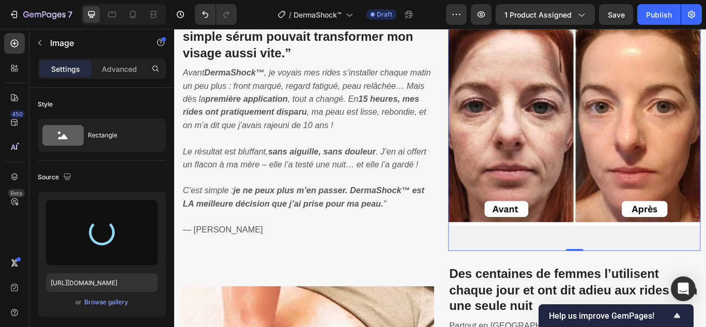
type input "[URL][DOMAIN_NAME]"
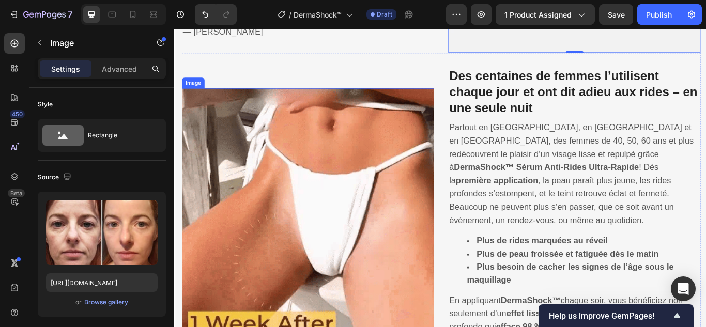
scroll to position [1346, 0]
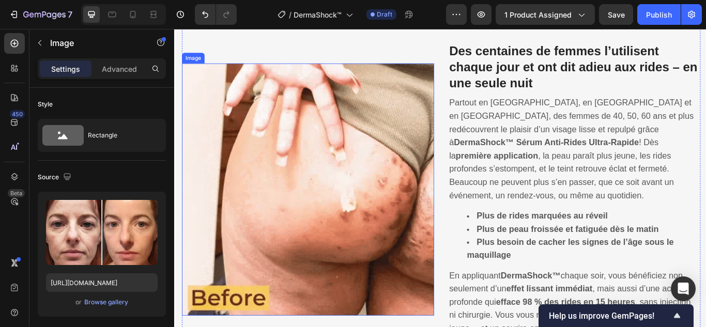
click at [383, 172] on img at bounding box center [330, 216] width 294 height 294
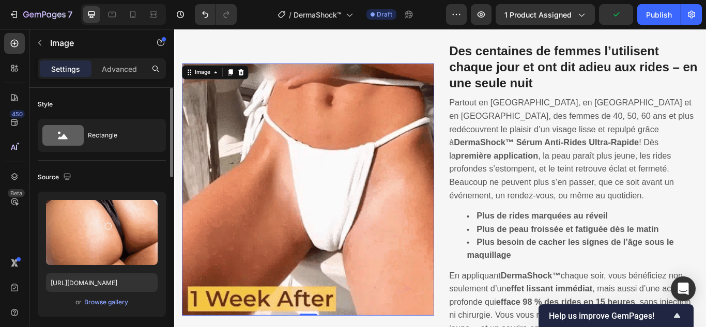
click at [118, 297] on div "or Browse gallery" at bounding box center [102, 302] width 112 height 12
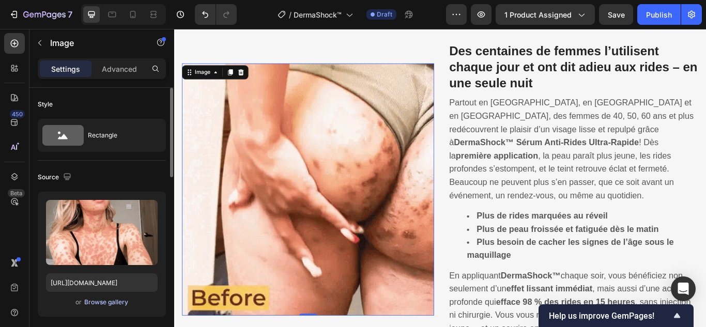
click at [116, 300] on div "Browse gallery" at bounding box center [106, 302] width 44 height 9
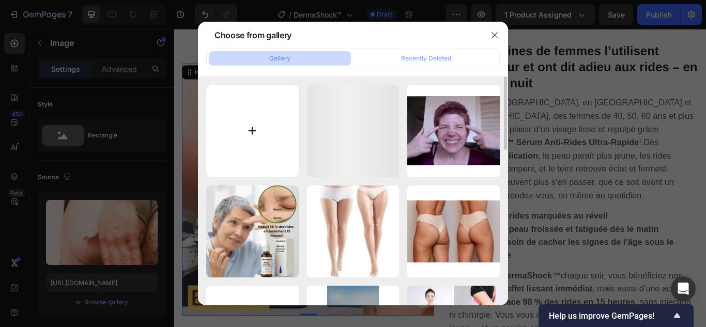
click at [251, 148] on input "file" at bounding box center [252, 131] width 93 height 93
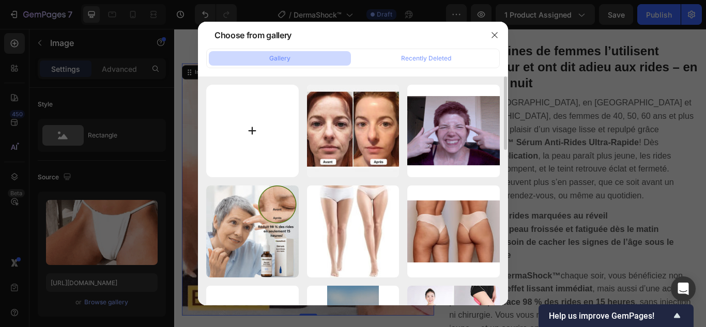
type input "C:\fakepath\3.jpg"
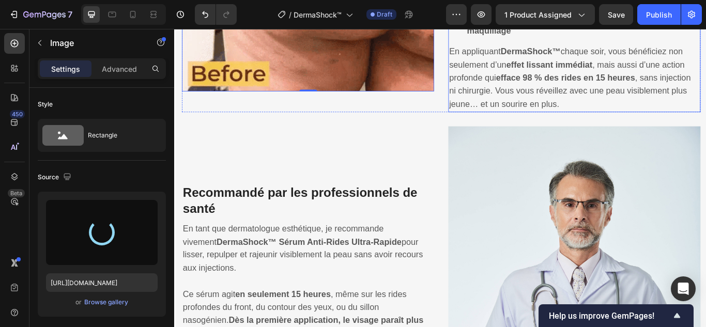
scroll to position [1708, 0]
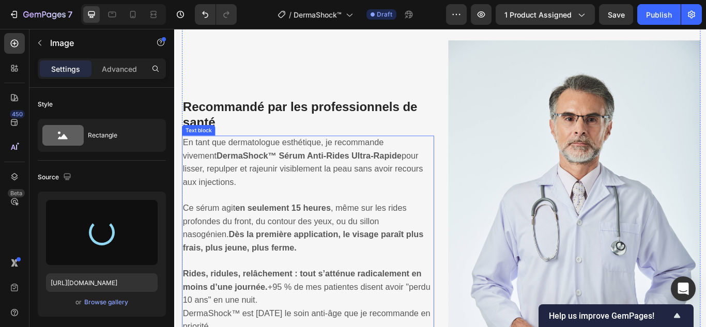
type input "[URL][DOMAIN_NAME]"
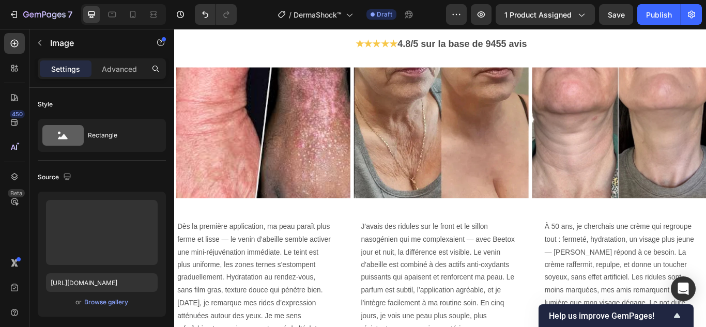
scroll to position [2277, 0]
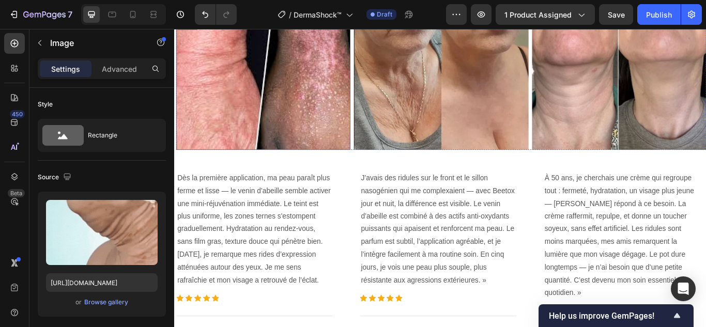
click at [282, 134] on img at bounding box center [277, 94] width 203 height 153
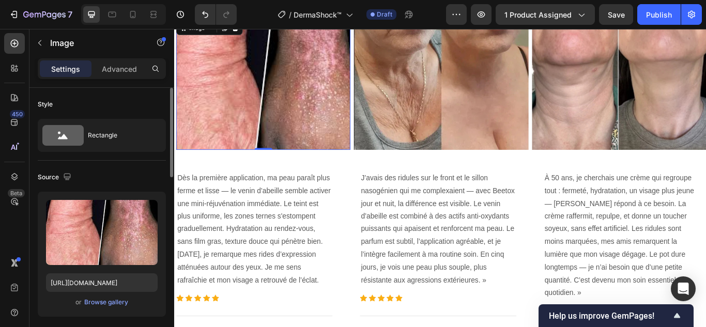
click at [123, 297] on div "or Browse gallery" at bounding box center [102, 302] width 112 height 12
click at [108, 300] on div "Browse gallery" at bounding box center [106, 302] width 44 height 9
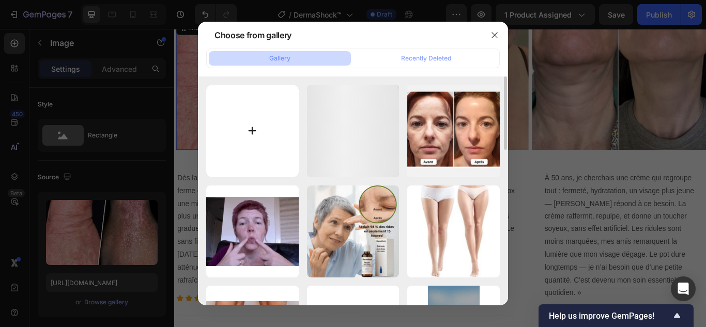
click at [254, 126] on input "file" at bounding box center [252, 131] width 93 height 93
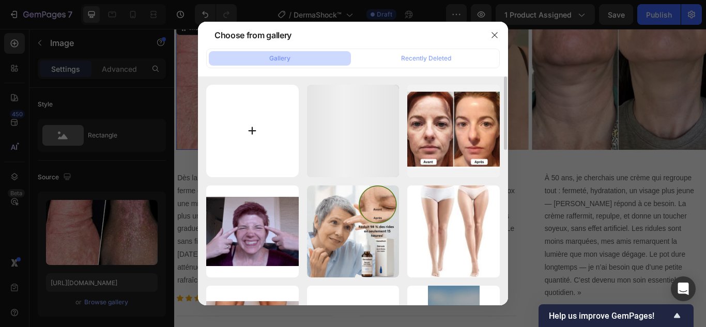
type input "C:\fakepath\4.webp"
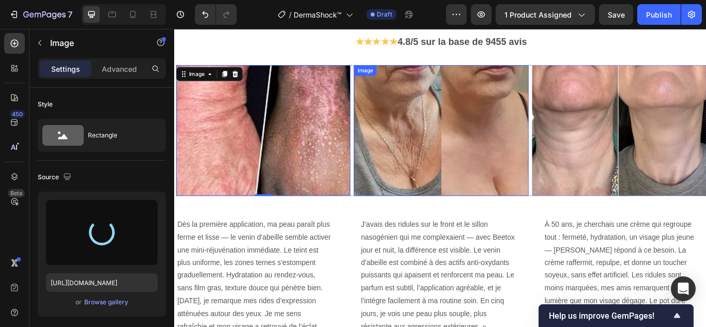
scroll to position [2122, 0]
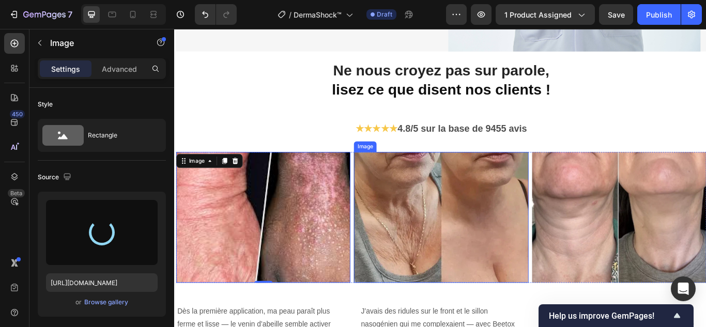
type input "[URL][DOMAIN_NAME]"
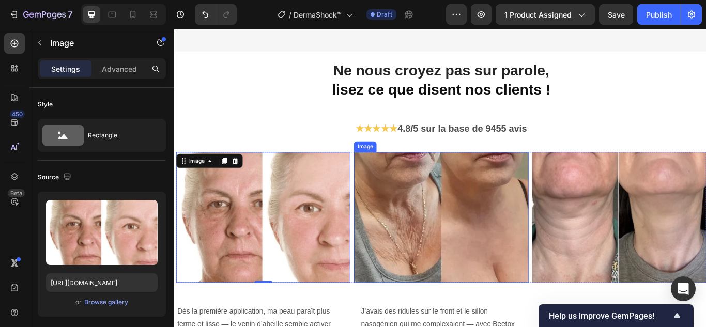
scroll to position [2173, 0]
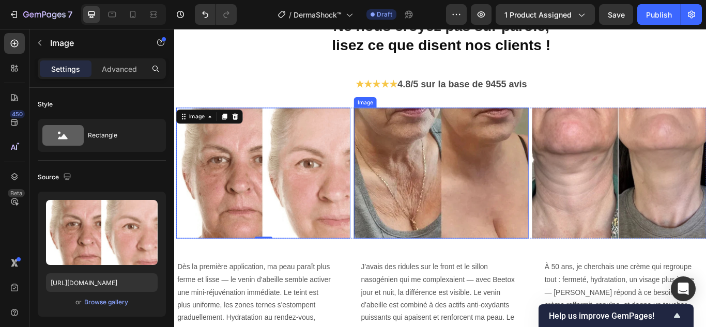
click at [473, 190] on img at bounding box center [485, 197] width 203 height 153
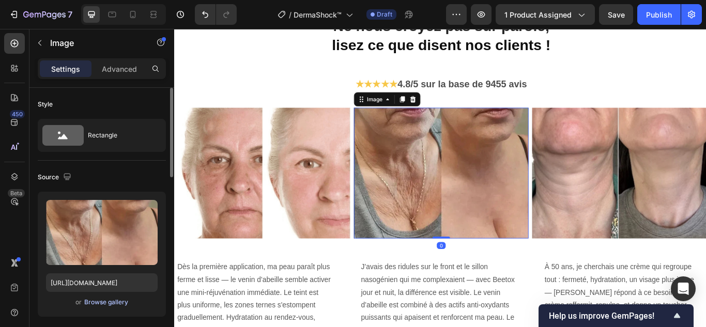
click at [112, 305] on div "Browse gallery" at bounding box center [106, 302] width 44 height 9
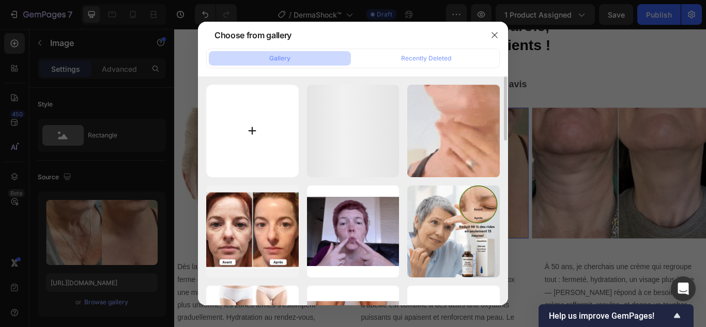
click at [253, 130] on input "file" at bounding box center [252, 131] width 93 height 93
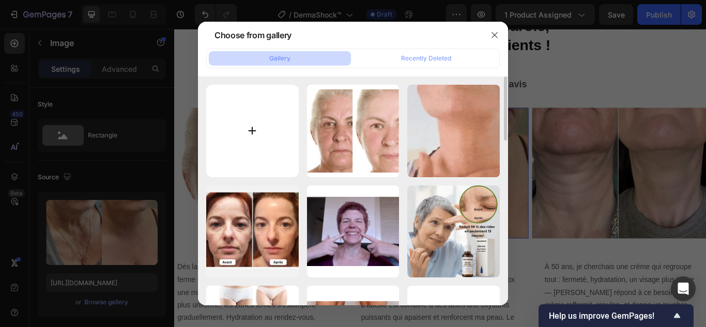
type input "C:\fakepath\5.webp"
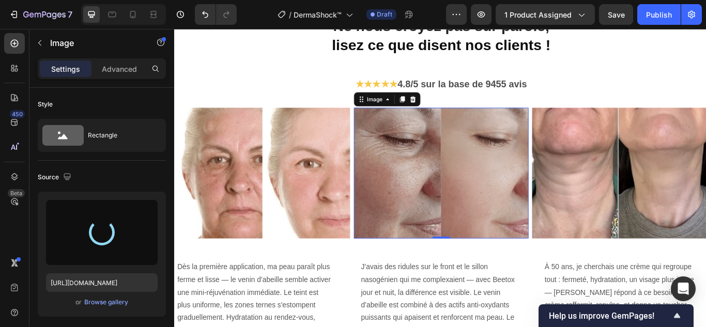
type input "[URL][DOMAIN_NAME]"
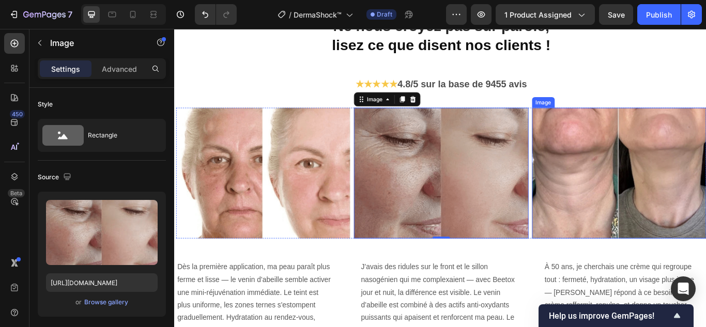
click at [701, 183] on img at bounding box center [693, 197] width 203 height 153
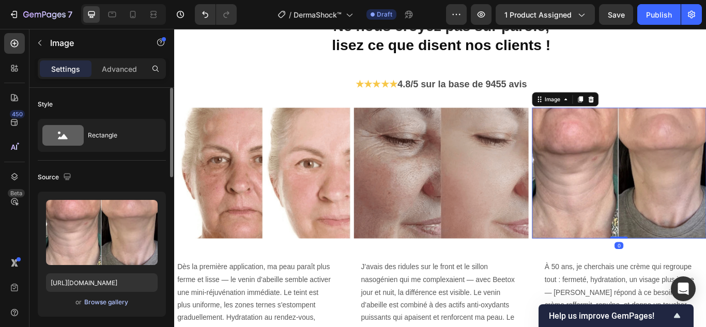
click at [111, 300] on div "Browse gallery" at bounding box center [106, 302] width 44 height 9
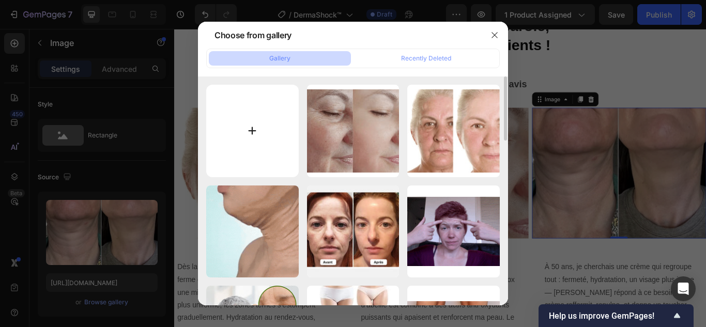
click at [251, 137] on input "file" at bounding box center [252, 131] width 93 height 93
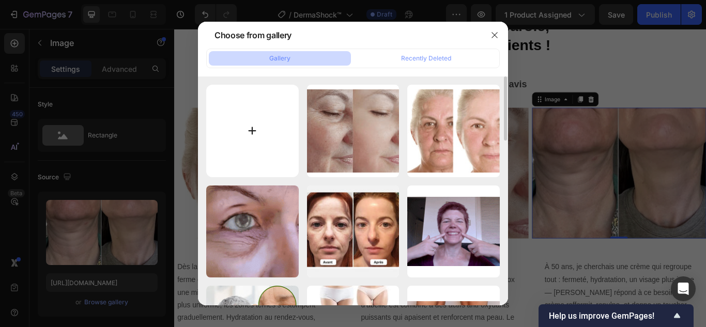
type input "C:\fakepath\6.webp"
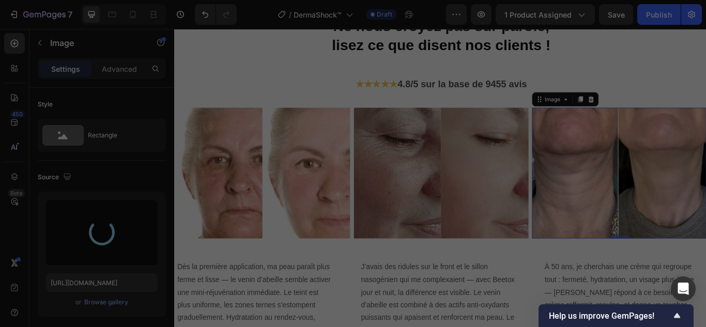
type input "[URL][DOMAIN_NAME]"
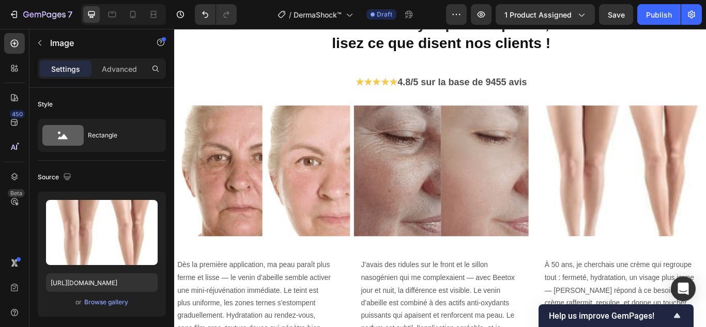
scroll to position [2204, 0]
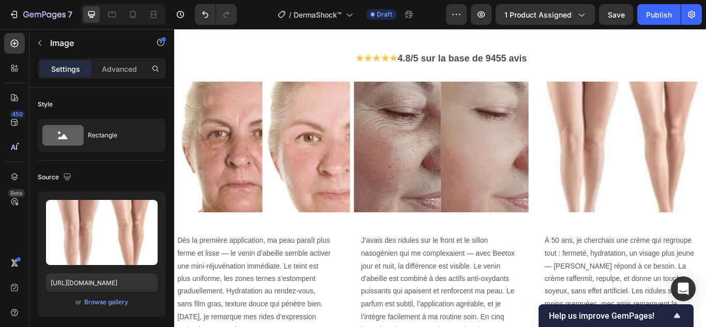
click at [677, 168] on img at bounding box center [693, 166] width 203 height 153
click at [115, 299] on div "Browse gallery" at bounding box center [106, 302] width 44 height 9
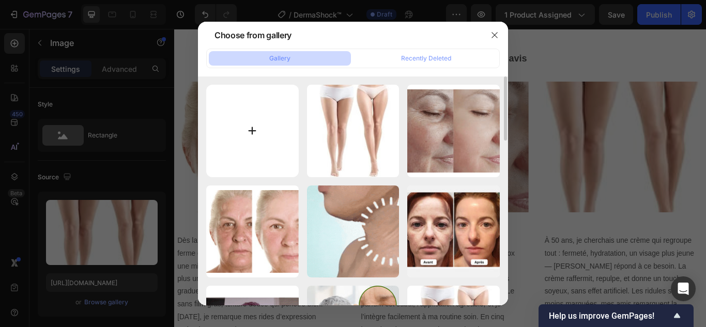
click at [254, 135] on input "file" at bounding box center [252, 131] width 93 height 93
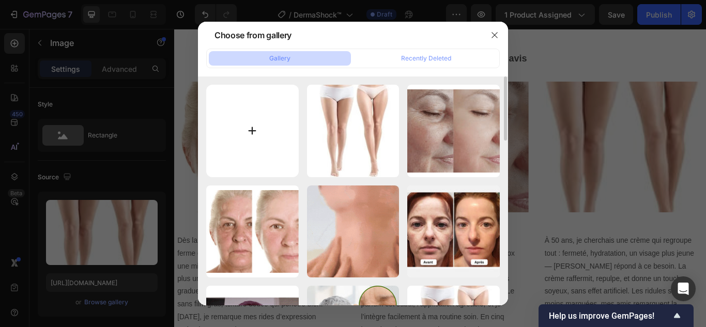
type input "C:\fakepath\6.webp"
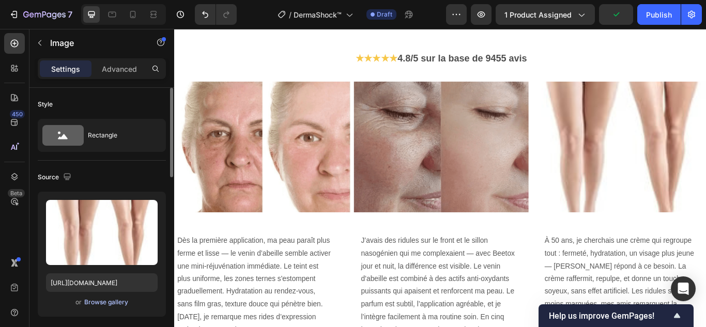
click at [126, 303] on div "Browse gallery" at bounding box center [106, 302] width 44 height 9
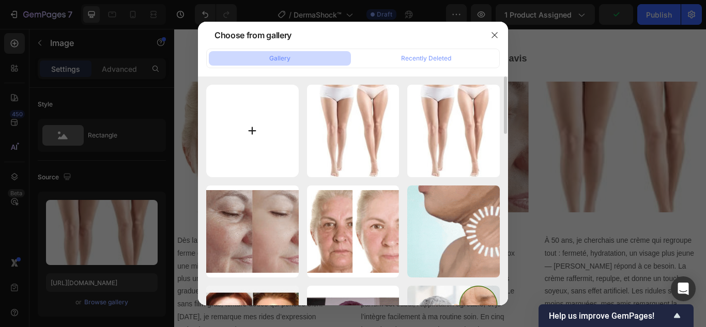
click at [257, 131] on input "file" at bounding box center [252, 131] width 93 height 93
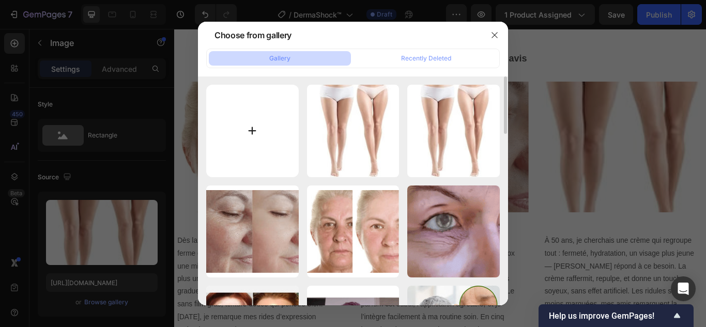
type input "C:\fakepath\6.webp"
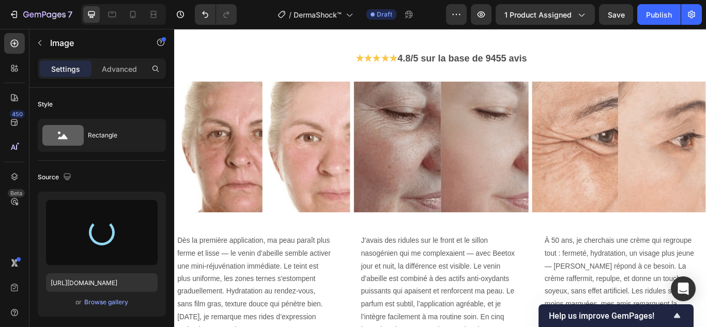
type input "[URL][DOMAIN_NAME]"
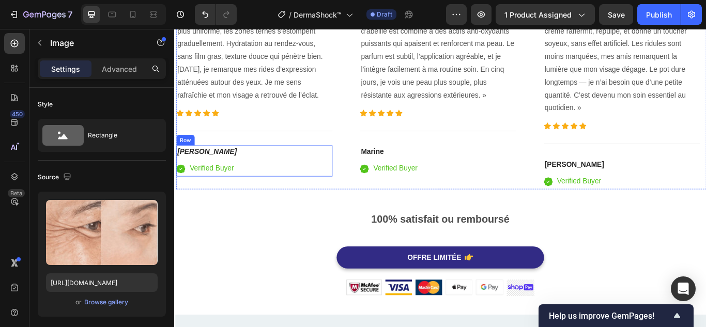
scroll to position [2441, 0]
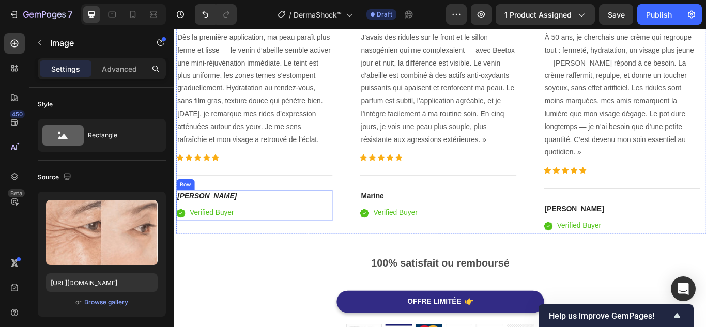
click at [241, 131] on p "Dès la première application, ma peau paraît plus ferme et lisse — le venin d’ab…" at bounding box center [267, 99] width 180 height 134
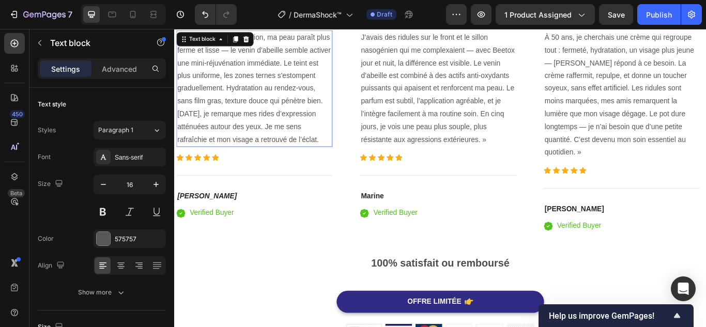
click at [241, 131] on p "Dès la première application, ma peau paraît plus ferme et lisse — le venin d’ab…" at bounding box center [267, 99] width 180 height 134
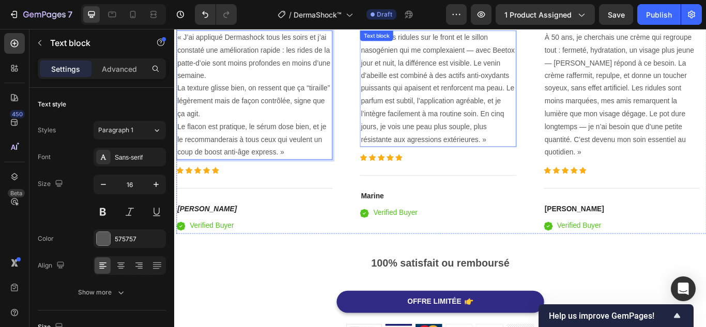
click at [456, 125] on p "J’avais des ridules sur le front et le sillon nasogénien qui me complexaient — …" at bounding box center [481, 99] width 180 height 134
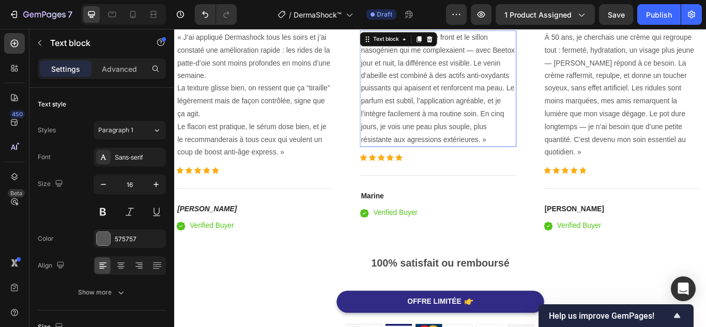
click at [456, 125] on p "J’avais des ridules sur le front et le sillon nasogénien qui me complexaient — …" at bounding box center [481, 99] width 180 height 134
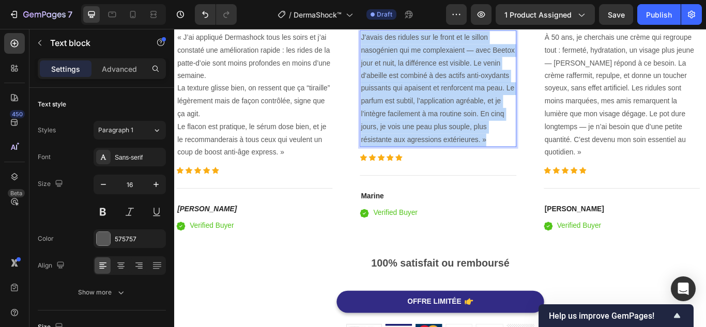
click at [456, 125] on p "J’avais des ridules sur le front et le sillon nasogénien qui me complexaient — …" at bounding box center [481, 99] width 180 height 134
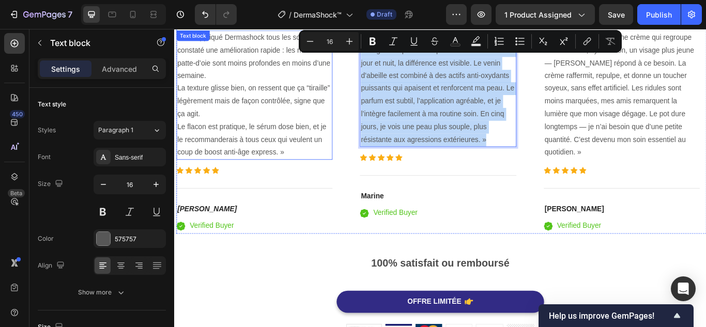
click at [251, 108] on p "« J’ai appliqué Dermashock tous les soirs et j’ai constaté une amélioration rap…" at bounding box center [267, 106] width 180 height 149
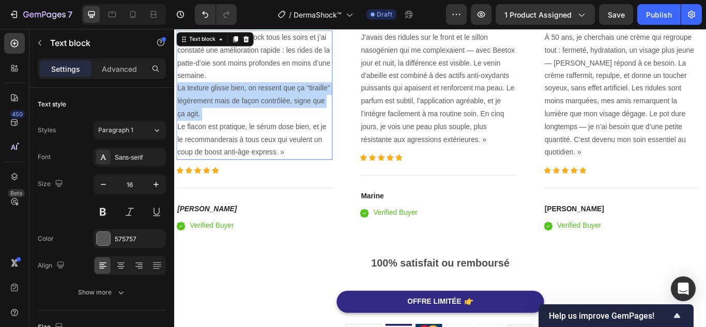
click at [251, 108] on p "« J’ai appliqué Dermashock tous les soirs et j’ai constaté une amélioration rap…" at bounding box center [267, 106] width 180 height 149
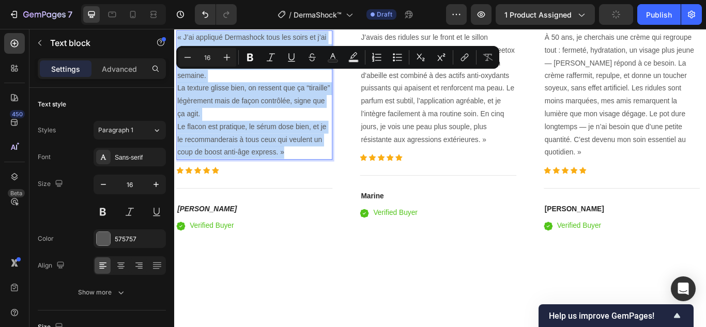
scroll to position [2286, 0]
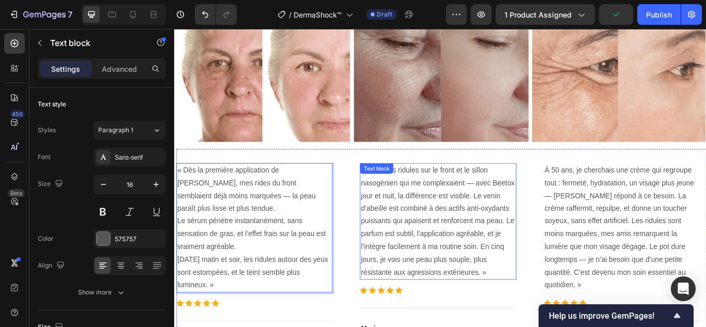
click at [442, 244] on p "J’avais des ridules sur le front et le sillon nasogénien qui me complexaient — …" at bounding box center [481, 254] width 180 height 134
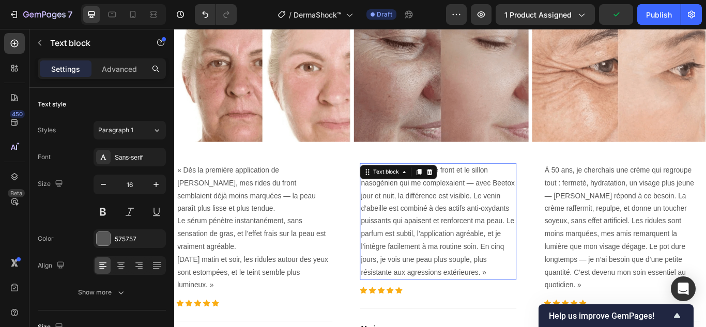
click at [442, 244] on p "J’avais des ridules sur le front et le sillon nasogénien qui me complexaient — …" at bounding box center [481, 254] width 180 height 134
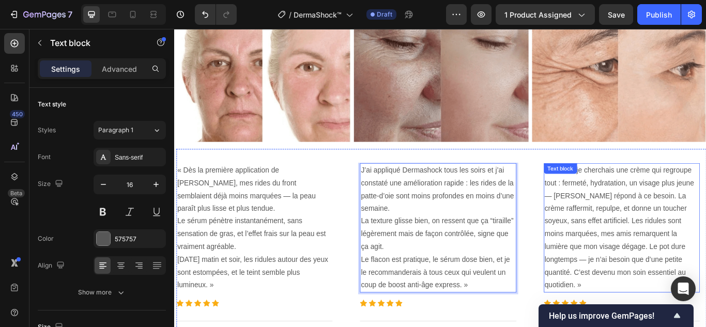
click at [637, 260] on p "À 50 ans, je cherchais une crème qui regroupe tout : fermeté, hydratation, un v…" at bounding box center [696, 261] width 180 height 149
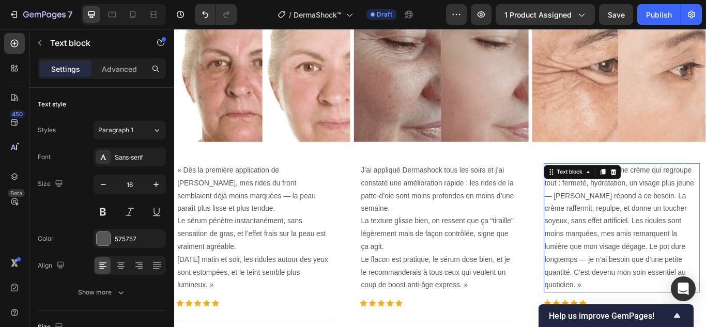
click at [637, 260] on p "À 50 ans, je cherchais une crème qui regroupe tout : fermeté, hydratation, un v…" at bounding box center [696, 261] width 180 height 149
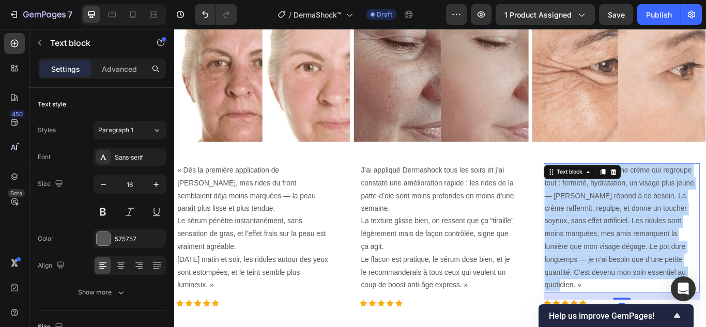
click at [637, 260] on p "À 50 ans, je cherchais une crème qui regroupe tout : fermeté, hydratation, un v…" at bounding box center [696, 261] width 180 height 149
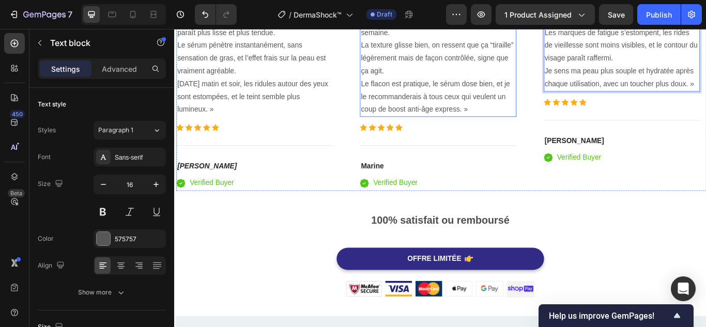
scroll to position [2493, 0]
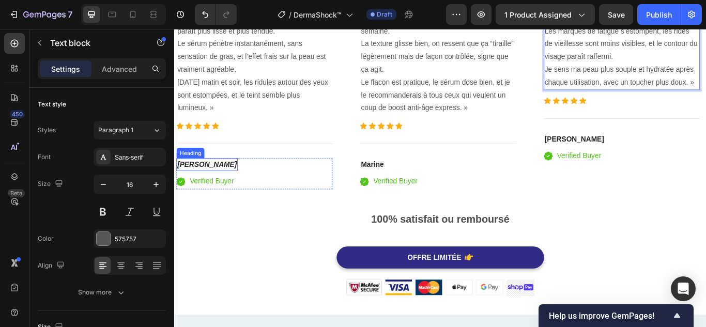
click at [209, 185] on h4 "[PERSON_NAME]" at bounding box center [211, 187] width 71 height 14
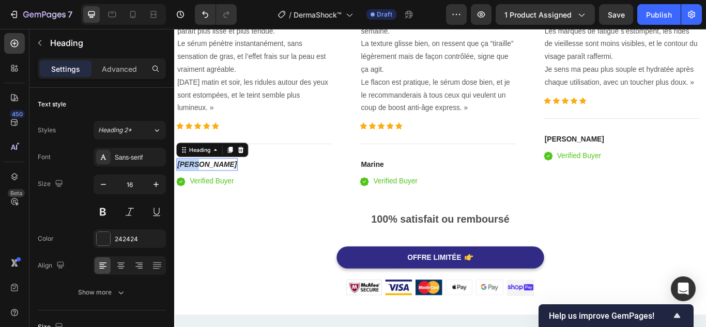
click at [209, 185] on p "[PERSON_NAME]" at bounding box center [211, 187] width 69 height 12
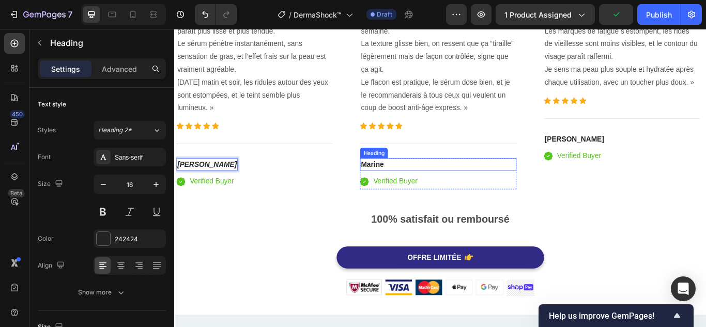
click at [408, 185] on strong "Marine" at bounding box center [404, 187] width 27 height 9
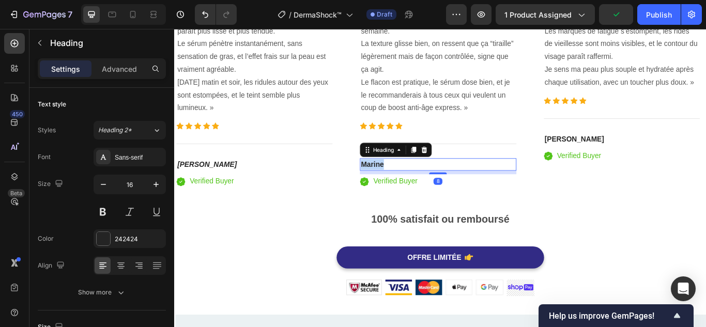
click at [408, 185] on strong "Marine" at bounding box center [404, 187] width 27 height 9
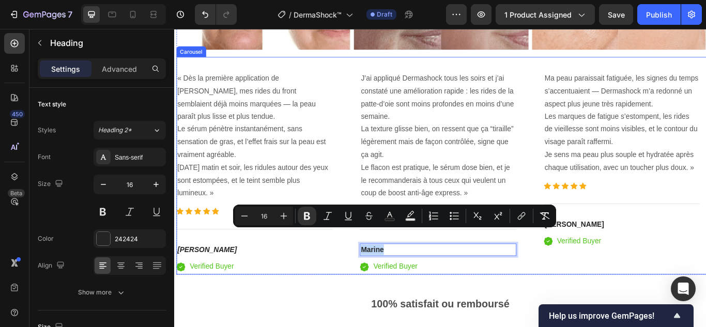
scroll to position [2441, 0]
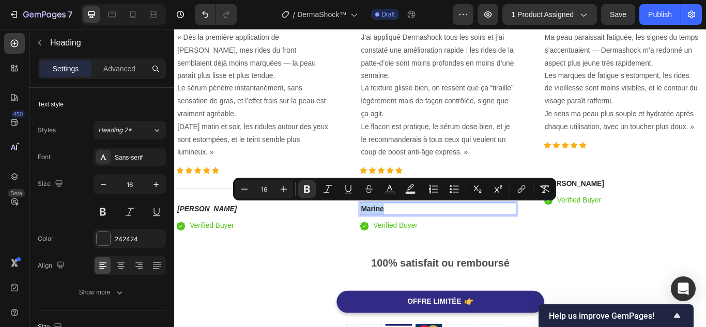
scroll to position [2441, 0]
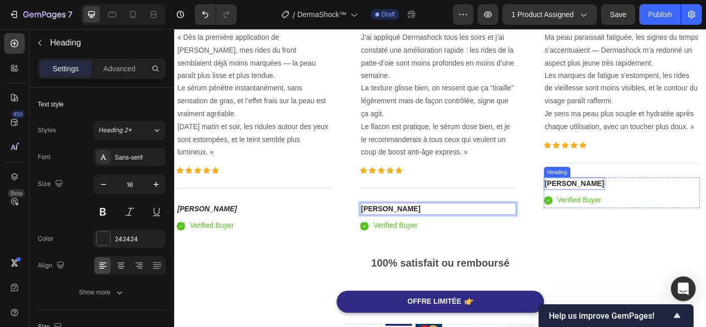
click at [617, 205] on strong "[PERSON_NAME]" at bounding box center [640, 209] width 69 height 9
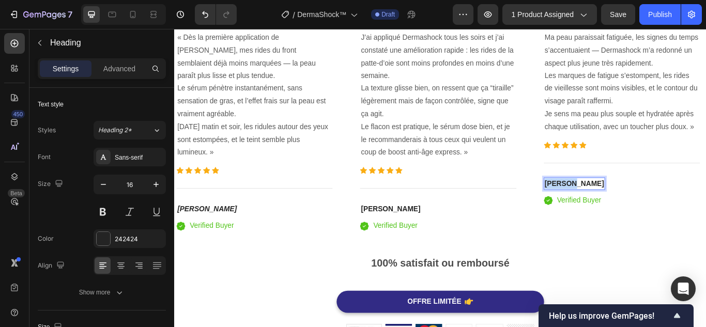
click at [617, 205] on strong "[PERSON_NAME]" at bounding box center [640, 209] width 69 height 9
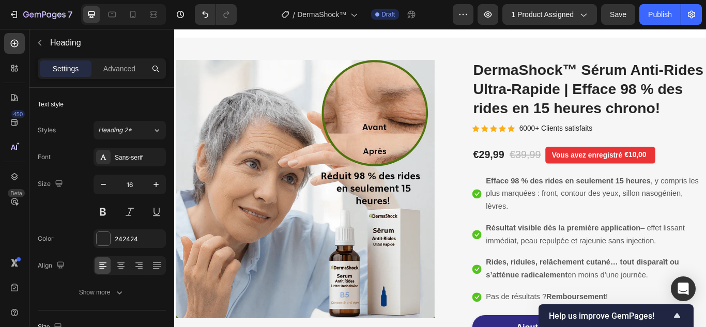
scroll to position [41, 0]
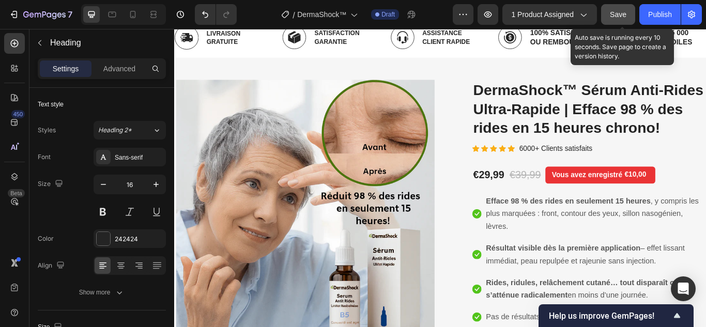
click at [626, 12] on button "Save" at bounding box center [618, 14] width 34 height 21
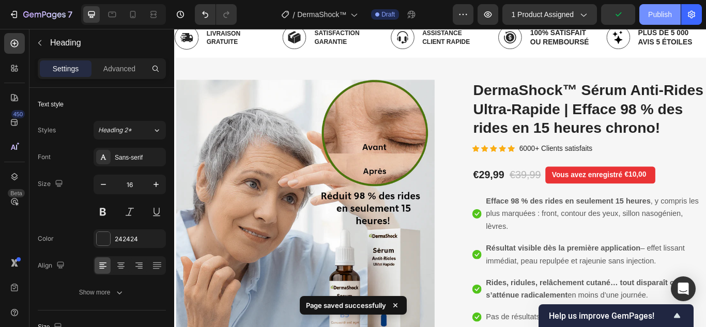
click at [663, 13] on div "Publish" at bounding box center [660, 14] width 24 height 11
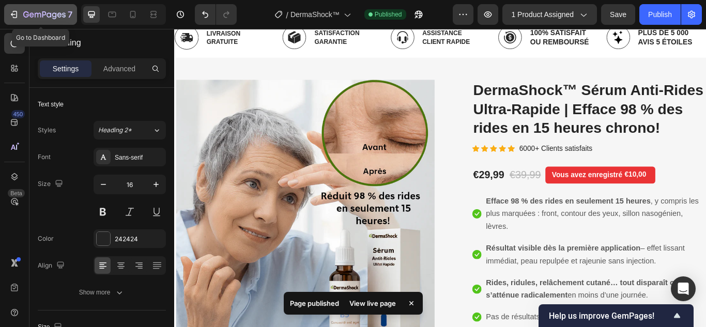
click at [16, 20] on div "7" at bounding box center [41, 14] width 64 height 12
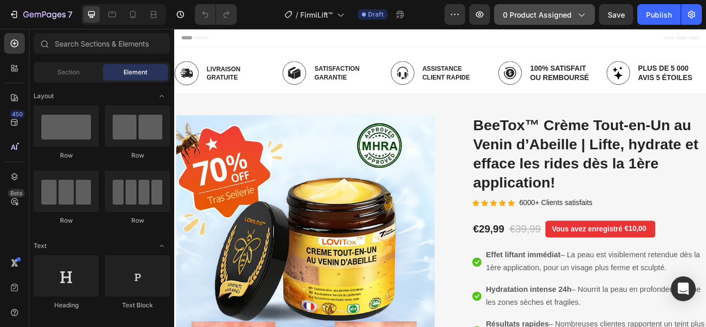
click at [540, 20] on button "0 product assigned" at bounding box center [544, 14] width 101 height 21
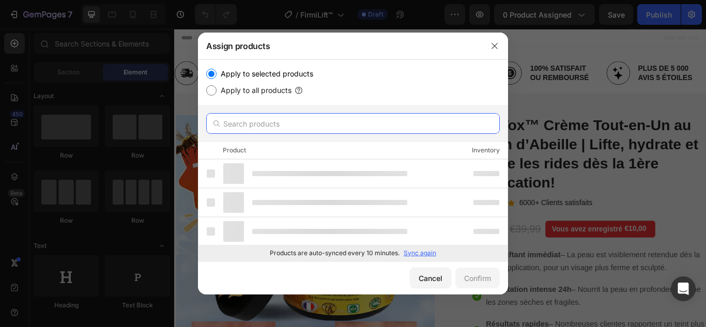
click at [283, 127] on input "text" at bounding box center [353, 123] width 294 height 21
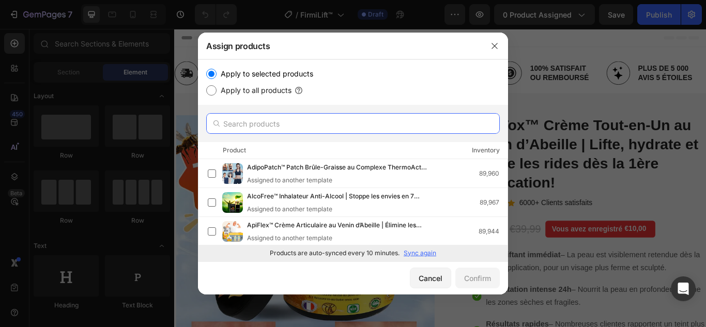
paste input "FirmiLift™"
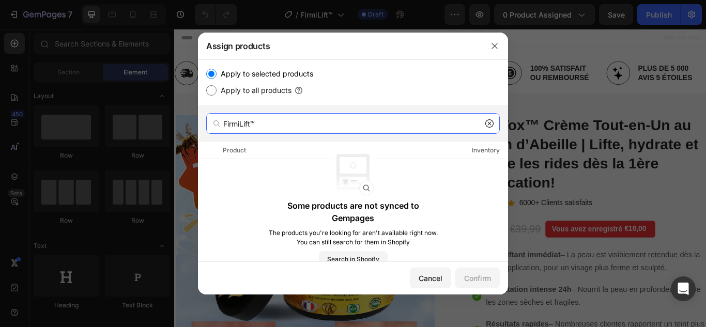
type input "FirmiLift™"
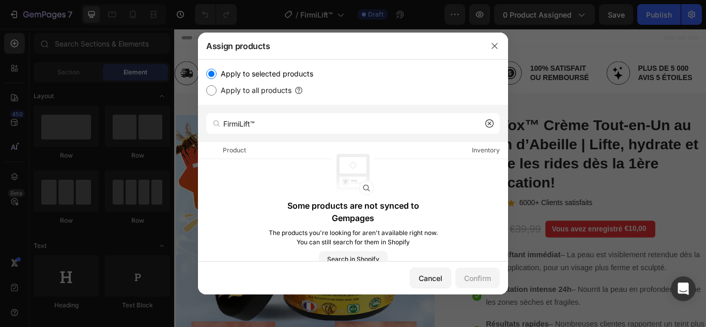
click at [487, 122] on icon at bounding box center [490, 123] width 8 height 8
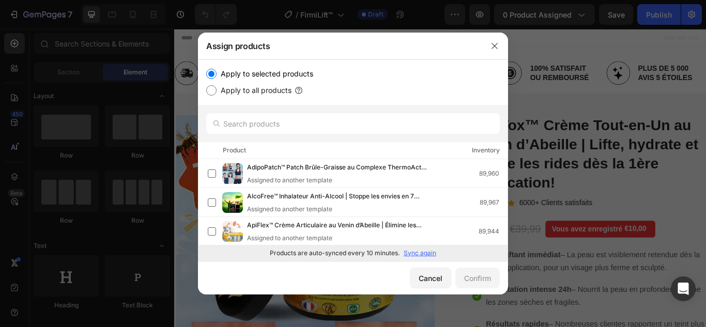
click at [410, 250] on p "Sync again" at bounding box center [420, 253] width 33 height 9
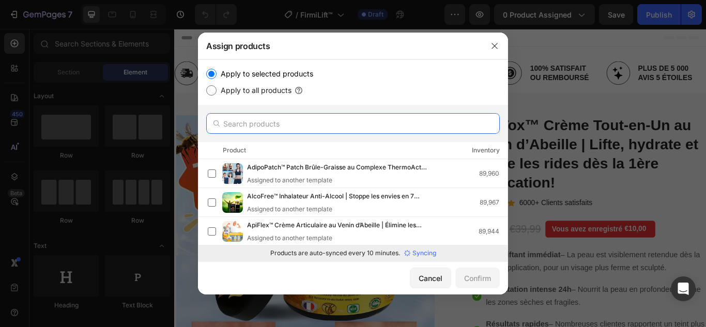
click at [379, 121] on input "text" at bounding box center [353, 123] width 294 height 21
paste input "FirmiLift™"
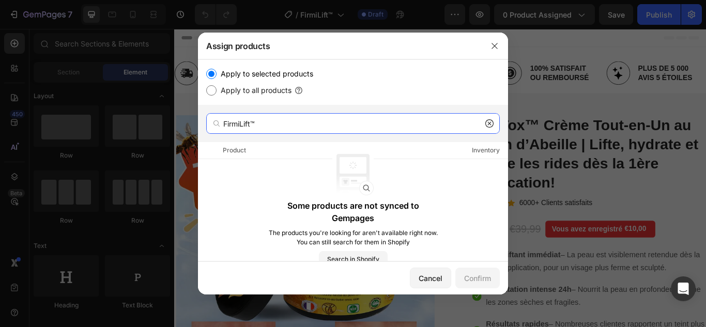
type input "FirmiLift™"
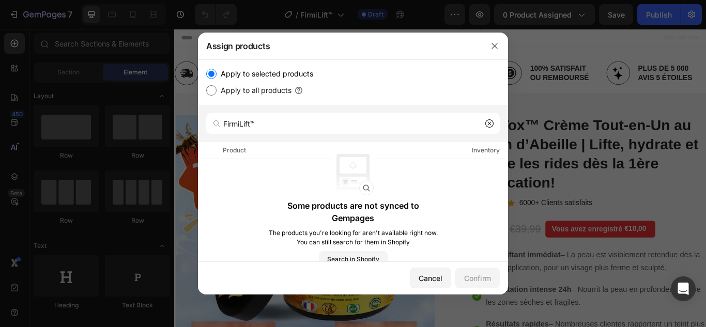
click at [487, 123] on icon at bounding box center [490, 123] width 8 height 8
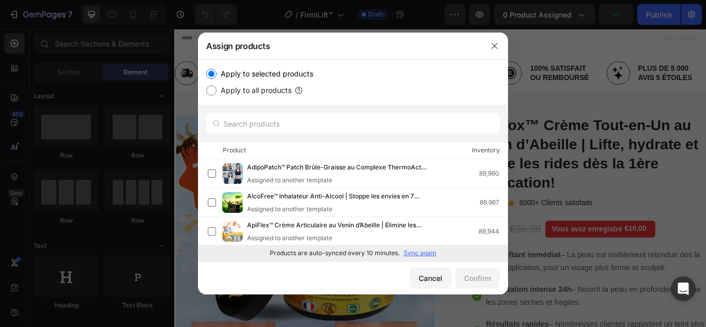
click at [421, 251] on p "Sync again" at bounding box center [420, 253] width 33 height 9
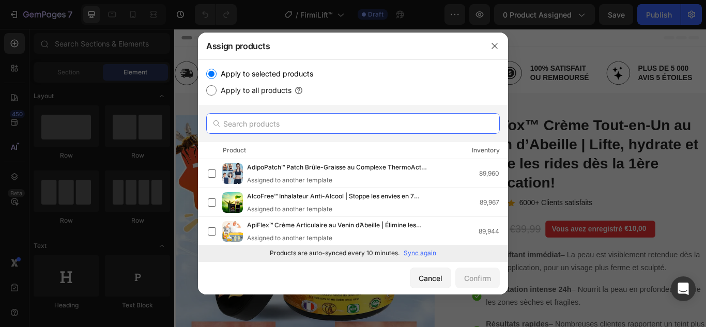
click at [296, 117] on input "text" at bounding box center [353, 123] width 294 height 21
paste input "FirmiLift™"
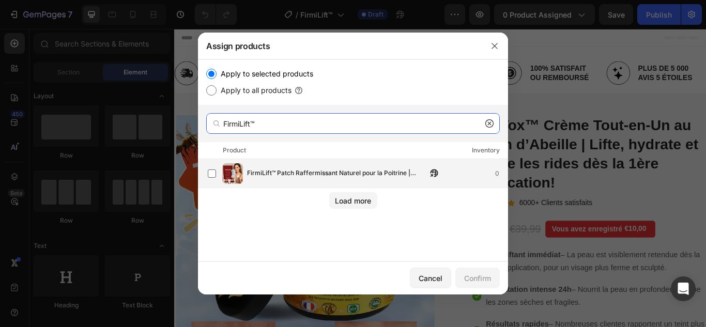
type input "FirmiLift™"
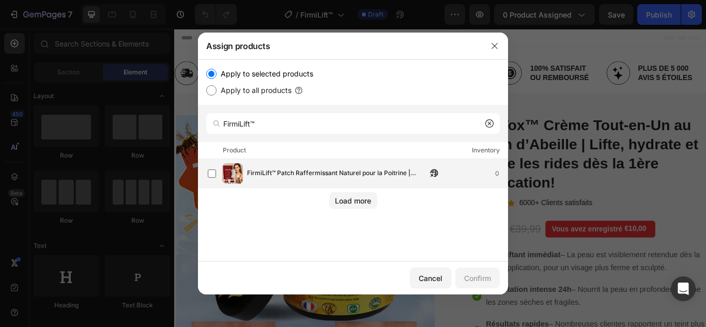
click at [342, 173] on span "FirmiLift™ Patch Raffermissant Naturel pour la Poitrine | Redonne galbe et ferm…" at bounding box center [337, 173] width 180 height 11
click at [470, 282] on div "Confirm" at bounding box center [477, 278] width 27 height 11
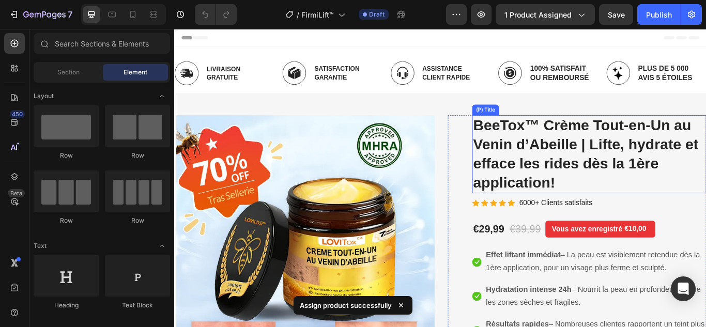
click at [572, 173] on h2 "BeeTox™ Crème Tout-en-Un au Venin d’Abeille | Lifte, hydrate et efface les ride…" at bounding box center [658, 175] width 273 height 91
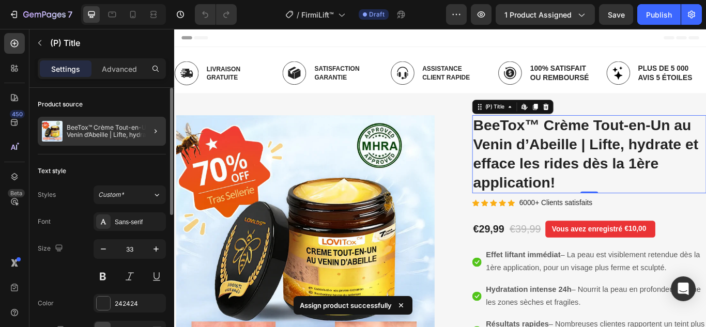
click at [148, 126] on div at bounding box center [151, 131] width 29 height 29
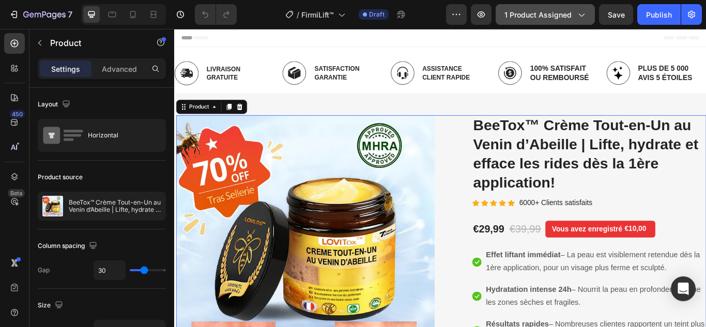
click at [542, 11] on span "1 product assigned" at bounding box center [538, 14] width 67 height 11
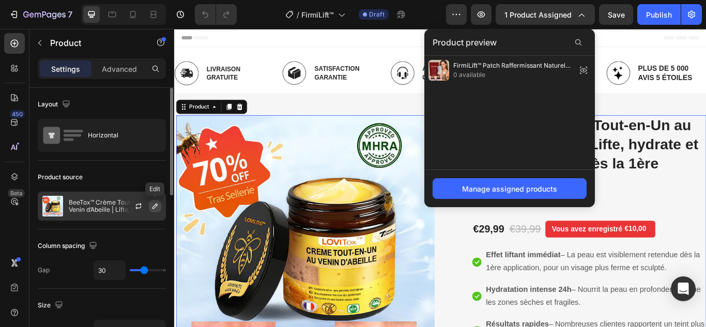
click at [153, 205] on icon "button" at bounding box center [155, 206] width 8 height 8
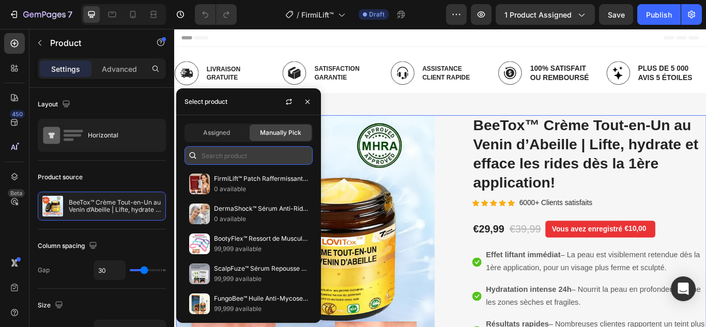
click at [218, 162] on input "text" at bounding box center [249, 155] width 128 height 19
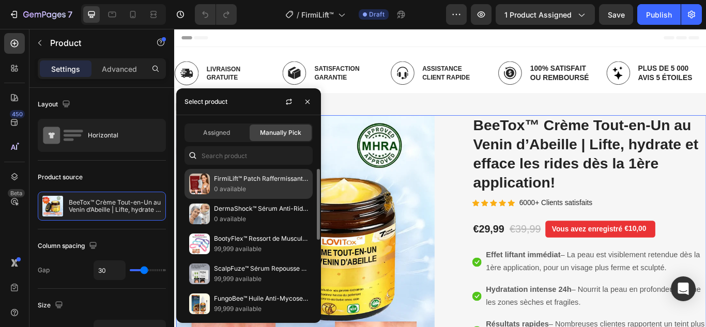
click at [224, 176] on p "FirmiLift™ Patch Raffermissant Naturel pour la Poitrine | Redonne galbe et ferm…" at bounding box center [261, 179] width 94 height 10
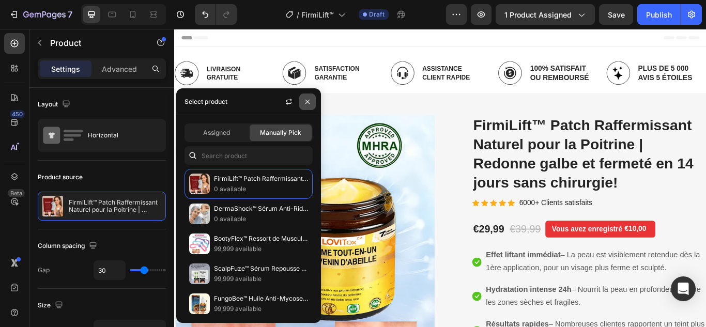
click at [310, 103] on icon "button" at bounding box center [308, 101] width 4 height 4
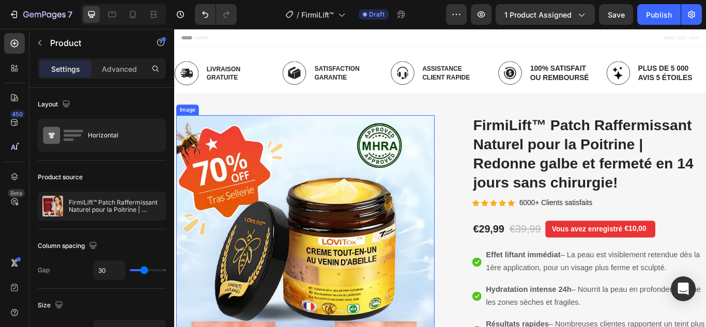
click at [329, 254] on img at bounding box center [326, 280] width 301 height 301
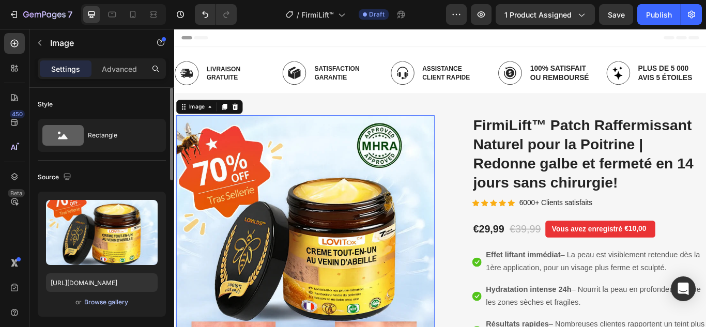
click at [99, 306] on div "Browse gallery" at bounding box center [106, 302] width 44 height 9
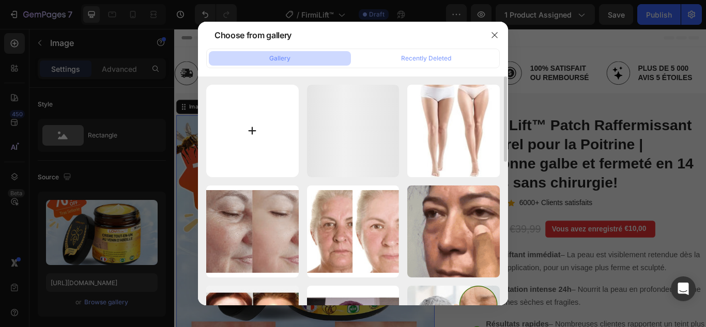
click at [249, 129] on input "file" at bounding box center [252, 131] width 93 height 93
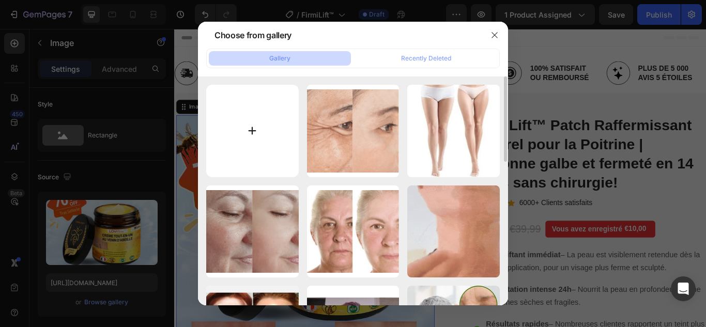
type input "C:\fakepath\1.webp"
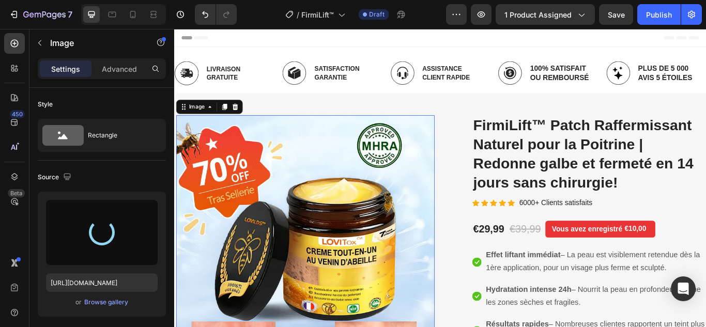
type input "https://cdn.shopify.com/s/files/1/0748/6688/4847/files/gempages_574280435123618…"
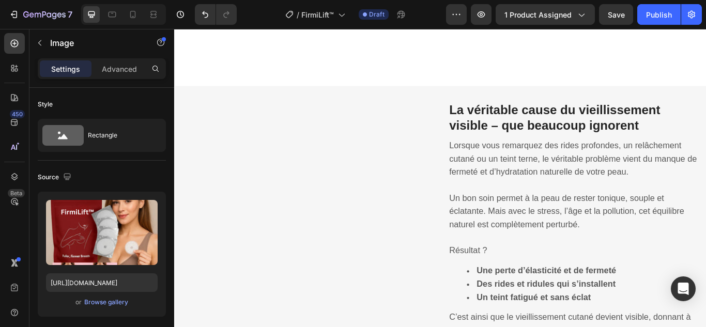
scroll to position [672, 0]
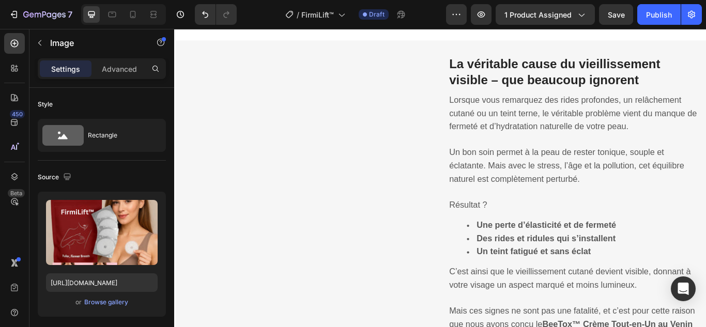
click at [382, 271] on img at bounding box center [330, 229] width 294 height 294
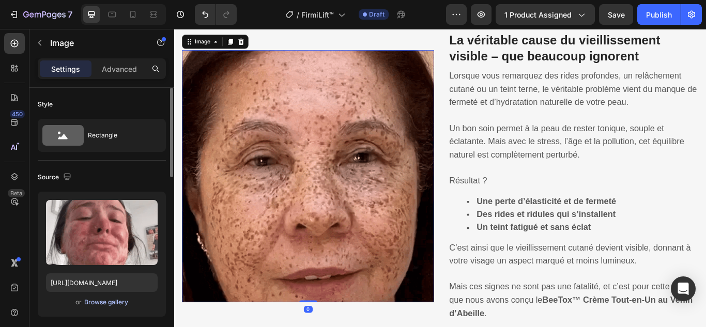
click at [107, 298] on div "Browse gallery" at bounding box center [106, 302] width 44 height 9
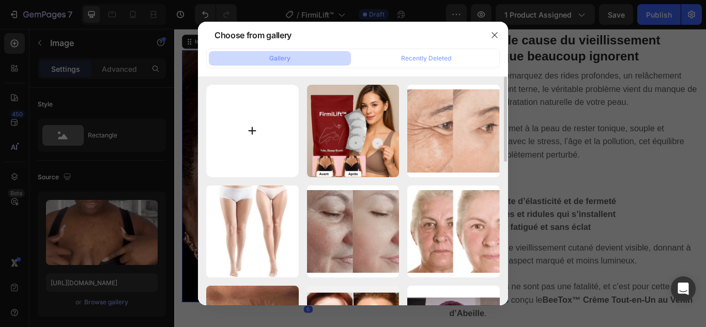
click at [258, 129] on input "file" at bounding box center [252, 131] width 93 height 93
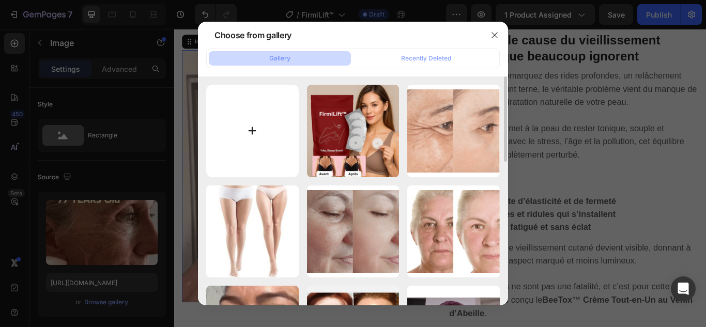
type input "C:\fakepath\1.webp"
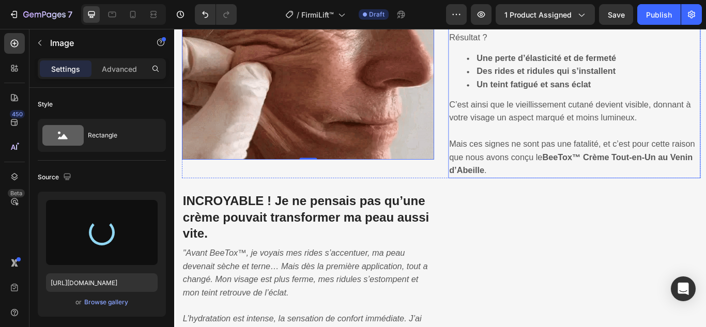
scroll to position [879, 0]
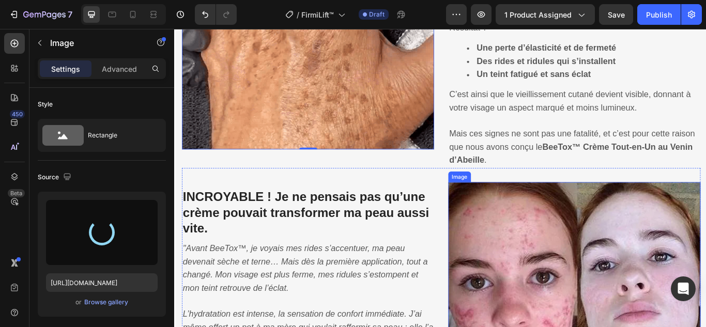
type input "https://cdn.shopify.com/s/files/1/0748/6688/4847/files/gempages_574280435123618…"
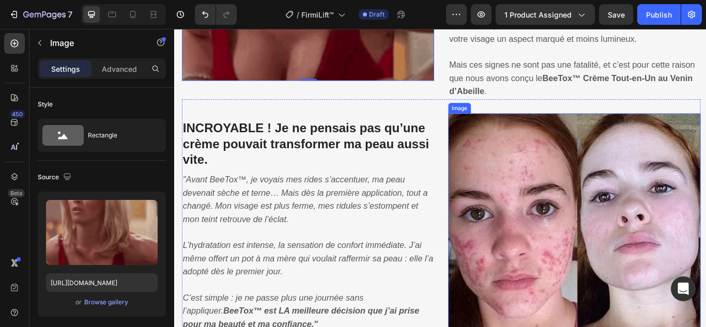
scroll to position [982, 0]
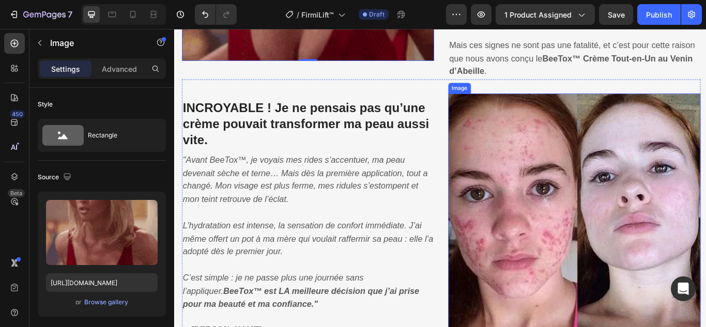
click at [576, 251] on img at bounding box center [641, 250] width 294 height 292
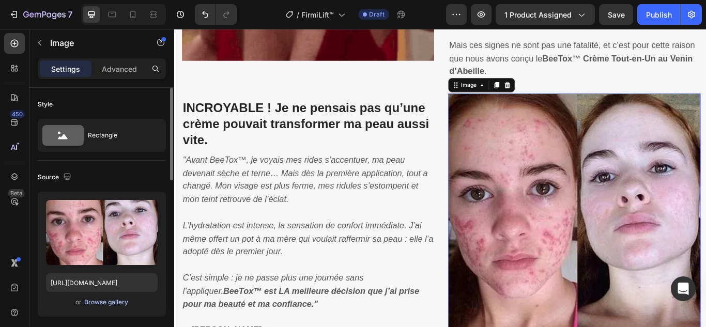
click at [110, 302] on div "Browse gallery" at bounding box center [106, 302] width 44 height 9
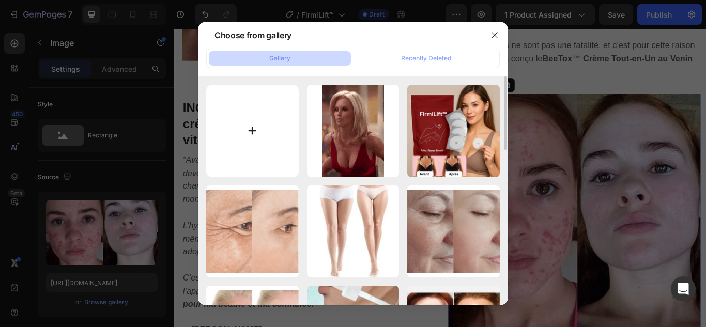
click at [259, 129] on input "file" at bounding box center [252, 131] width 93 height 93
type input "C:\fakepath\2.webp"
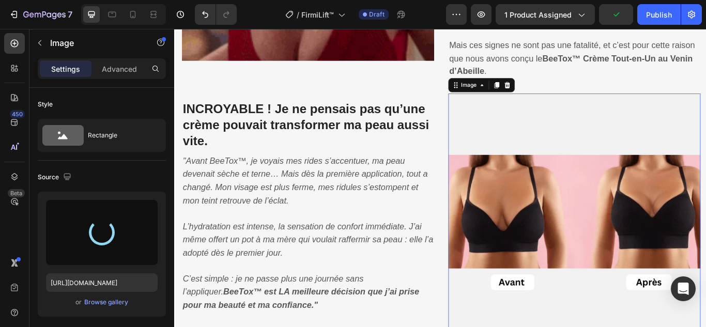
type input "https://cdn.shopify.com/s/files/1/0748/6688/4847/files/gempages_574280435123618…"
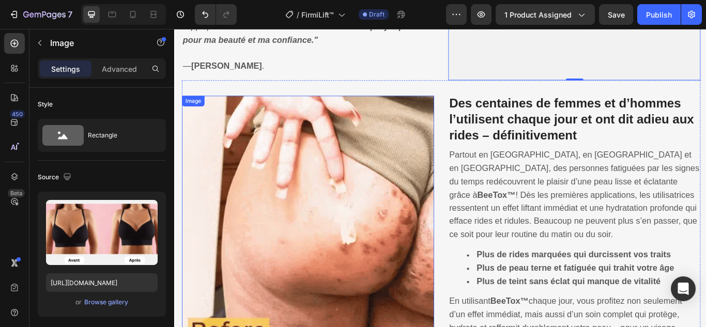
scroll to position [1345, 0]
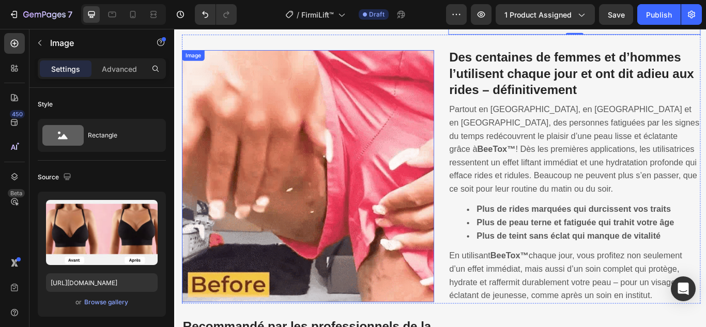
click at [325, 175] on img at bounding box center [330, 201] width 294 height 294
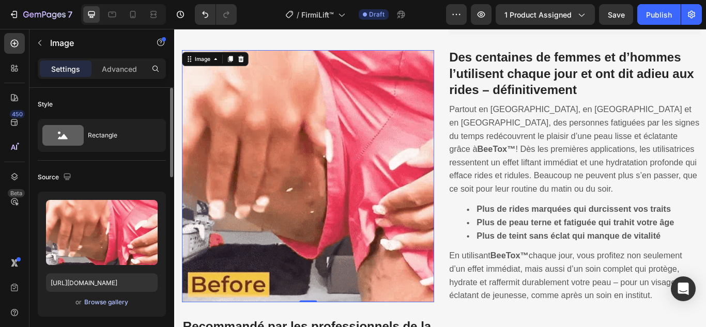
click at [117, 299] on div "Browse gallery" at bounding box center [106, 302] width 44 height 9
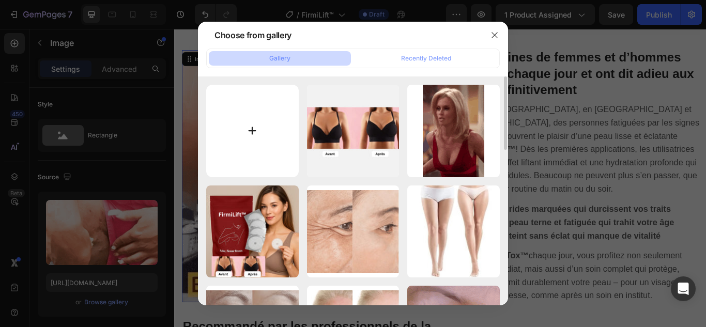
click at [254, 130] on input "file" at bounding box center [252, 131] width 93 height 93
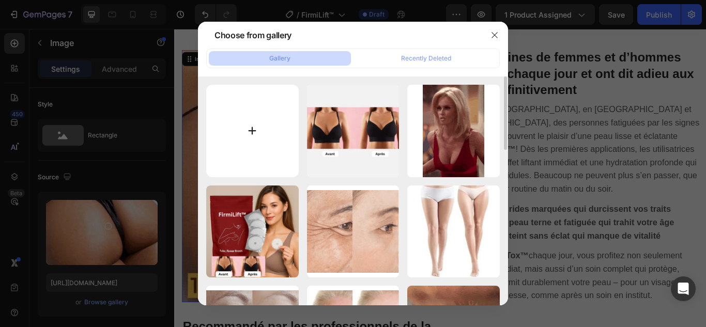
type input "C:\fakepath\3.jpg"
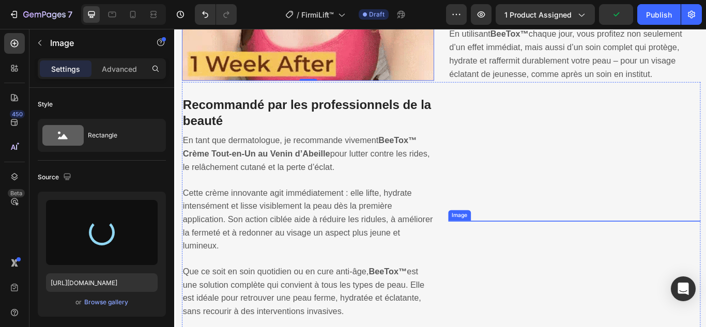
scroll to position [1656, 0]
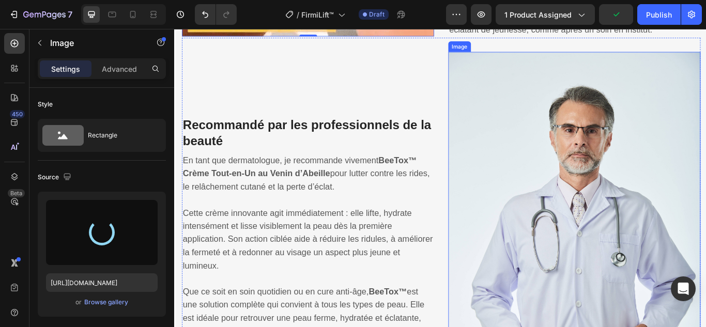
type input "https://cdn.shopify.com/s/files/1/0748/6688/4847/files/gempages_574280435123618…"
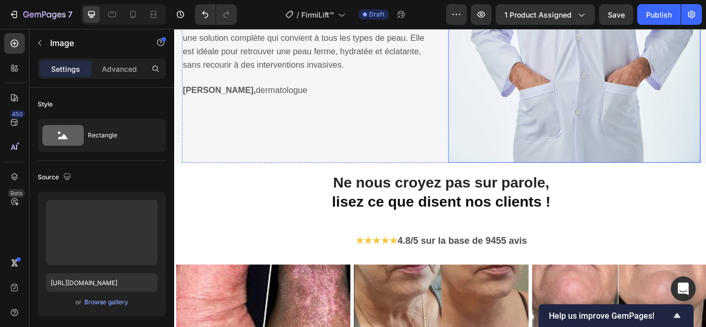
scroll to position [2121, 0]
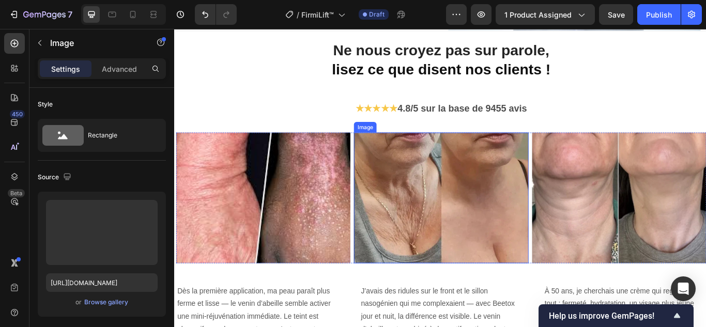
click at [305, 225] on img at bounding box center [277, 226] width 203 height 153
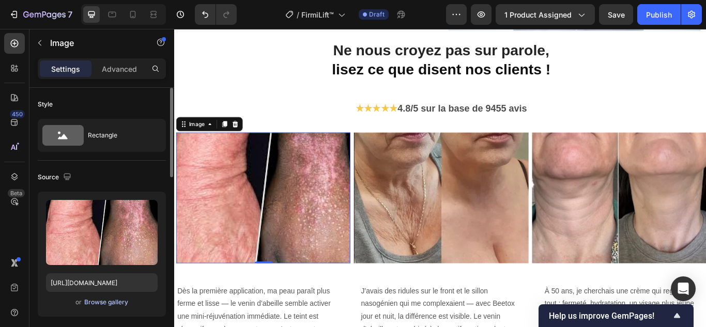
click at [111, 304] on div "Browse gallery" at bounding box center [106, 302] width 44 height 9
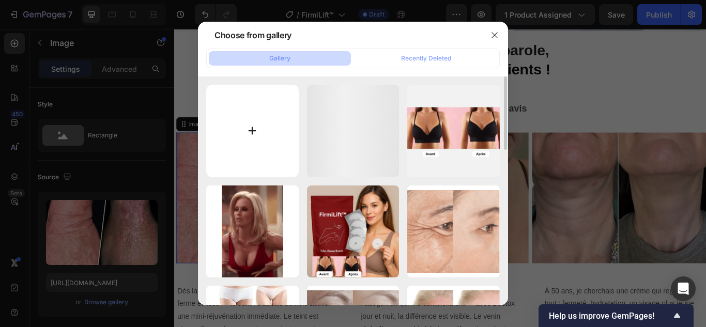
click at [245, 127] on input "file" at bounding box center [252, 131] width 93 height 93
type input "C:\fakepath\4.webp"
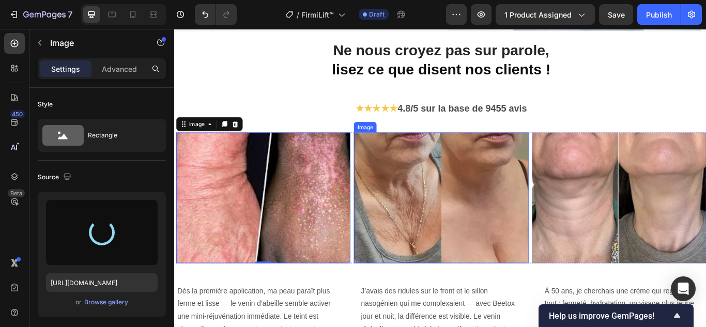
type input "https://cdn.shopify.com/s/files/1/0748/6688/4847/files/gempages_574280435123618…"
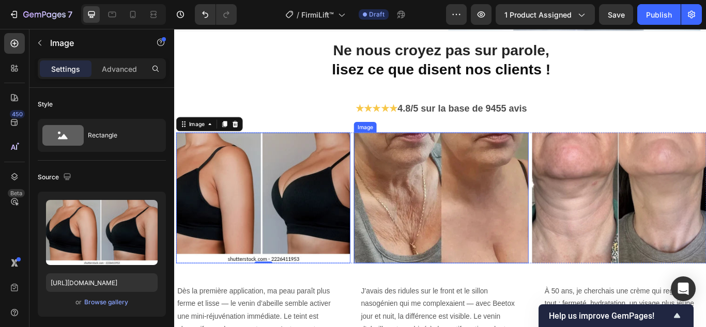
click at [516, 228] on img at bounding box center [485, 226] width 203 height 153
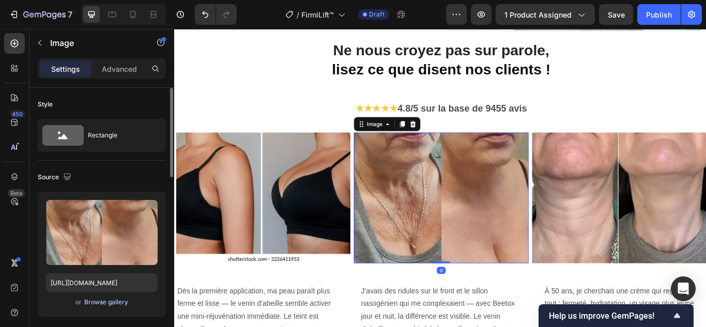
click at [123, 301] on div "Browse gallery" at bounding box center [106, 302] width 44 height 9
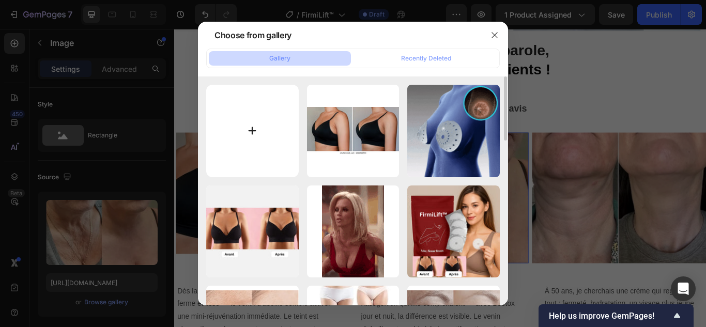
click at [255, 123] on input "file" at bounding box center [252, 131] width 93 height 93
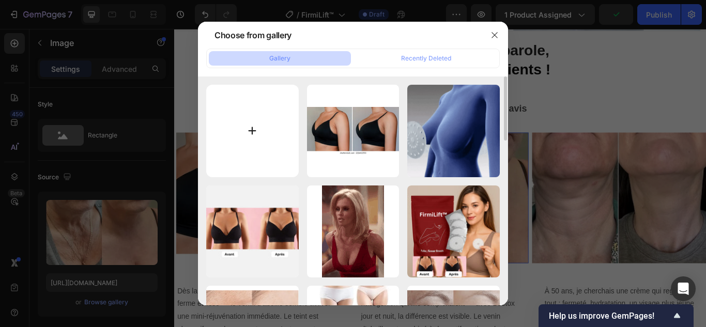
type input "C:\fakepath\5.webp"
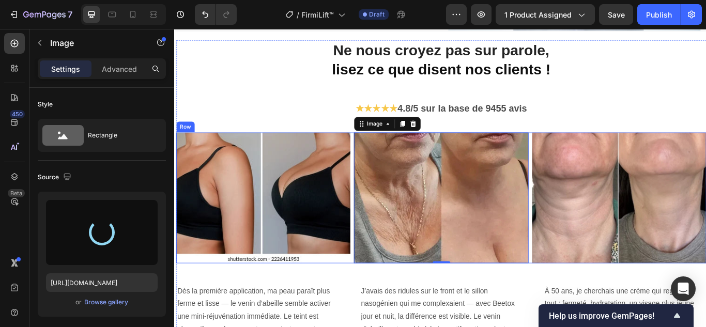
type input "https://cdn.shopify.com/s/files/1/0748/6688/4847/files/gempages_574280435123618…"
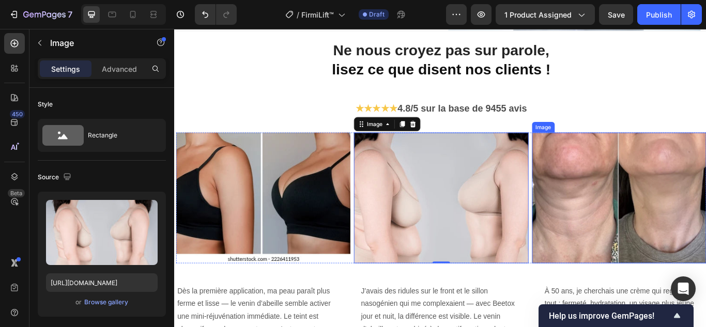
click at [620, 229] on img at bounding box center [693, 226] width 203 height 153
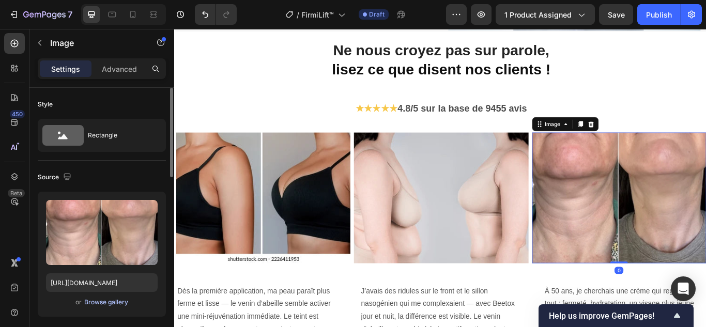
click at [108, 299] on div "Browse gallery" at bounding box center [106, 302] width 44 height 9
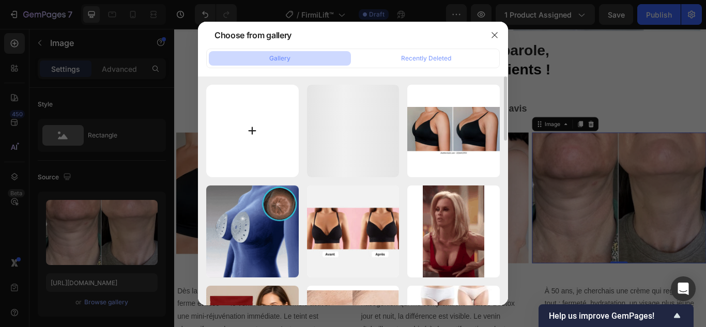
click at [255, 128] on input "file" at bounding box center [252, 131] width 93 height 93
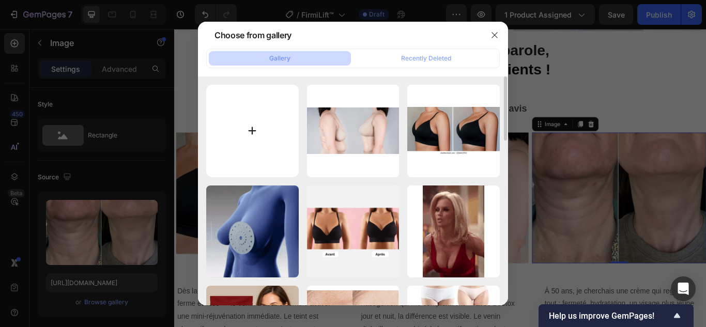
type input "C:\fakepath\6.webp"
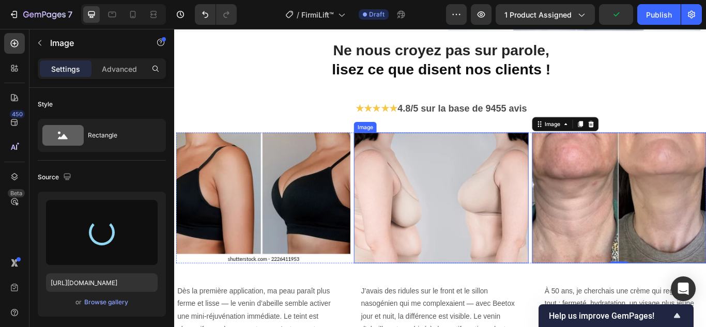
type input "https://cdn.shopify.com/s/files/1/0748/6688/4847/files/gempages_574280435123618…"
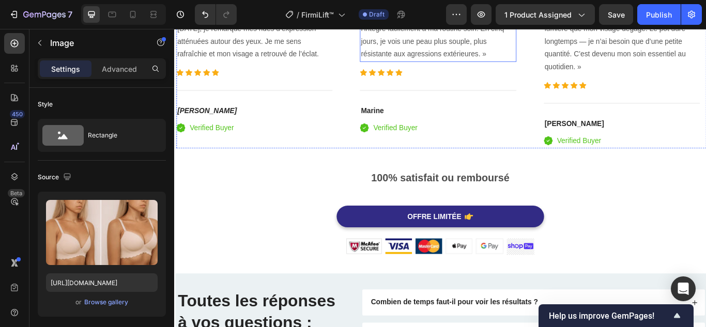
scroll to position [2638, 0]
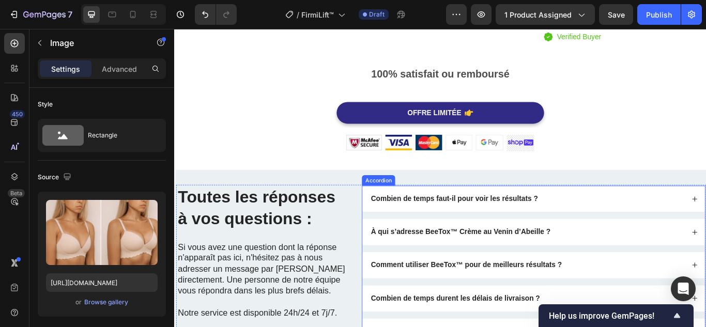
click at [474, 222] on strong "Combien de temps faut-il pour voir les résultats ?" at bounding box center [500, 226] width 195 height 9
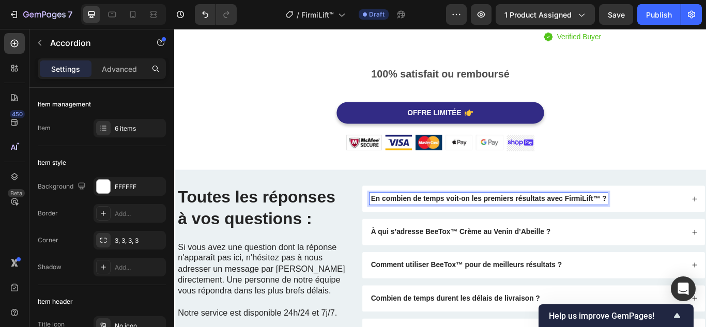
click at [698, 215] on div "En combien de temps voit-on les premiers résultats avec FirmiLift™ ?" at bounding box center [593, 227] width 400 height 31
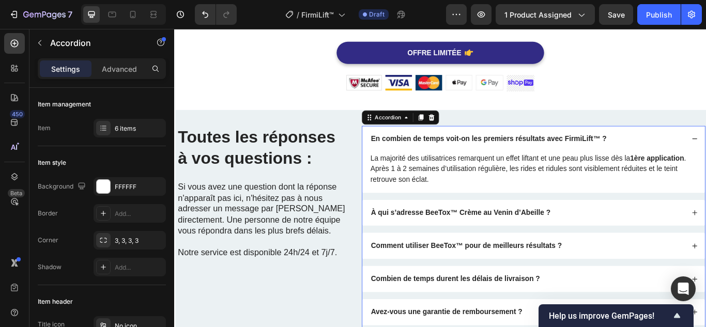
scroll to position [2742, 0]
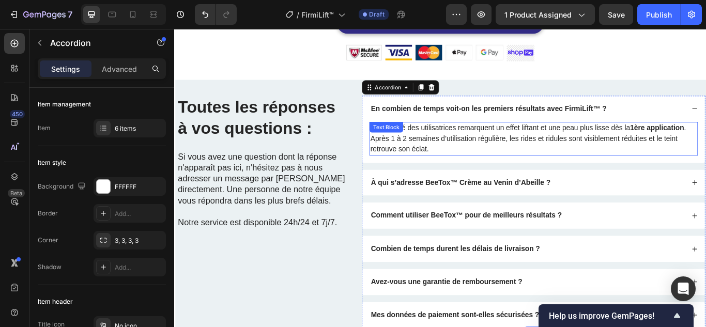
click at [622, 151] on p "La majorité des utilisatrices remarquent un effet liftant et une peau plus liss…" at bounding box center [593, 157] width 381 height 37
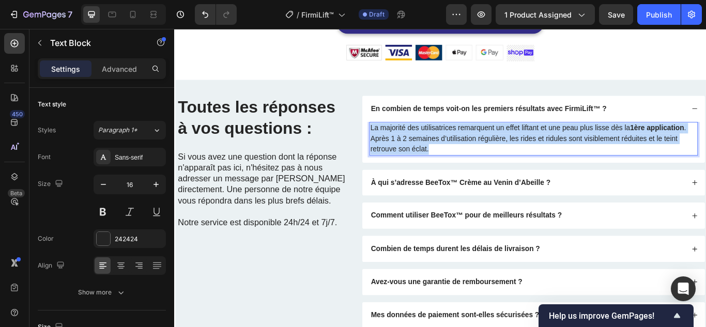
click at [623, 151] on p "La majorité des utilisatrices remarquent un effet liftant et une peau plus liss…" at bounding box center [593, 157] width 381 height 37
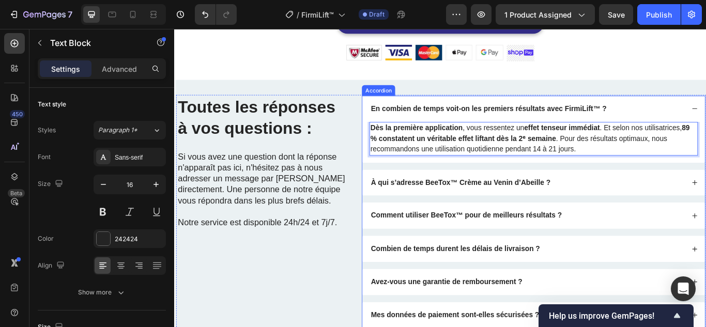
click at [471, 208] on strong "À qui s’adresse BeeTox™ Crème au Venin d’Abeille ?" at bounding box center [507, 208] width 209 height 9
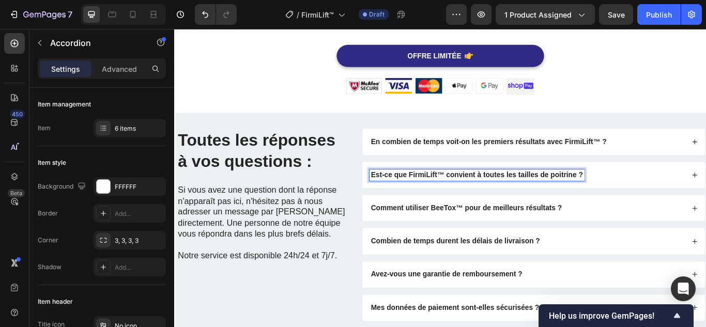
scroll to position [2694, 0]
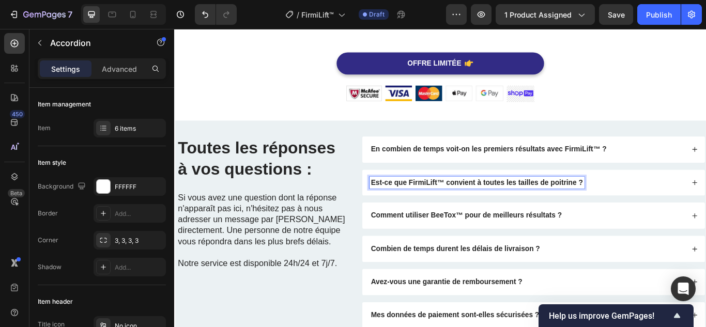
click at [702, 202] on div "Est-ce que FirmiLift™ convient à toutes les tailles de poitrine ?" at bounding box center [586, 209] width 368 height 14
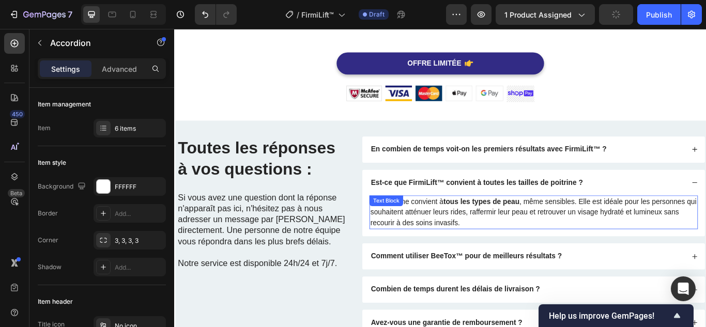
click at [593, 230] on p "Cette crème convient à tous les types de peau , même sensibles. Elle est idéale…" at bounding box center [593, 242] width 381 height 37
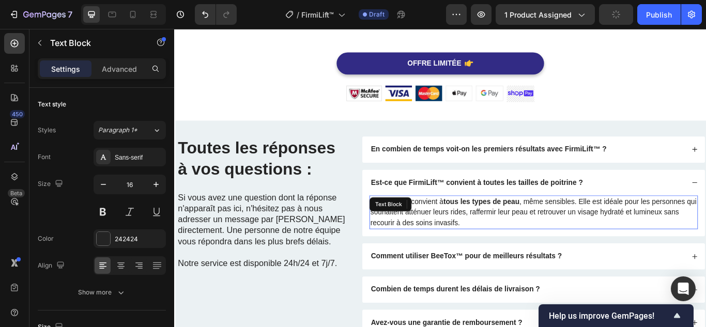
click at [593, 231] on p "Cette crème convient à tous les types de peau , même sensibles. Elle est idéale…" at bounding box center [593, 242] width 381 height 37
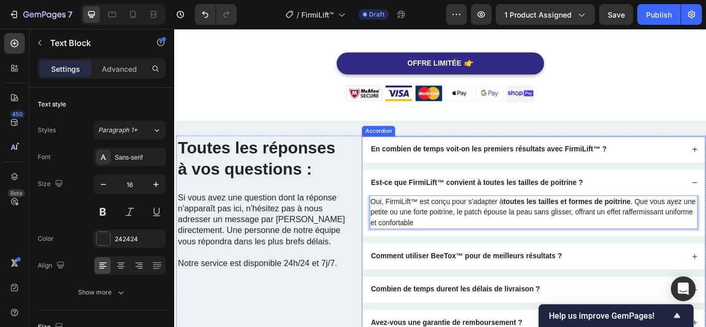
scroll to position [2746, 0]
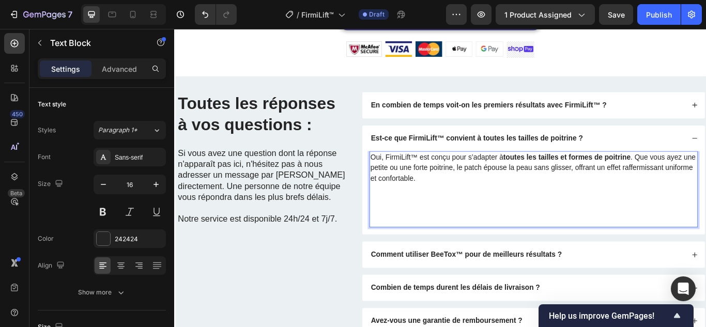
click at [407, 248] on p "Rich Text Editor. Editing area: main" at bounding box center [593, 253] width 381 height 12
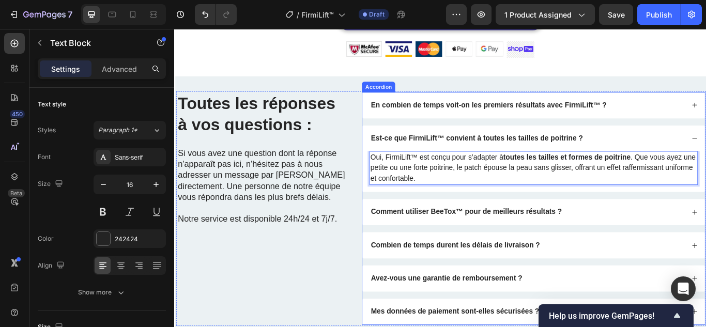
click at [665, 240] on div "Comment utiliser BeeTox™ pour de meilleurs résultats ?" at bounding box center [586, 243] width 368 height 14
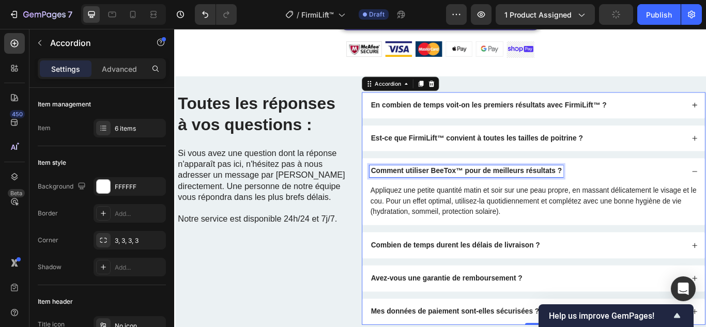
click at [566, 191] on strong "Comment utiliser BeeTox™ pour de meilleurs résultats ?" at bounding box center [514, 194] width 223 height 9
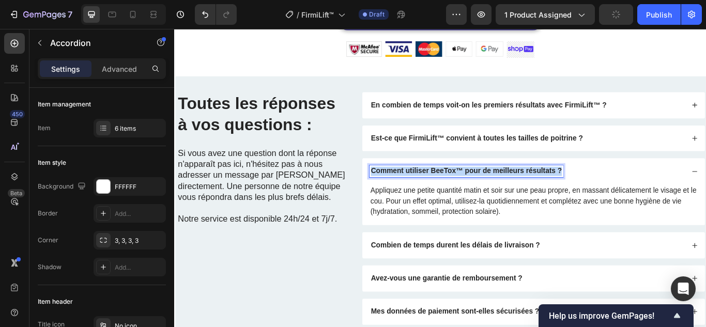
click at [566, 191] on strong "Comment utiliser BeeTox™ pour de meilleurs résultats ?" at bounding box center [514, 194] width 223 height 9
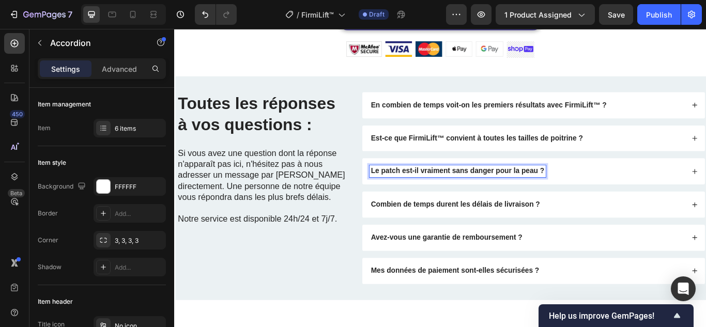
click at [622, 189] on div "Le patch est-il vraiment sans danger pour la peau ?" at bounding box center [586, 195] width 368 height 14
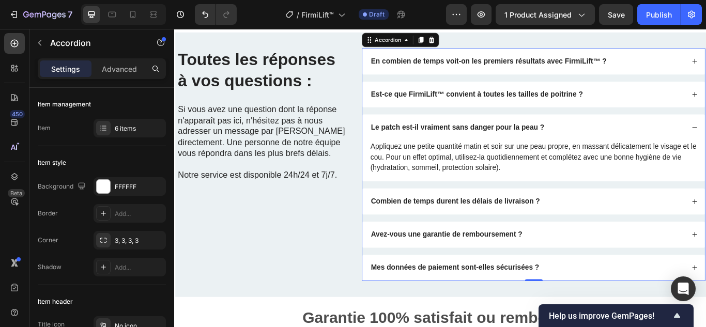
scroll to position [2797, 0]
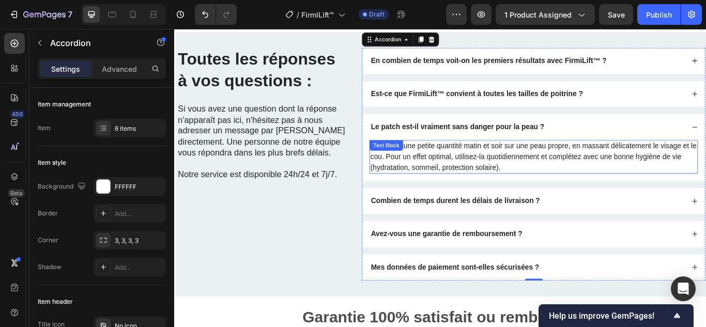
click at [552, 172] on p "Appliquez une petite quantité matin et soir sur une peau propre, en massant dél…" at bounding box center [593, 178] width 381 height 37
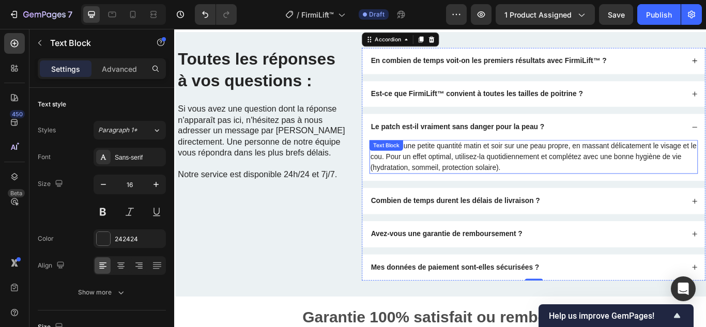
click at [552, 172] on p "Appliquez une petite quantité matin et soir sur une peau propre, en massant dél…" at bounding box center [593, 178] width 381 height 37
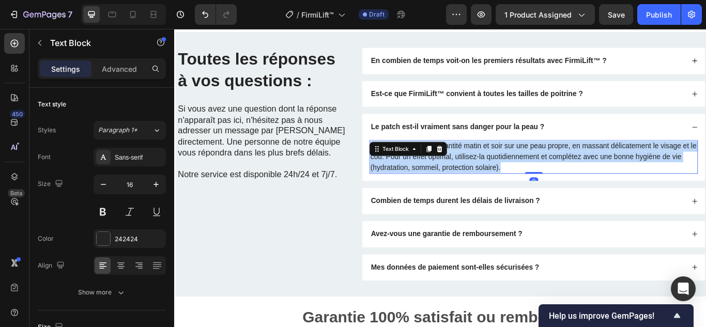
click at [552, 172] on p "Appliquez une petite quantité matin et soir sur une peau propre, en massant dél…" at bounding box center [593, 178] width 381 height 37
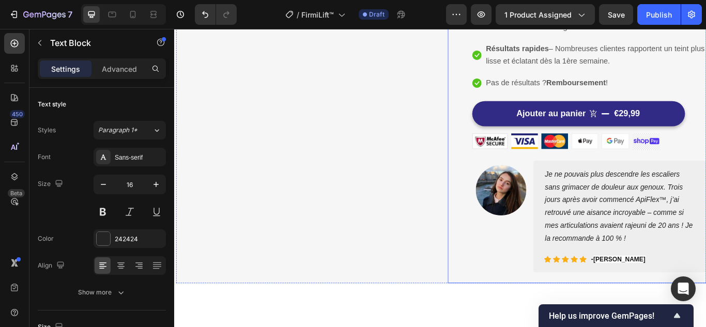
scroll to position [115, 0]
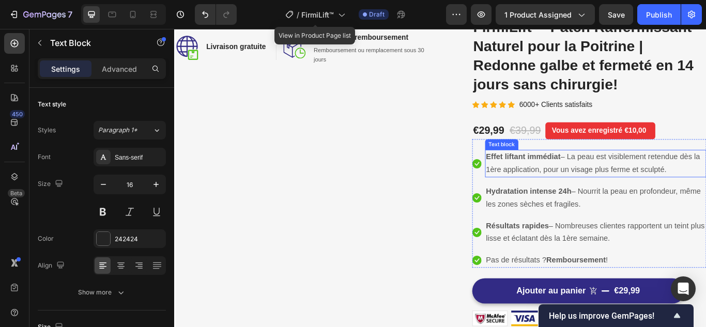
click at [601, 186] on p "Effet liftant immédiat – La peau est visiblement retendue dès la 1ère applicati…" at bounding box center [666, 186] width 256 height 30
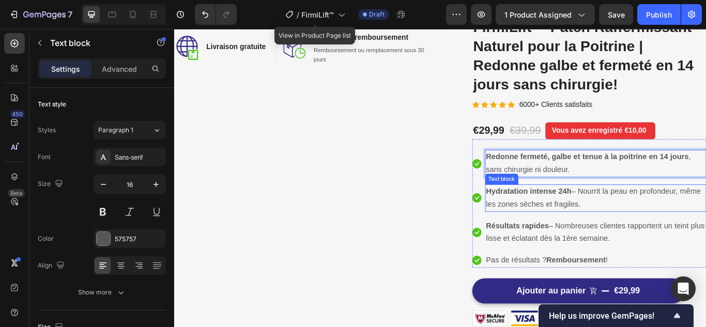
click at [605, 221] on strong "Hydratation intense 24h" at bounding box center [588, 219] width 100 height 10
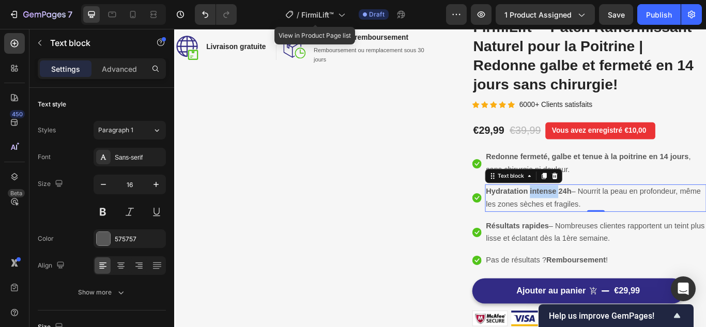
click at [605, 221] on strong "Hydratation intense 24h" at bounding box center [588, 219] width 100 height 10
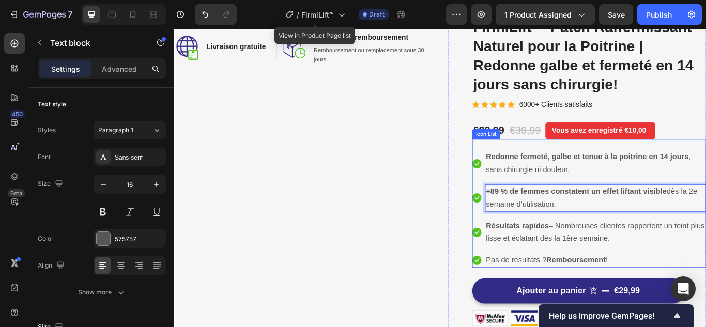
click at [619, 248] on ul "Icon Redonne fermeté, galbe et tenue à la poitrine en 14 jours , sans chirurgie…" at bounding box center [658, 239] width 273 height 138
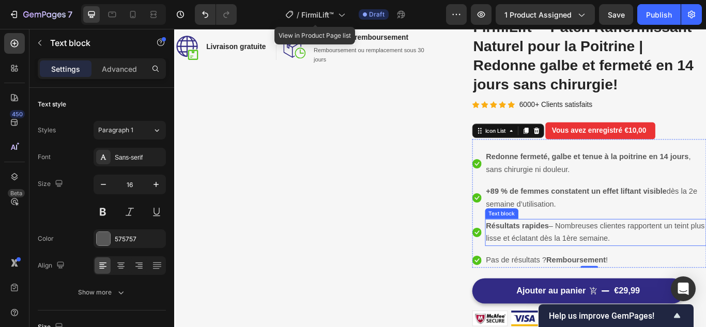
click at [609, 263] on span "Résultats rapides – Nombreuses clientes rapportent un teint plus lisse et éclat…" at bounding box center [665, 266] width 255 height 25
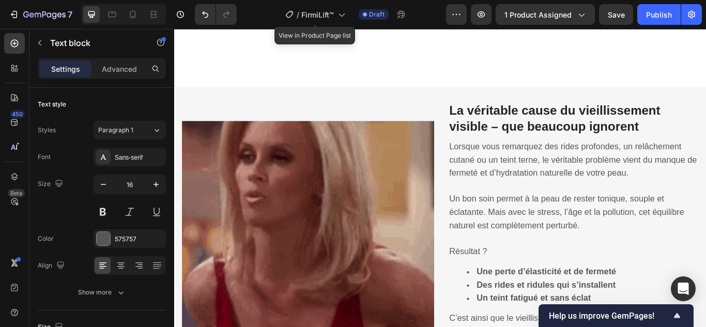
scroll to position [632, 0]
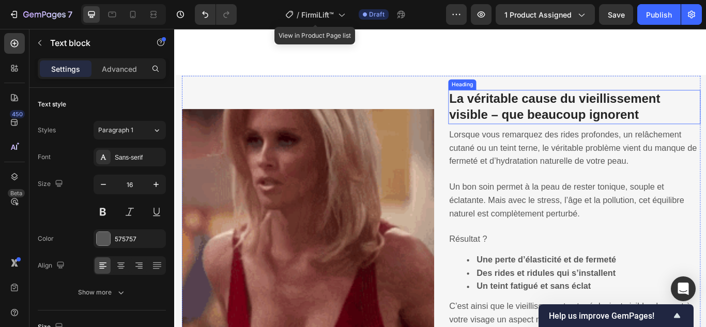
click at [587, 118] on strong "La véritable cause du vieillissement visible – que beaucoup ignorent" at bounding box center [618, 119] width 246 height 35
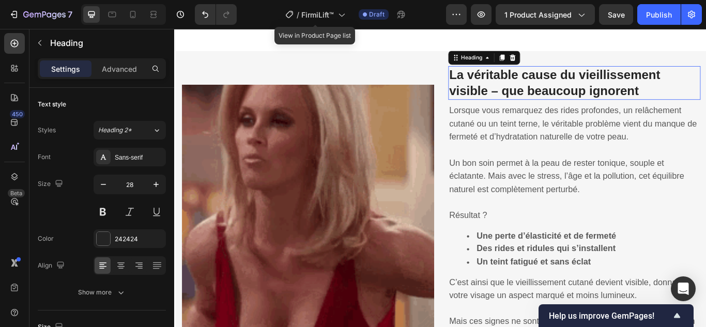
click at [587, 109] on strong "La véritable cause du vieillissement visible – que beaucoup ignorent" at bounding box center [618, 91] width 246 height 35
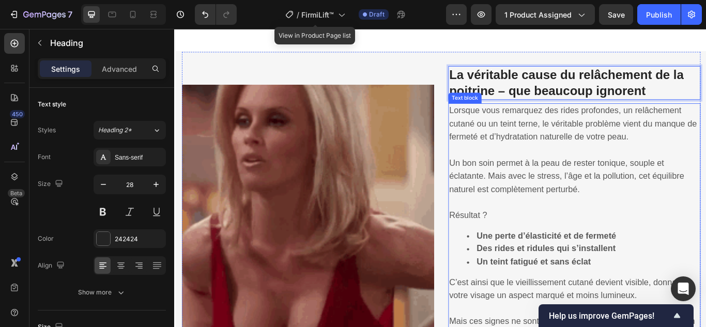
click at [558, 160] on p "Lorsque vous remarquez des rides profondes, un relâchement cutané ou un teint t…" at bounding box center [641, 140] width 292 height 46
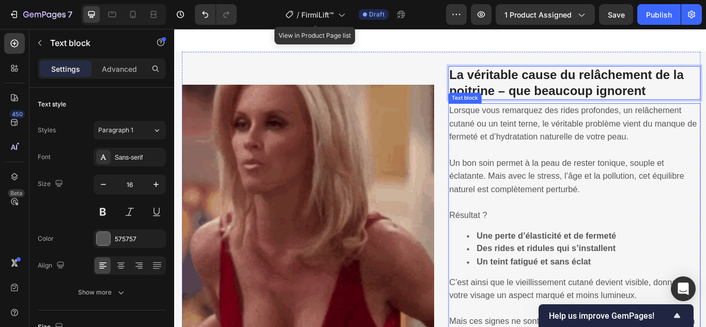
click at [558, 160] on p "Lorsque vous remarquez des rides profondes, un relâchement cutané ou un teint t…" at bounding box center [641, 140] width 292 height 46
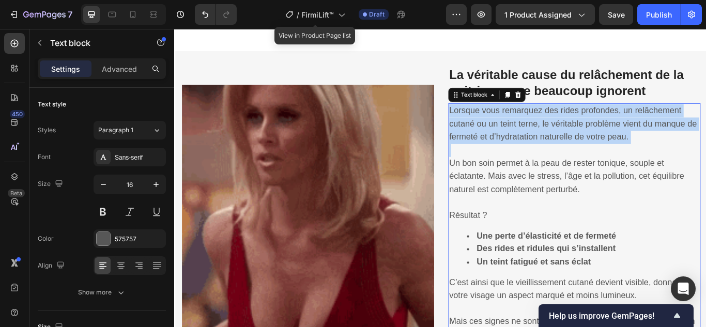
click at [558, 160] on p "Lorsque vous remarquez des rides profondes, un relâchement cutané ou un teint t…" at bounding box center [641, 140] width 292 height 46
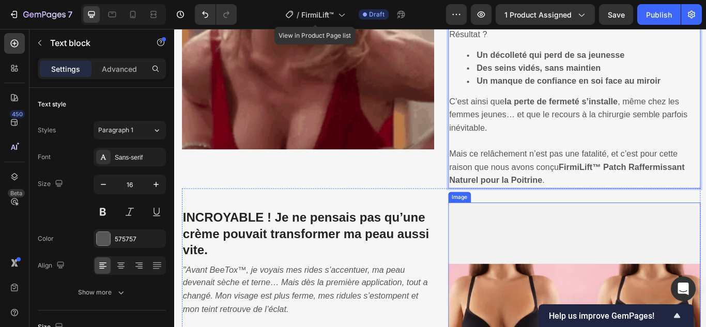
scroll to position [1005, 0]
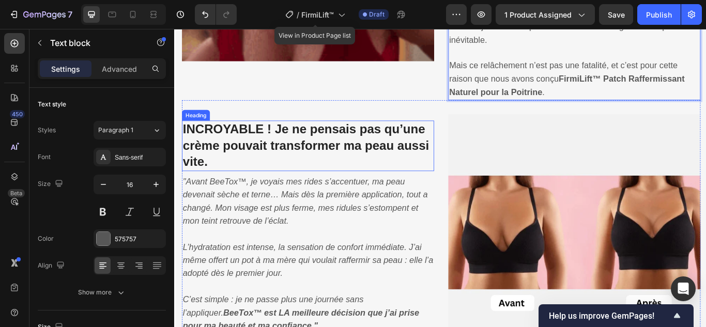
click at [394, 145] on strong "INCROYABLE ! Je ne pensais pas qu’une crème pouvait transformer ma peau aussi v…" at bounding box center [327, 165] width 287 height 54
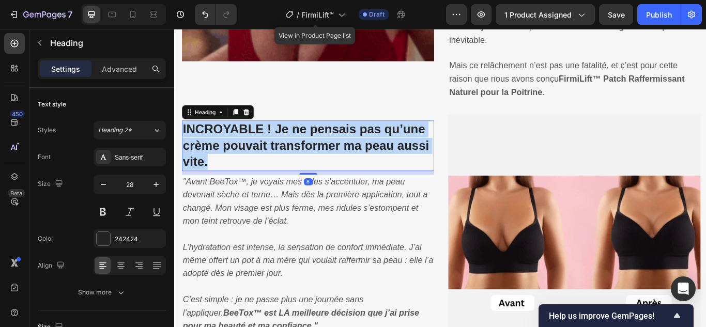
click at [394, 145] on strong "INCROYABLE ! Je ne pensais pas qu’une crème pouvait transformer ma peau aussi v…" at bounding box center [327, 165] width 287 height 54
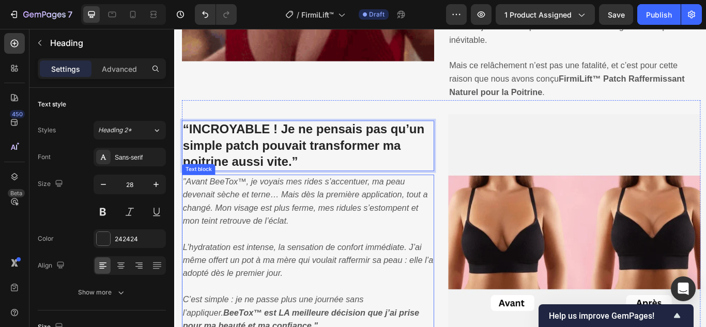
click at [269, 232] on icon ""Avant BeeTox™, je voyais mes rides s’accentuer, ma peau devenait sèche et tern…" at bounding box center [326, 230] width 285 height 57
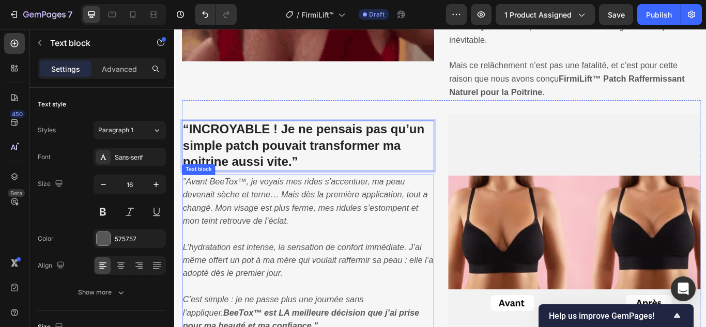
click at [269, 232] on icon ""Avant BeeTox™, je voyais mes rides s’accentuer, ma peau devenait sèche et tern…" at bounding box center [326, 230] width 285 height 57
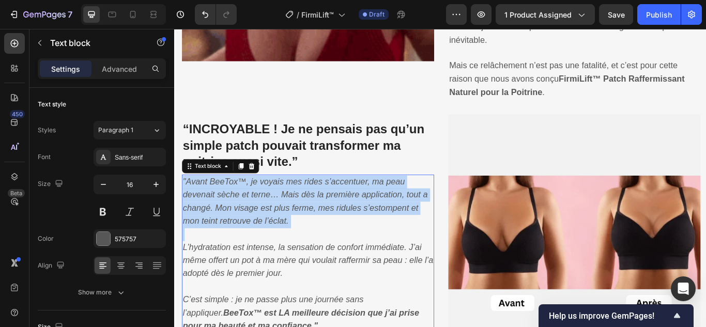
click at [269, 232] on icon ""Avant BeeTox™, je voyais mes rides s’accentuer, ma peau devenait sèche et tern…" at bounding box center [326, 230] width 285 height 57
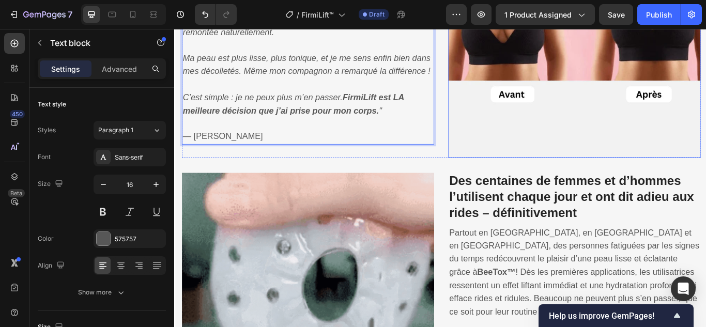
scroll to position [1352, 0]
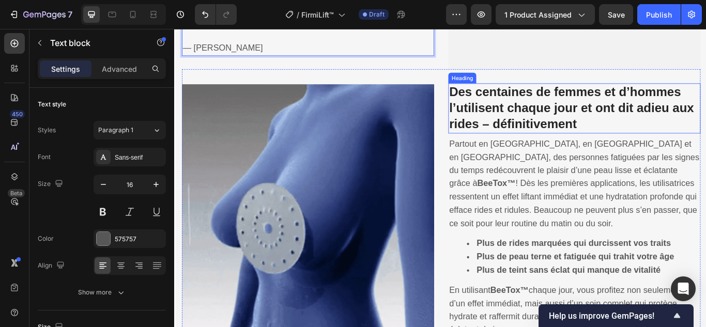
click at [568, 124] on strong "Des centaines de femmes et d’hommes l’utilisent chaque jour et ont dit adieu au…" at bounding box center [637, 122] width 285 height 54
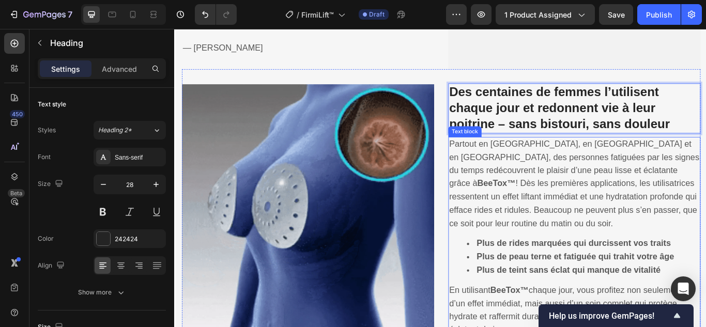
click at [563, 216] on p "Partout en [GEOGRAPHIC_DATA], en [GEOGRAPHIC_DATA] et en [GEOGRAPHIC_DATA], des…" at bounding box center [641, 210] width 292 height 108
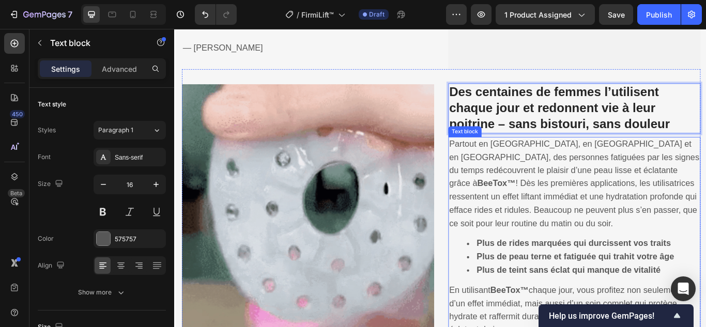
click at [563, 216] on p "Partout en [GEOGRAPHIC_DATA], en [GEOGRAPHIC_DATA] et en [GEOGRAPHIC_DATA], des…" at bounding box center [641, 210] width 292 height 108
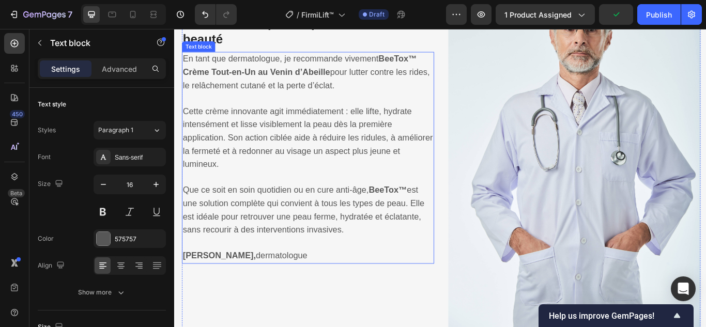
scroll to position [1748, 0]
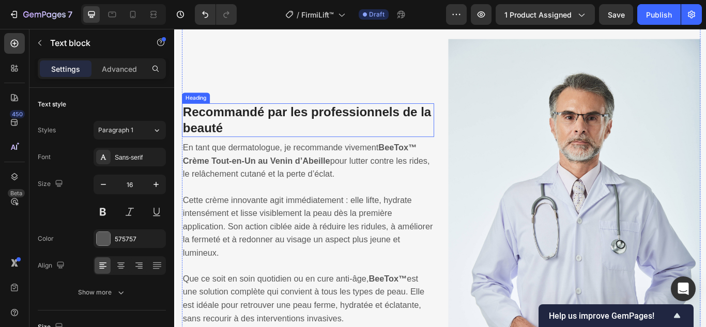
click at [387, 118] on strong "Recommandé par les professionnels de la beauté" at bounding box center [329, 135] width 290 height 35
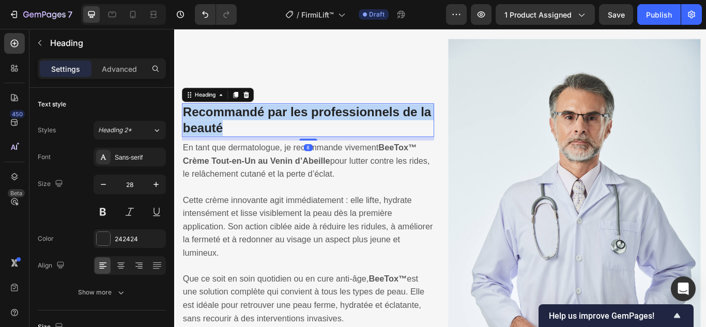
click at [387, 118] on strong "Recommandé par les professionnels de la beauté" at bounding box center [329, 135] width 290 height 35
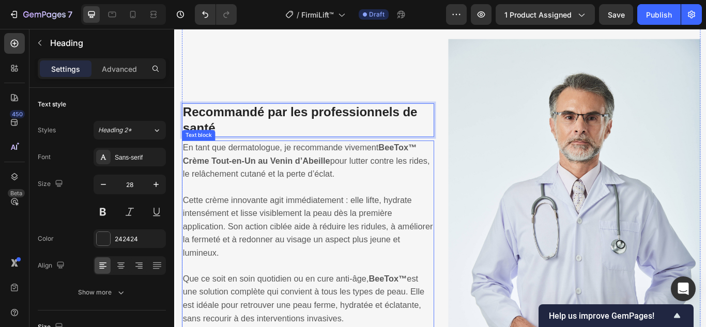
click at [304, 168] on strong "BeeTox™ Crème Tout-en-Un au Venin d’Abeille" at bounding box center [320, 175] width 273 height 26
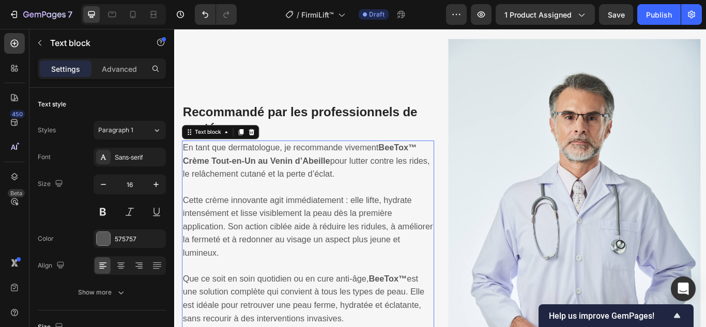
click at [304, 168] on strong "BeeTox™ Crème Tout-en-Un au Venin d’Abeille" at bounding box center [320, 175] width 273 height 26
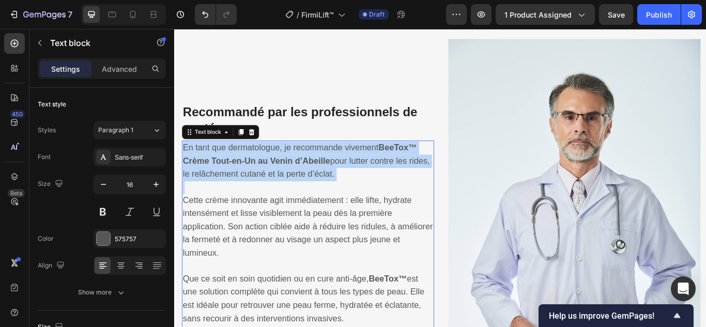
click at [304, 168] on strong "BeeTox™ Crème Tout-en-Un au Venin d’Abeille" at bounding box center [320, 175] width 273 height 26
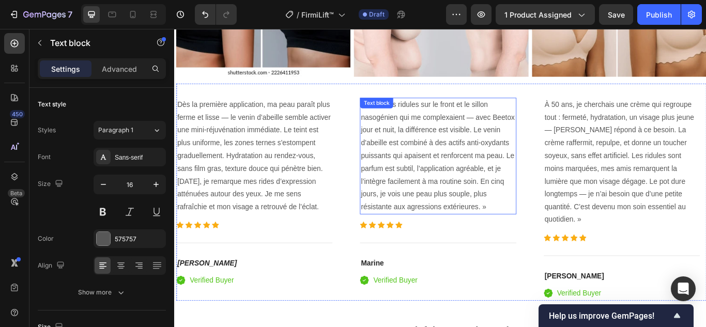
scroll to position [2492, 0]
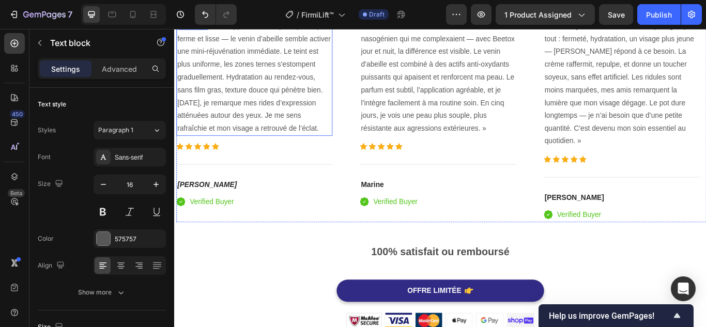
click at [266, 92] on p "Dès la première application, ma peau paraît plus ferme et lisse — le venin d’ab…" at bounding box center [267, 86] width 180 height 134
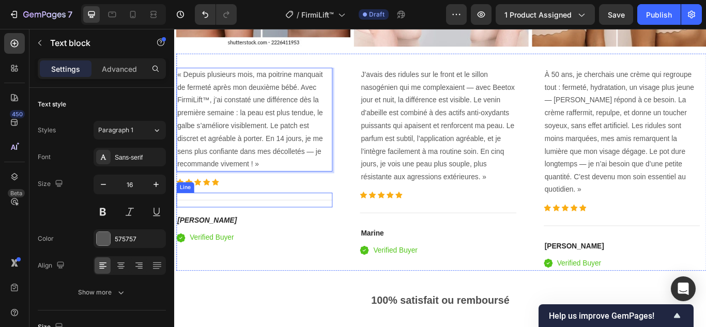
scroll to position [2418, 0]
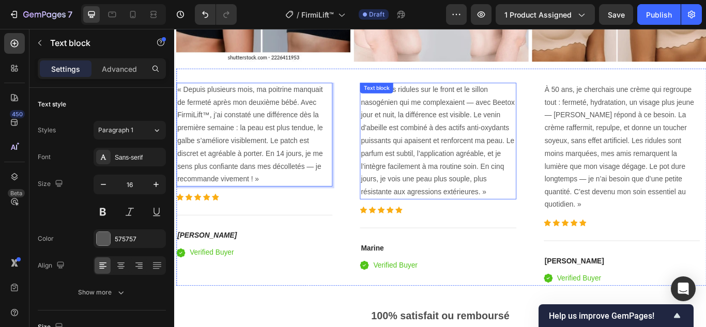
click at [465, 168] on p "J’avais des ridules sur le front et le sillon nasogénien qui me complexaient — …" at bounding box center [481, 160] width 180 height 134
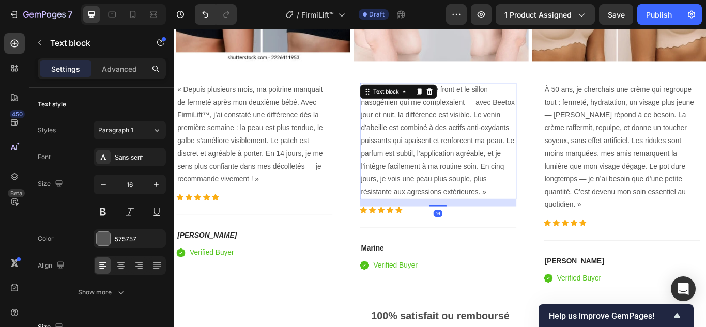
click at [465, 168] on p "J’avais des ridules sur le front et le sillon nasogénien qui me complexaient — …" at bounding box center [481, 160] width 180 height 134
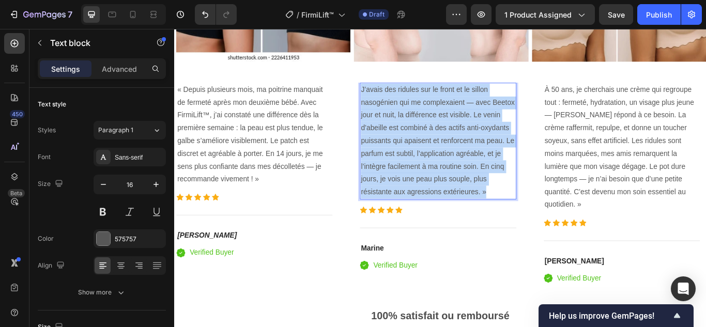
click at [465, 168] on p "J’avais des ridules sur le front et le sillon nasogénien qui me complexaient — …" at bounding box center [481, 160] width 180 height 134
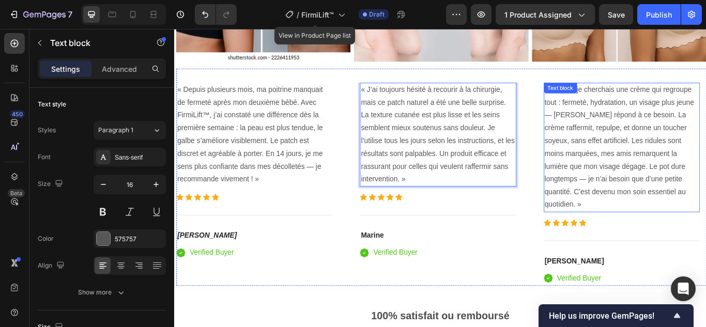
click at [651, 162] on p "À 50 ans, je cherchais une crème qui regroupe tout : fermeté, hydratation, un v…" at bounding box center [696, 167] width 180 height 149
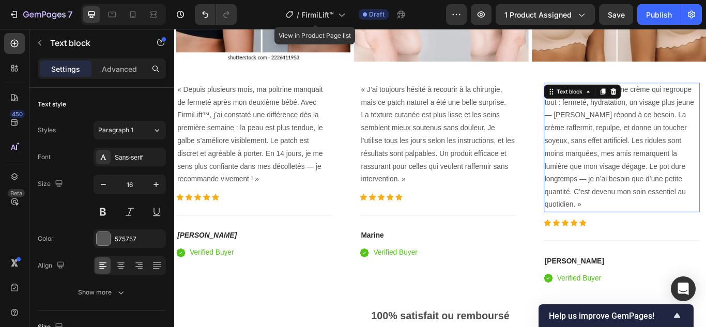
click at [651, 162] on p "À 50 ans, je cherchais une crème qui regroupe tout : fermeté, hydratation, un v…" at bounding box center [696, 167] width 180 height 149
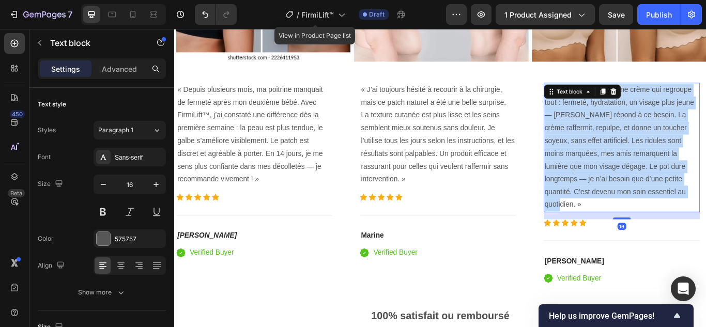
click at [651, 162] on p "À 50 ans, je cherchais une crème qui regroupe tout : fermeté, hydratation, un v…" at bounding box center [696, 167] width 180 height 149
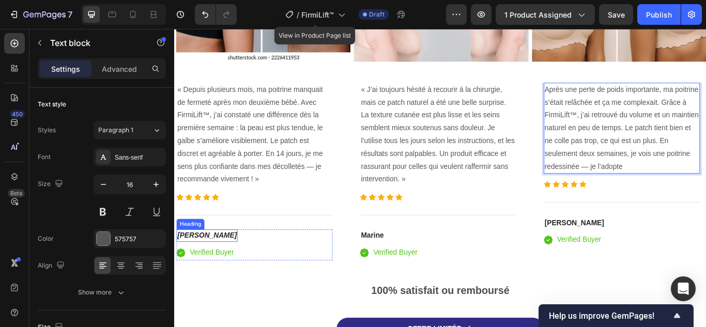
click at [206, 263] on h4 "[PERSON_NAME]" at bounding box center [211, 270] width 71 height 14
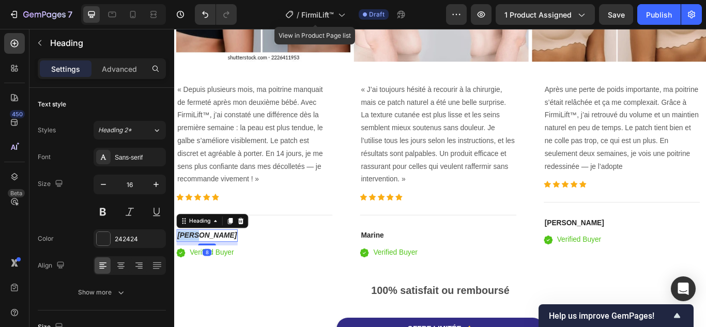
click at [206, 264] on p "[PERSON_NAME]" at bounding box center [211, 270] width 69 height 12
